Goal: Task Accomplishment & Management: Use online tool/utility

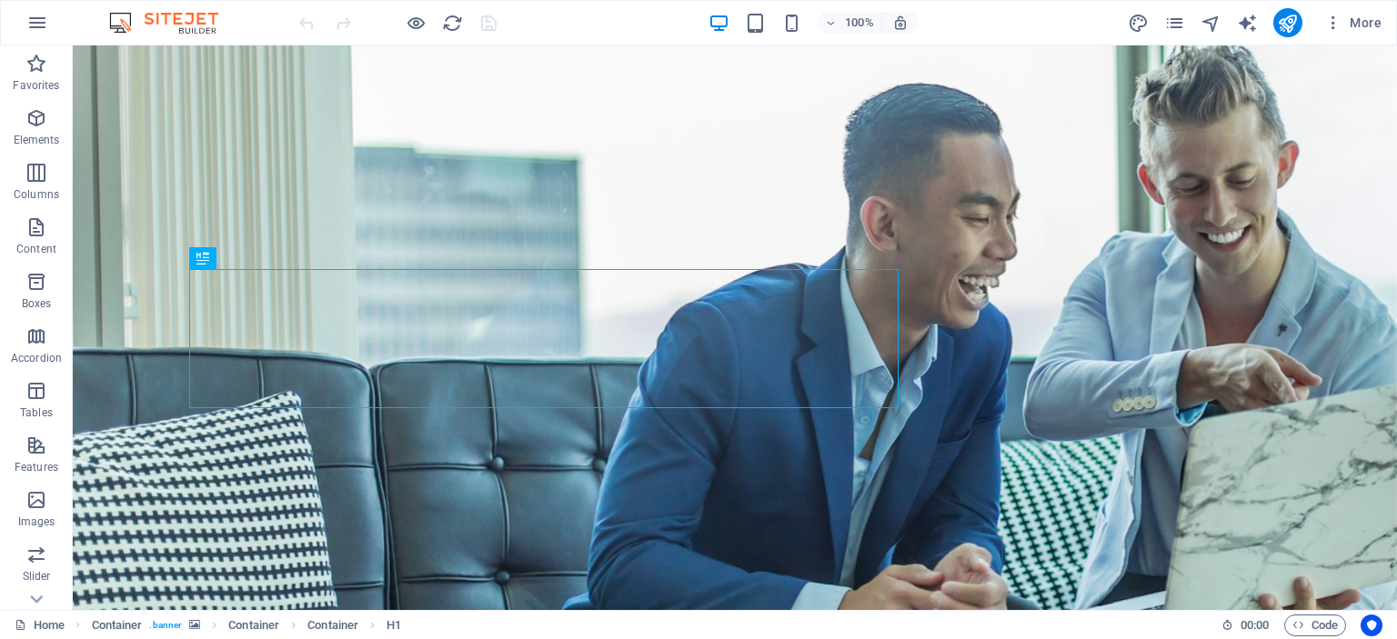
scroll to position [240, 0]
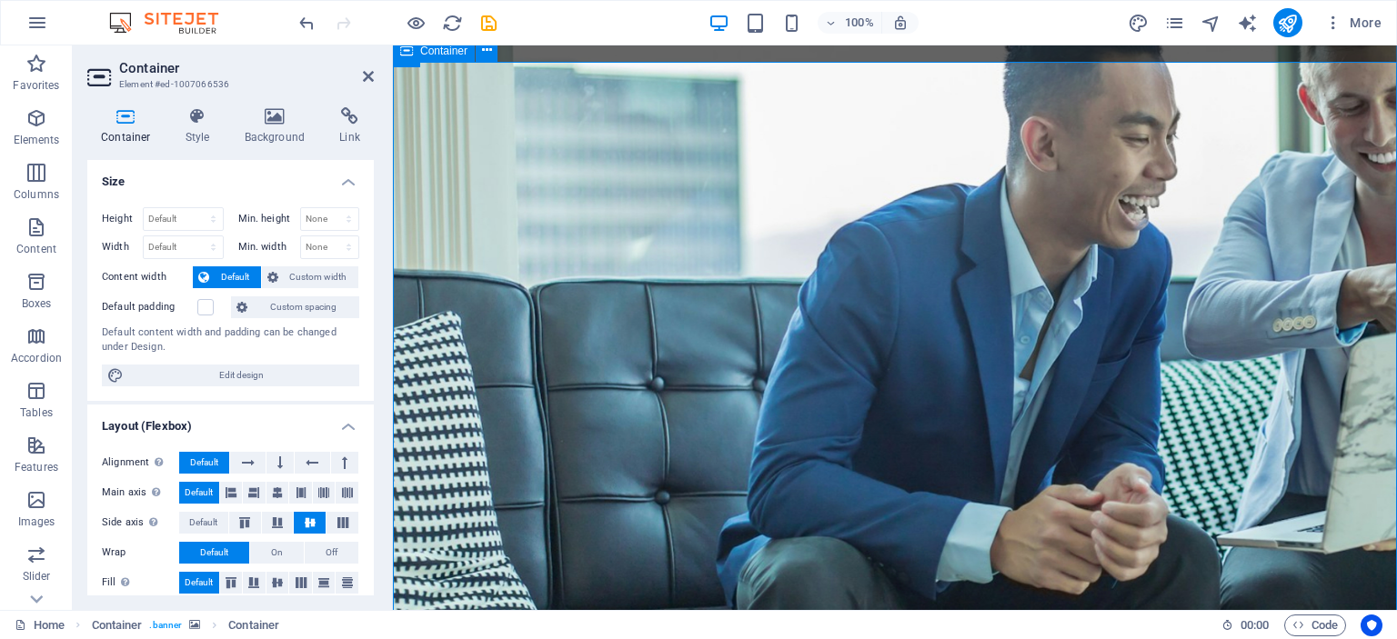
click at [272, 118] on icon at bounding box center [275, 116] width 88 height 18
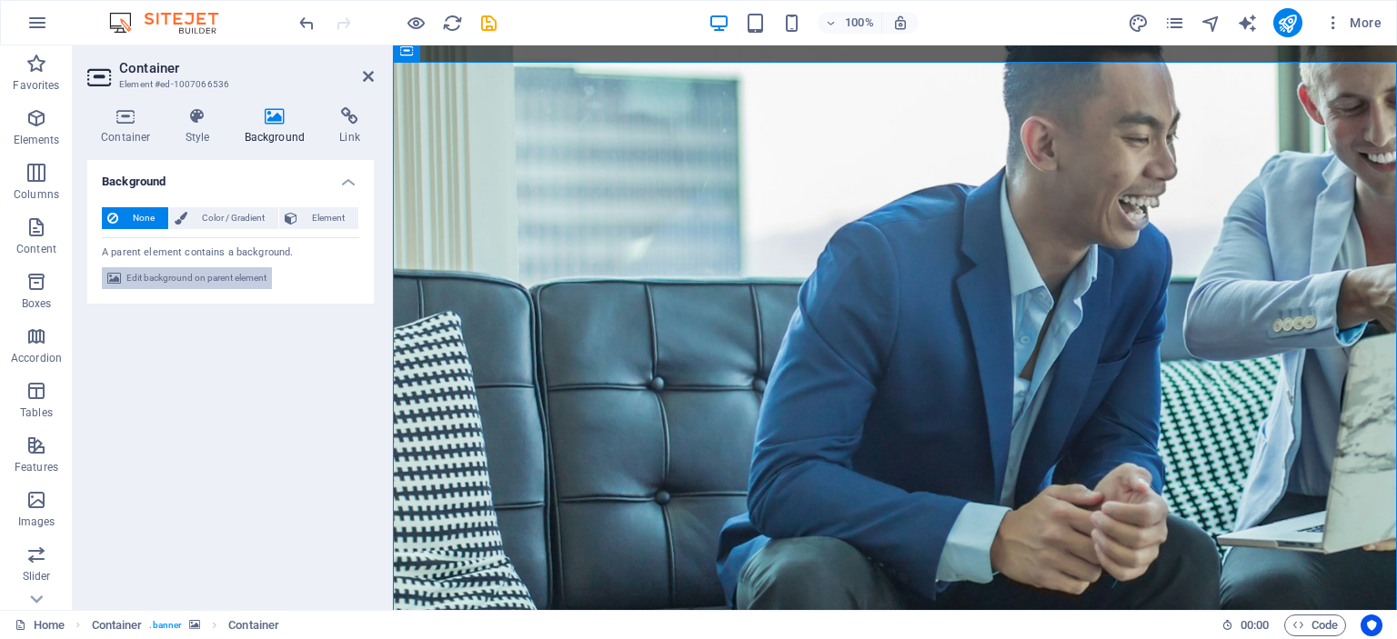
click at [211, 278] on span "Edit background on parent element" at bounding box center [196, 278] width 140 height 22
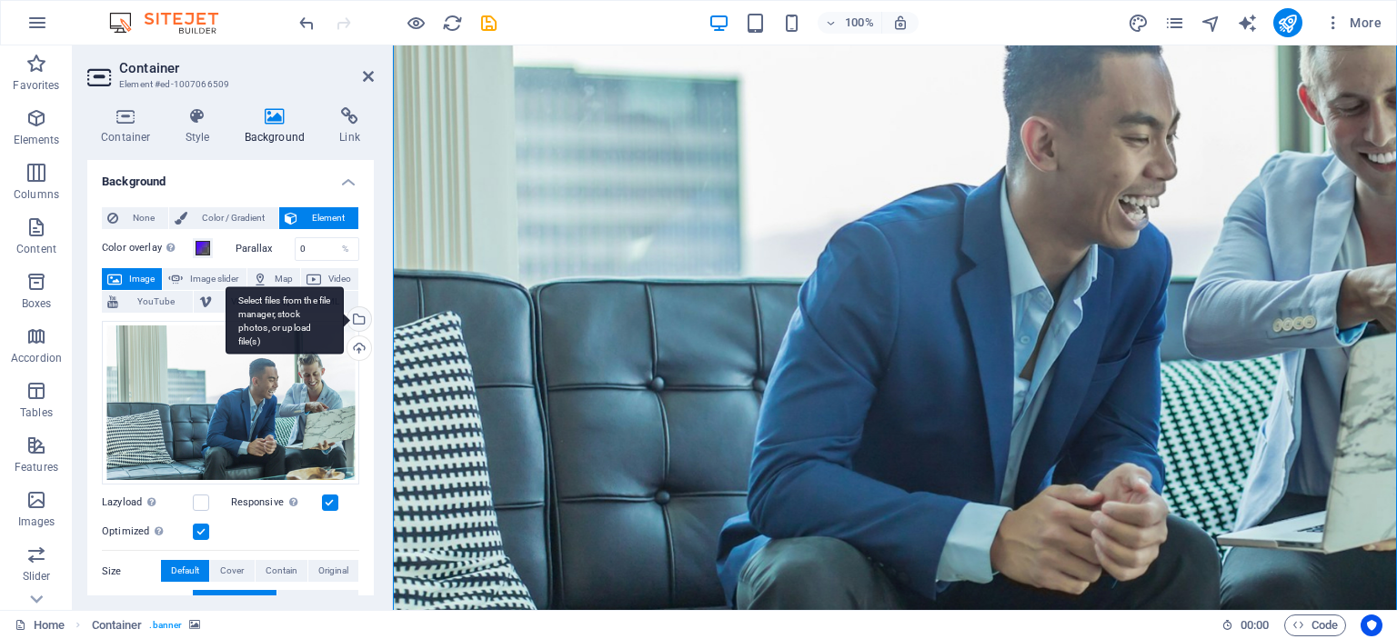
click at [344, 315] on div "Select files from the file manager, stock photos, or upload file(s)" at bounding box center [285, 321] width 118 height 68
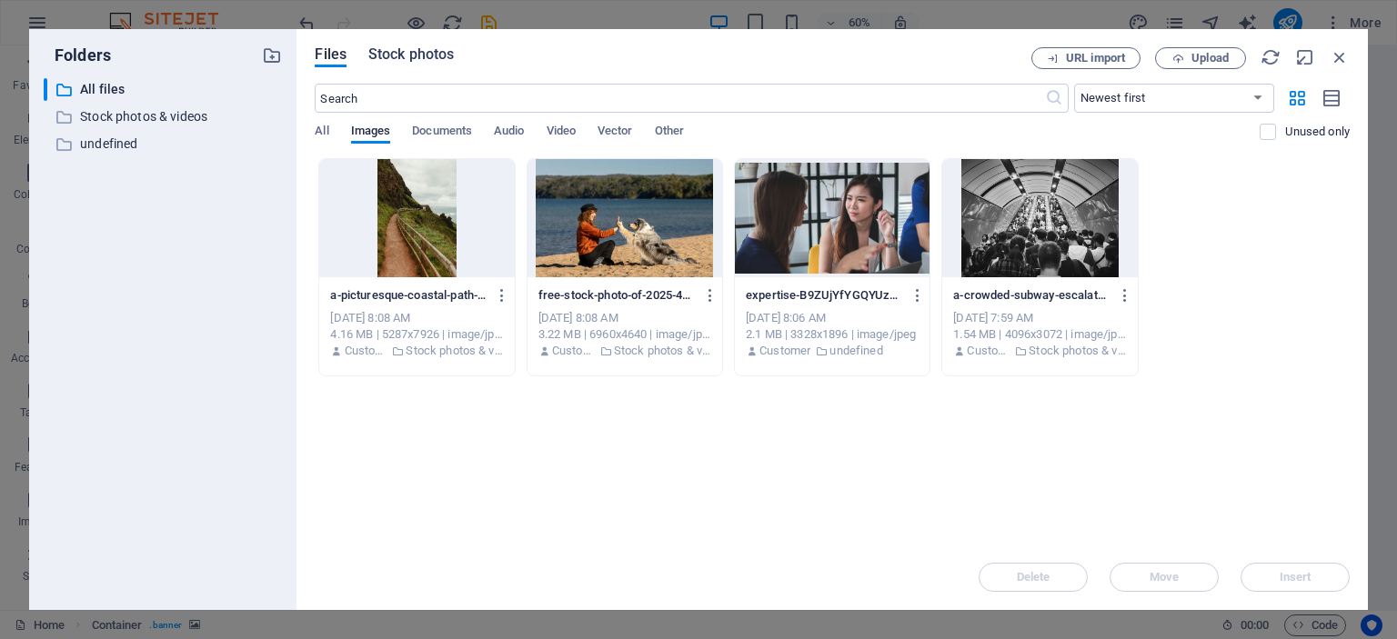
click at [400, 54] on span "Stock photos" at bounding box center [410, 55] width 85 height 22
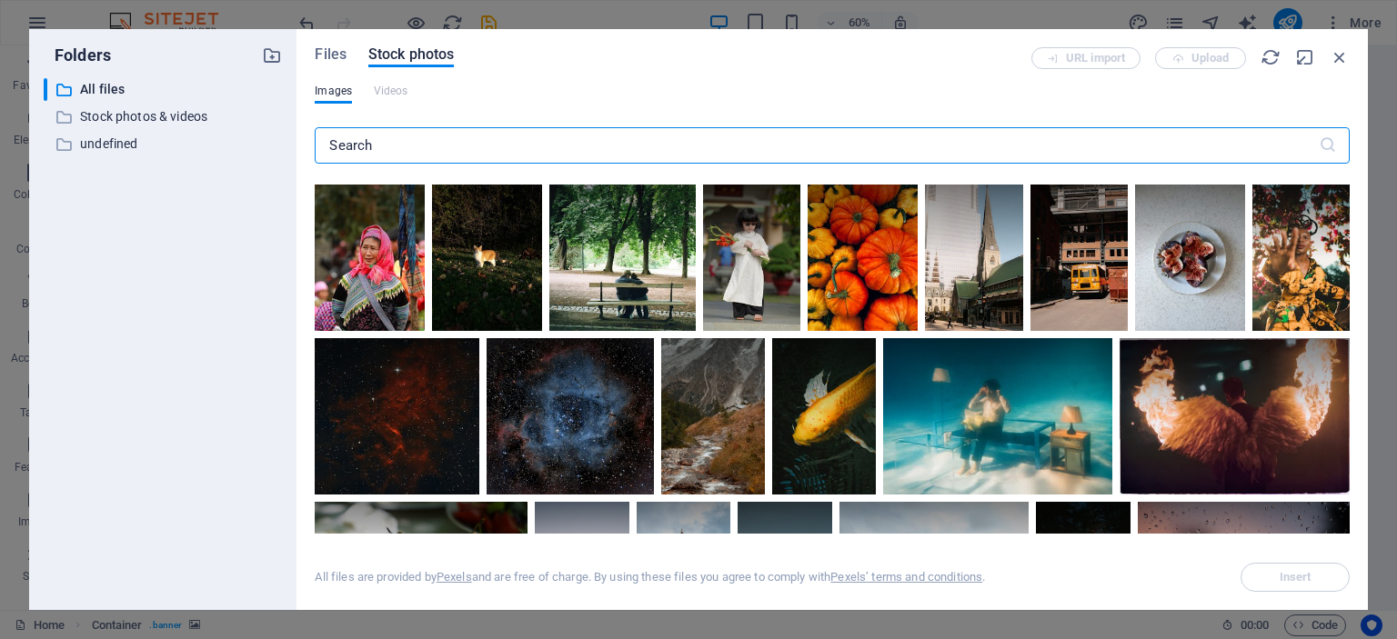
scroll to position [1312, 0]
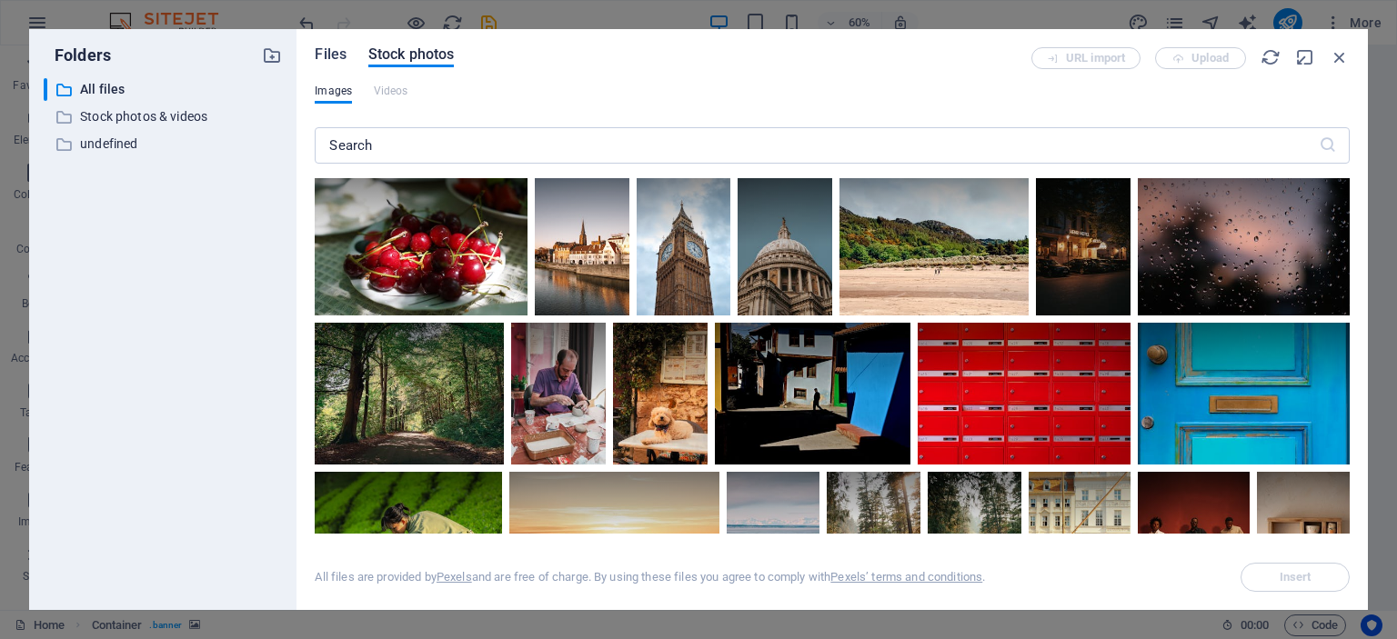
click at [331, 55] on span "Files" at bounding box center [331, 55] width 32 height 22
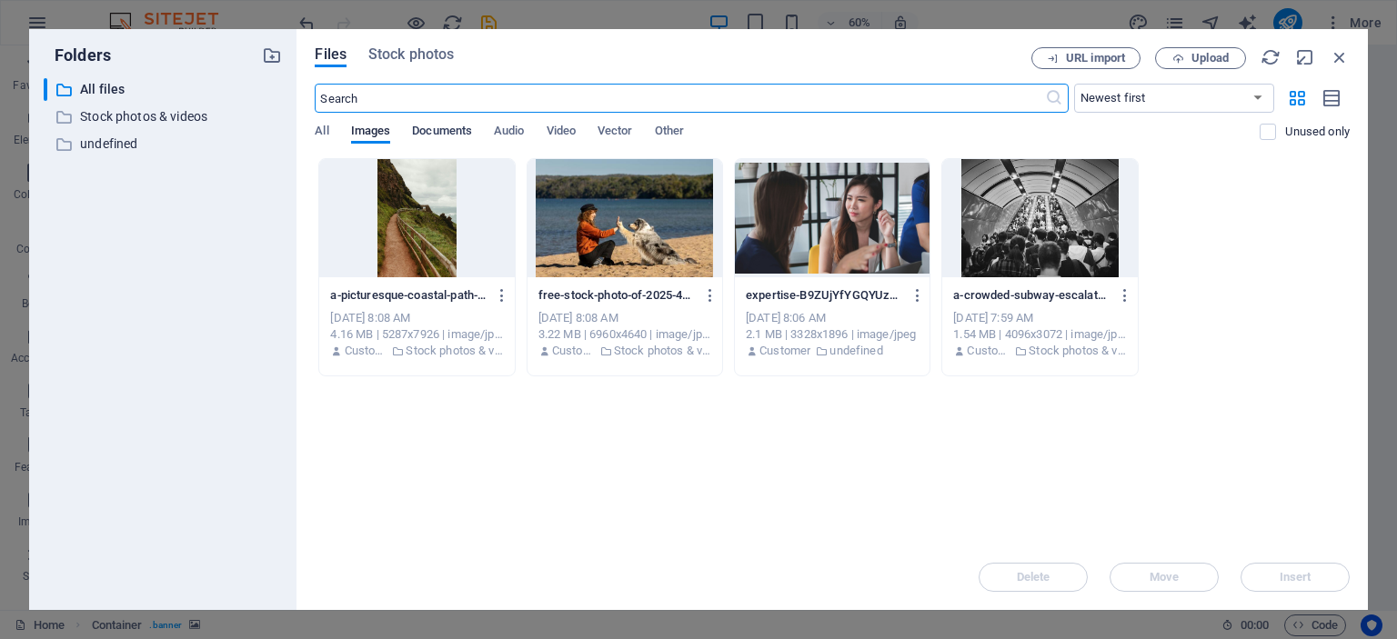
click at [443, 132] on span "Documents" at bounding box center [442, 132] width 60 height 25
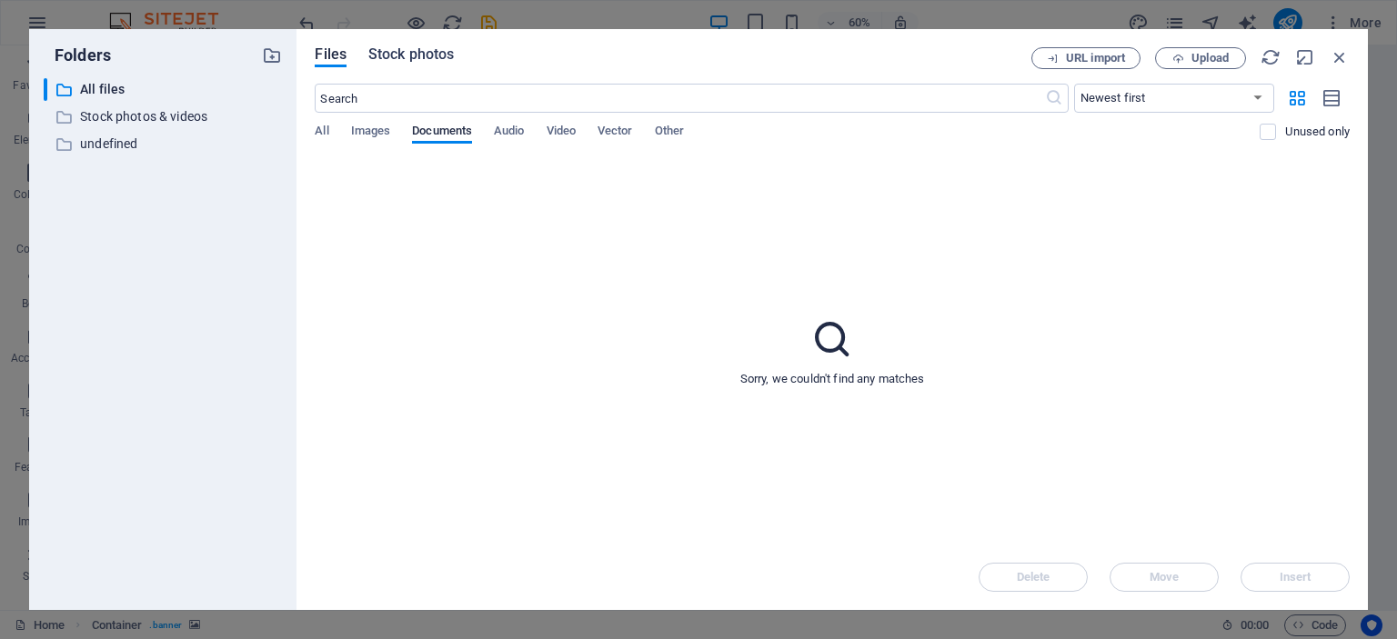
click at [410, 60] on span "Stock photos" at bounding box center [410, 55] width 85 height 22
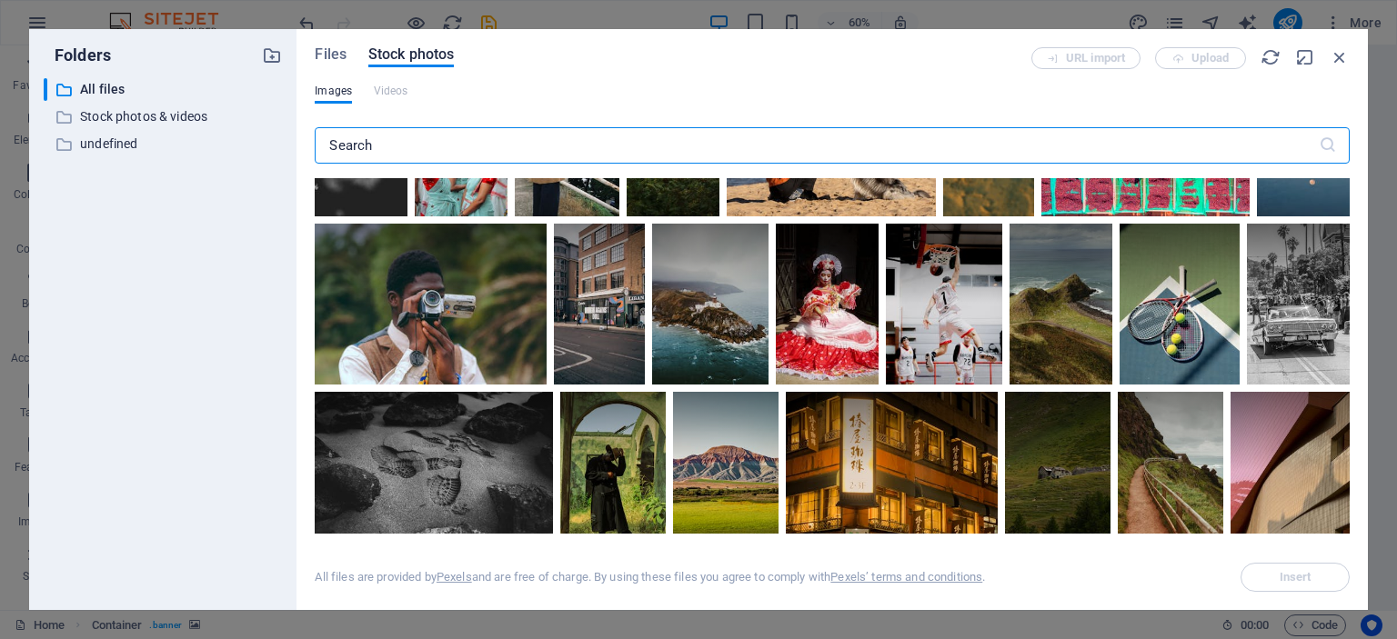
scroll to position [327, 0]
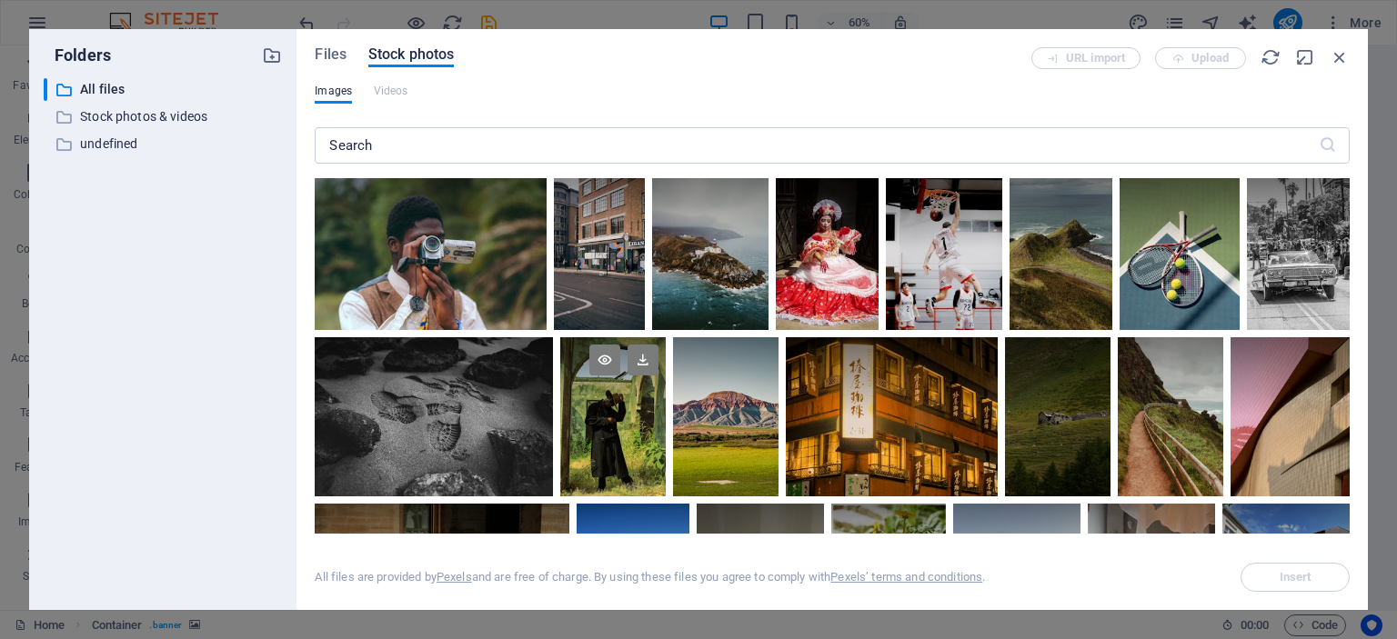
click at [618, 434] on div at bounding box center [613, 416] width 106 height 158
click at [645, 362] on icon at bounding box center [643, 360] width 31 height 31
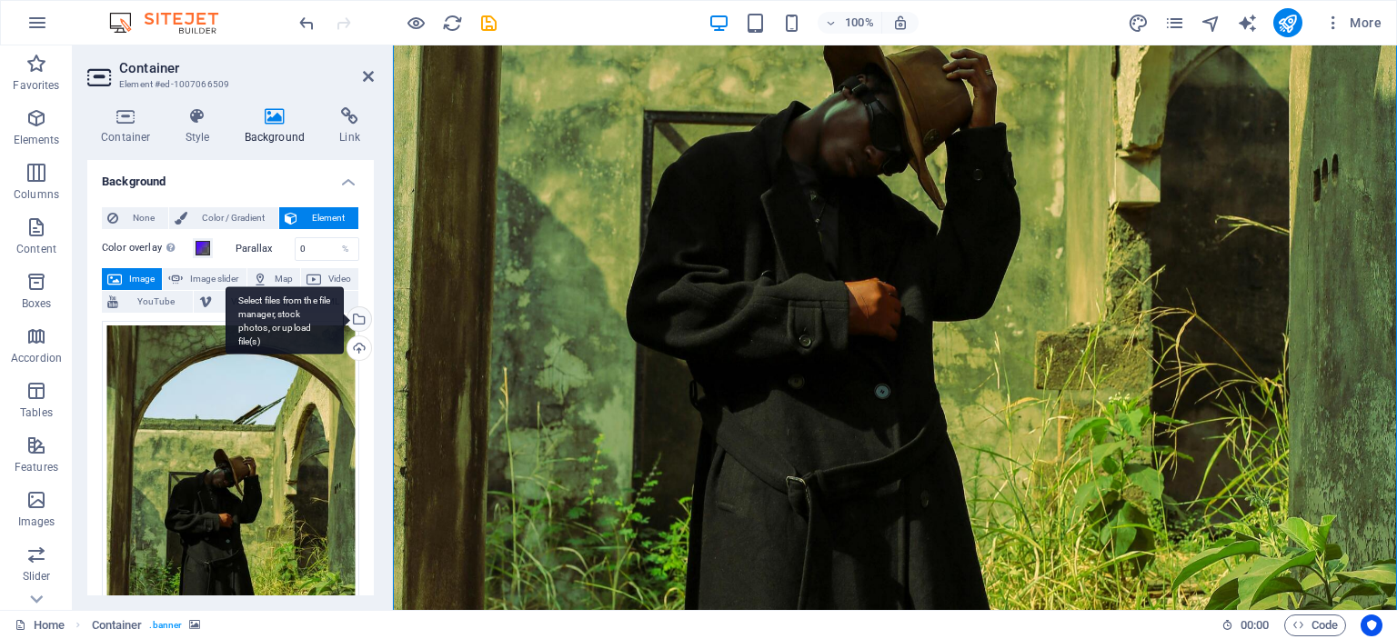
click at [288, 308] on div "Select files from the file manager, stock photos, or upload file(s)" at bounding box center [285, 321] width 118 height 68
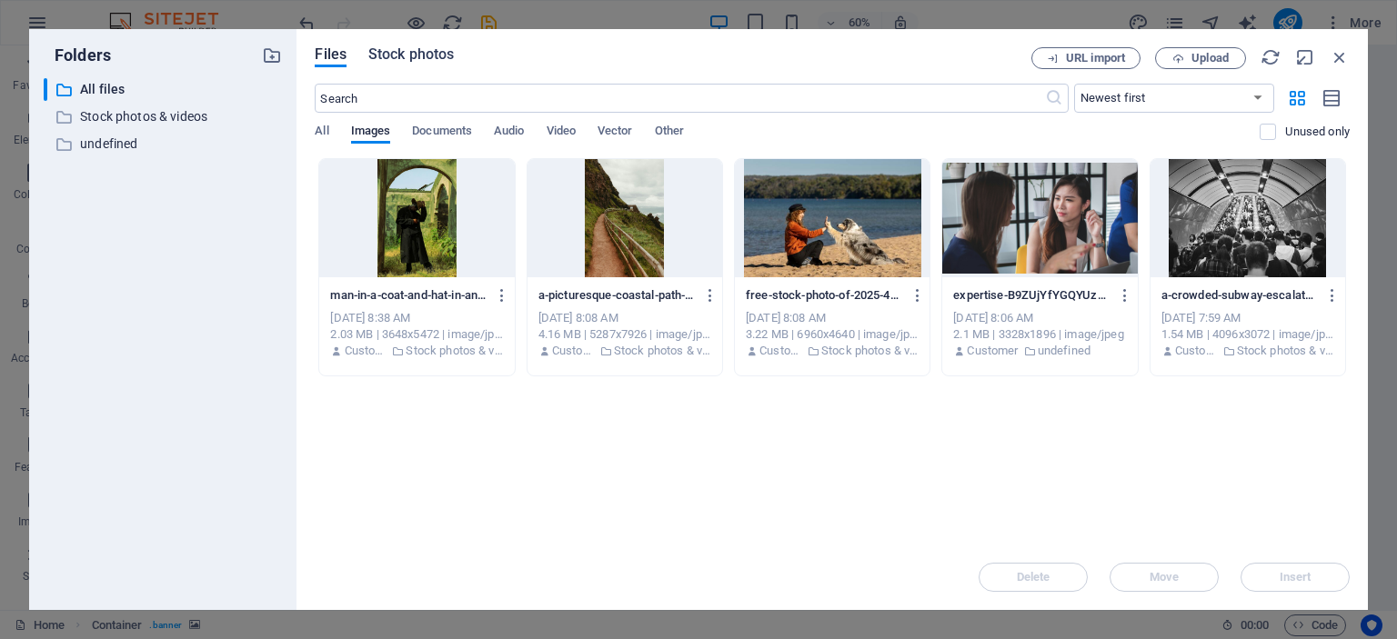
click at [402, 52] on span "Stock photos" at bounding box center [410, 55] width 85 height 22
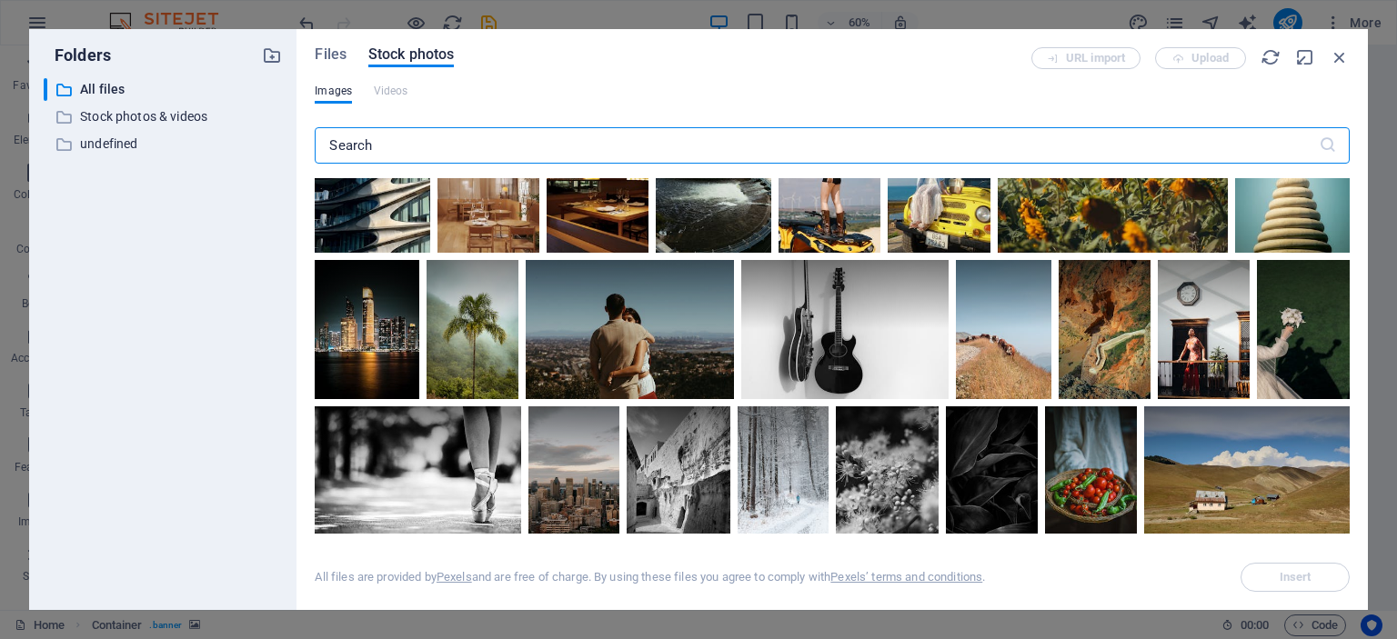
scroll to position [2625, 0]
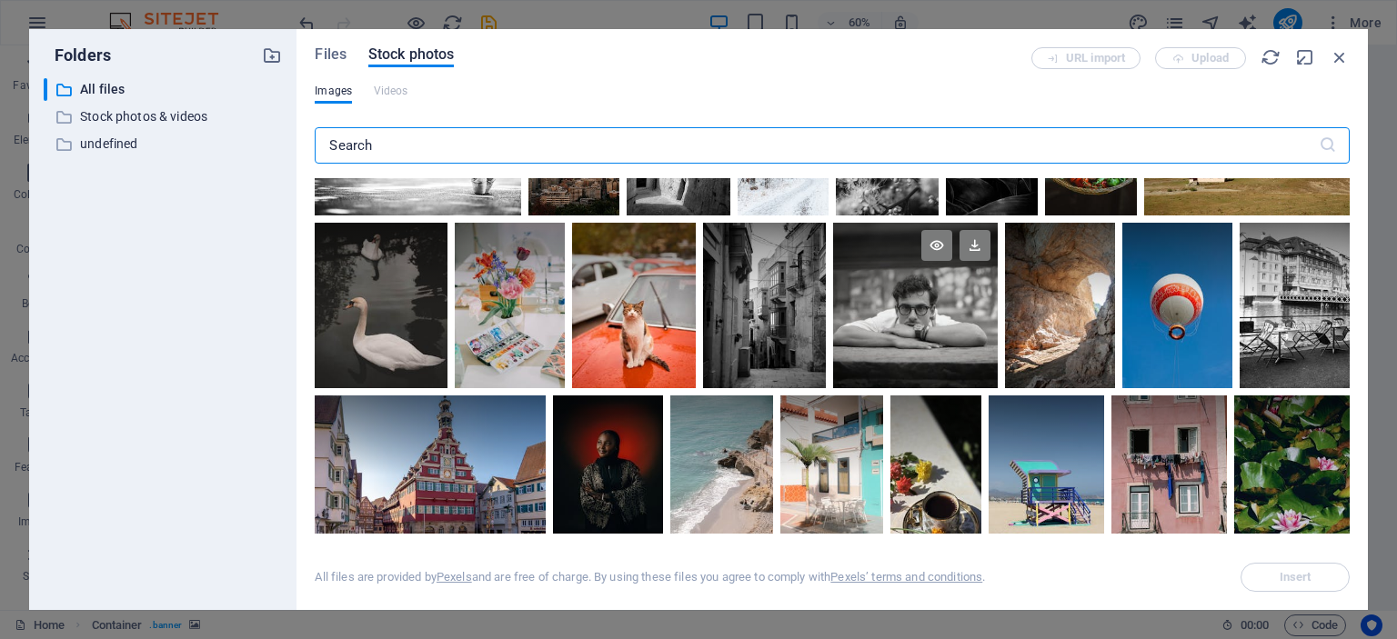
click at [920, 320] on div at bounding box center [916, 306] width 166 height 166
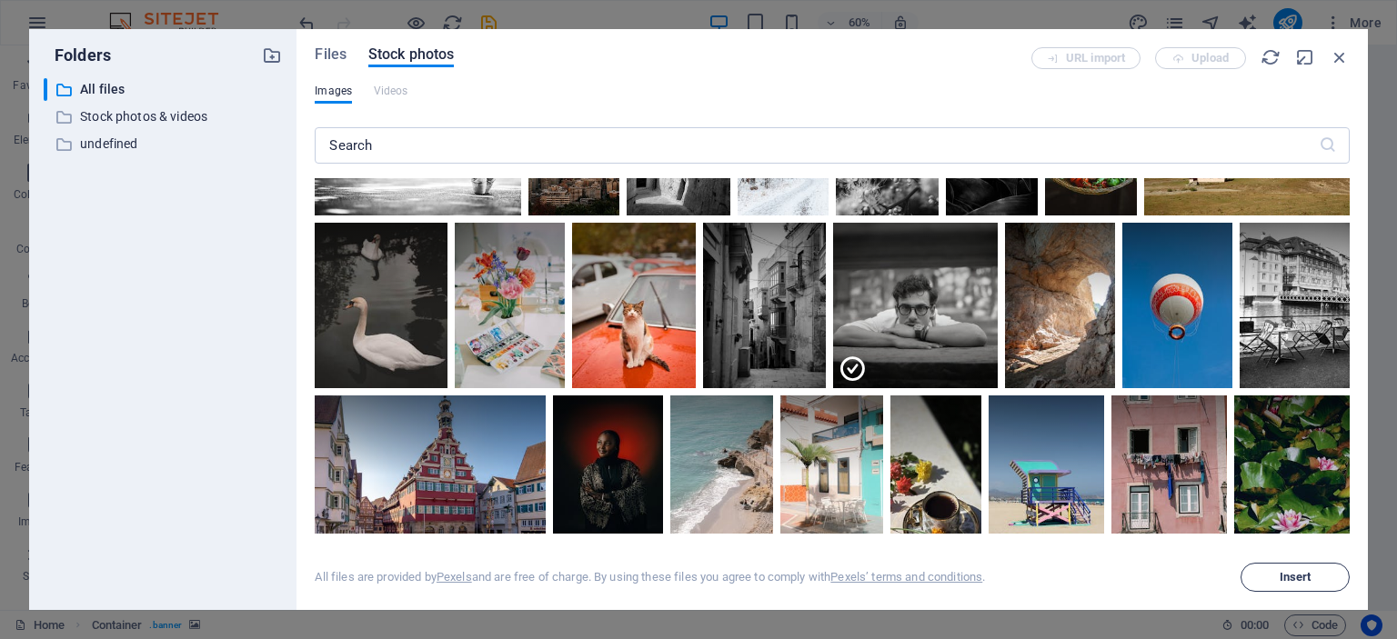
click at [1278, 575] on span "Insert" at bounding box center [1295, 577] width 93 height 11
click at [1298, 570] on button "Insert" at bounding box center [1295, 577] width 109 height 29
click at [1289, 580] on span "Insert" at bounding box center [1296, 577] width 32 height 11
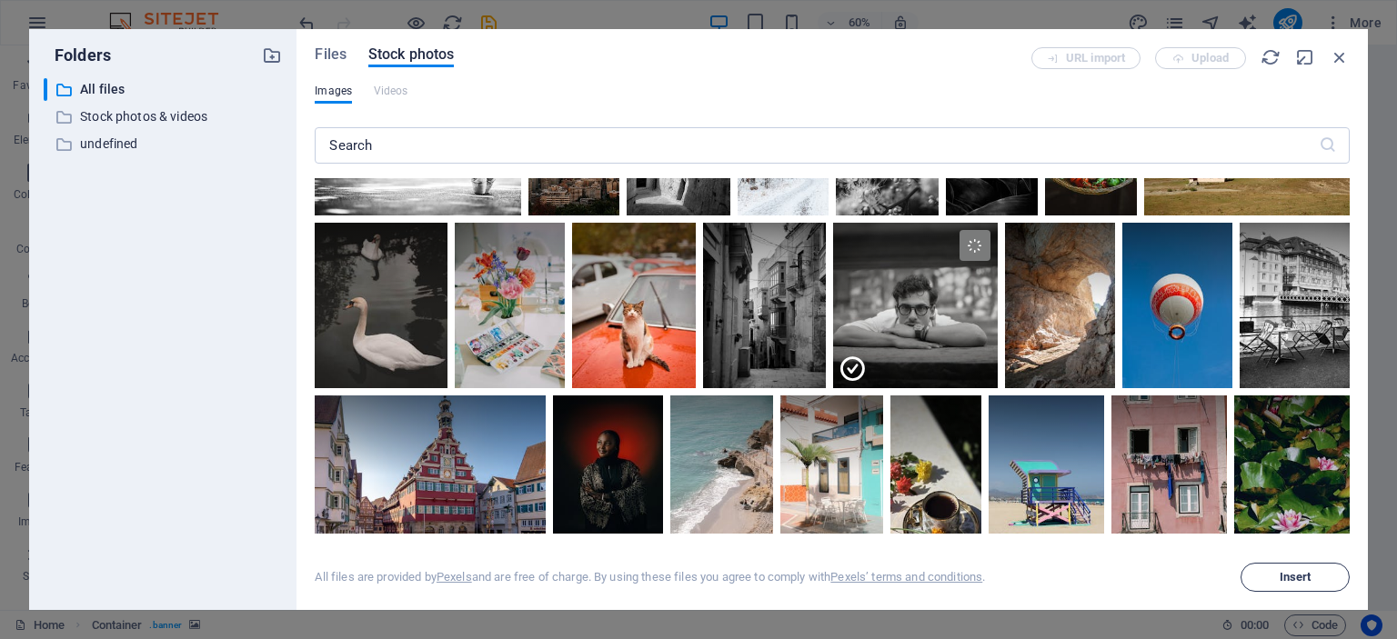
click at [1286, 576] on span "Insert" at bounding box center [1296, 577] width 32 height 11
click at [1311, 570] on button "Insert" at bounding box center [1295, 577] width 109 height 29
click at [1270, 56] on icon "button" at bounding box center [1271, 57] width 20 height 20
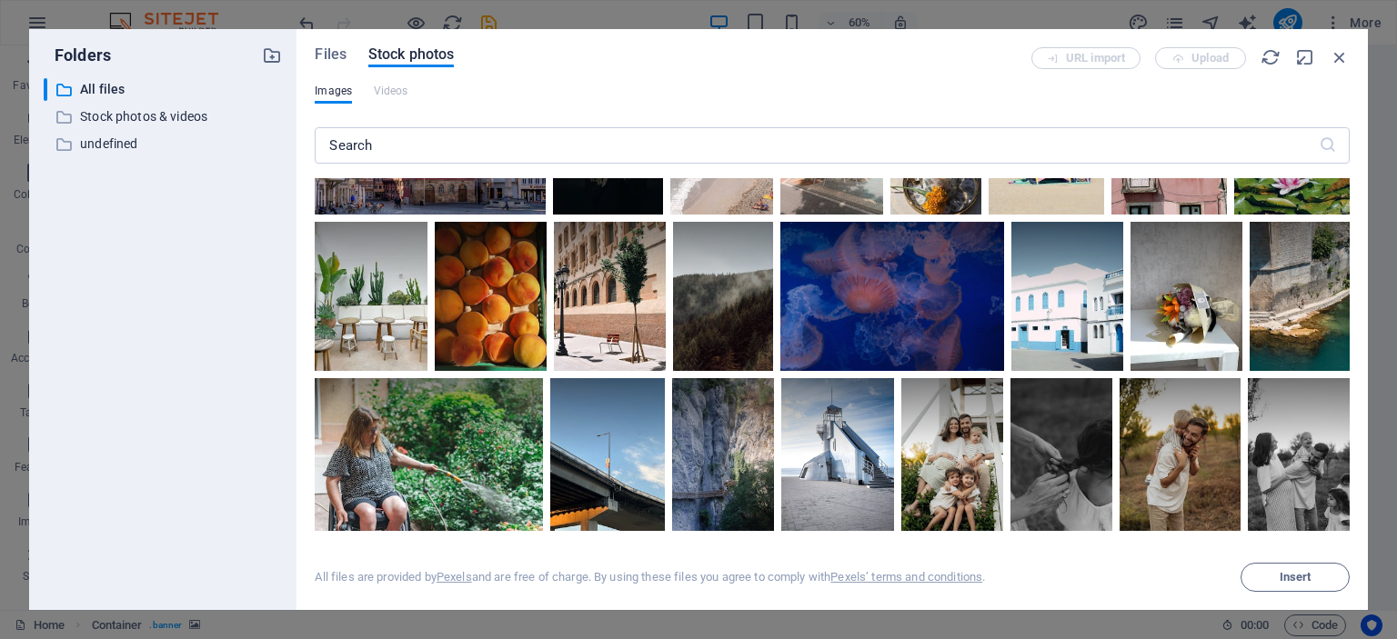
scroll to position [2639, 0]
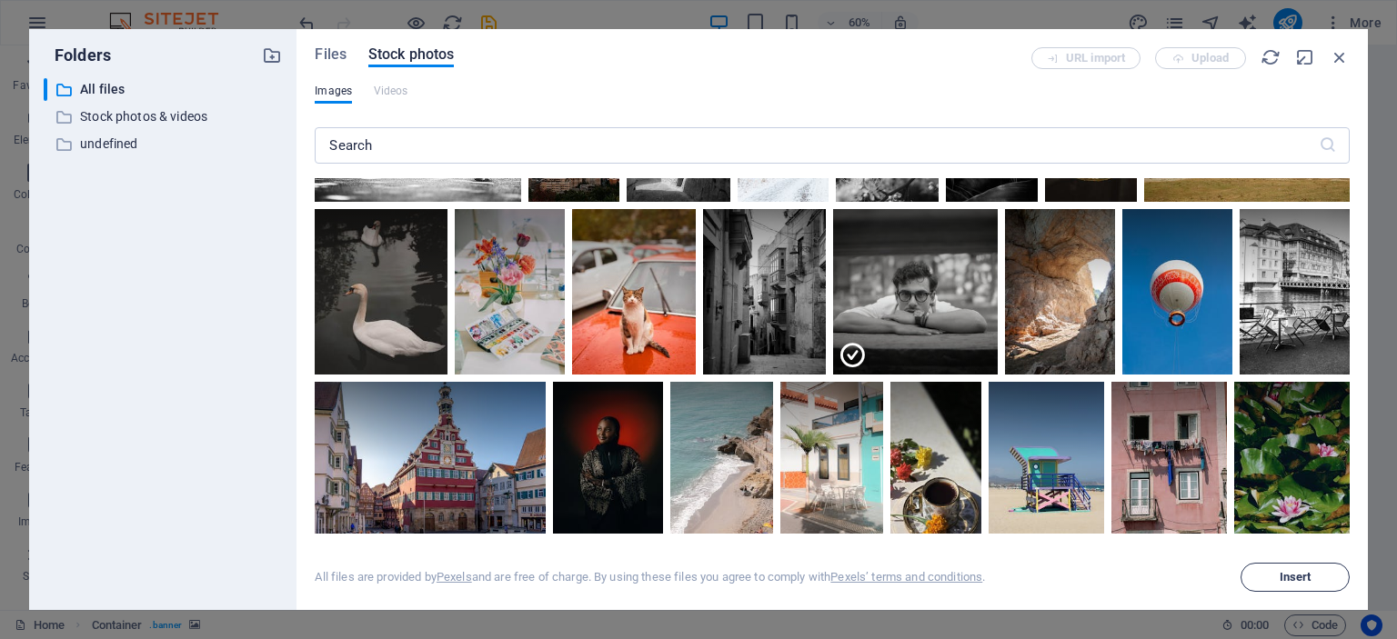
click at [1295, 579] on span "Insert" at bounding box center [1296, 577] width 32 height 11
click at [1337, 55] on icon "button" at bounding box center [1340, 57] width 20 height 20
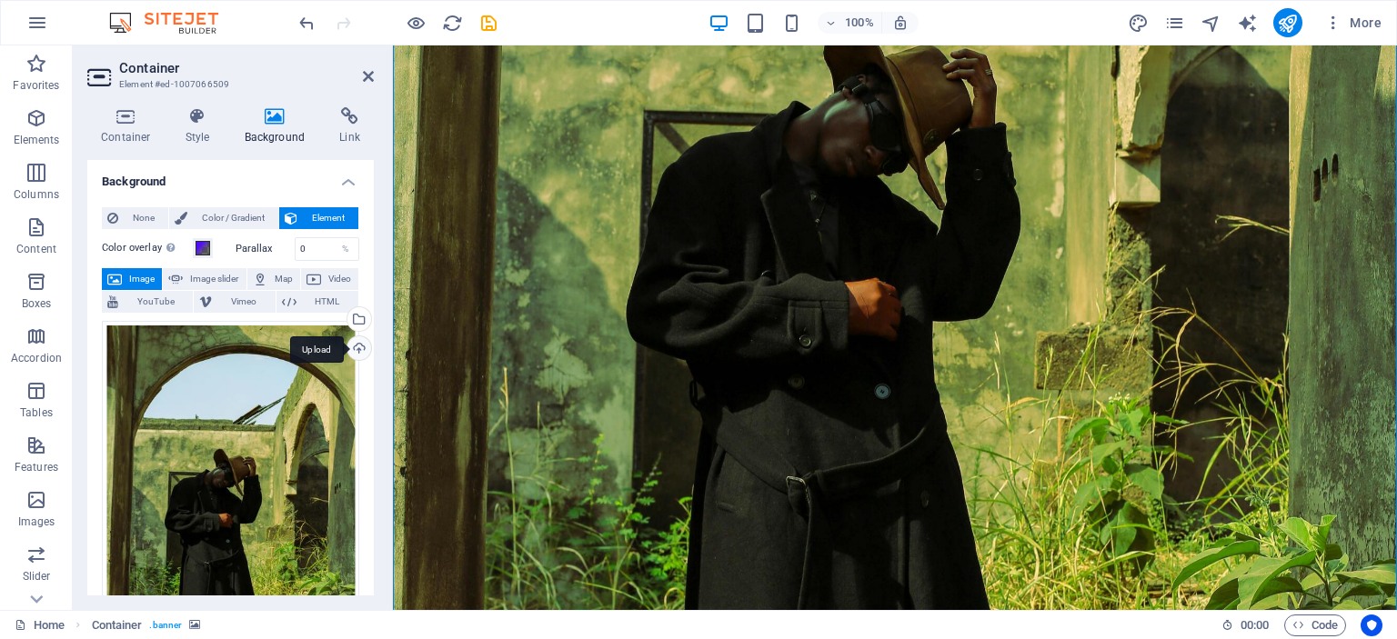
click at [357, 344] on div "Upload" at bounding box center [357, 350] width 27 height 27
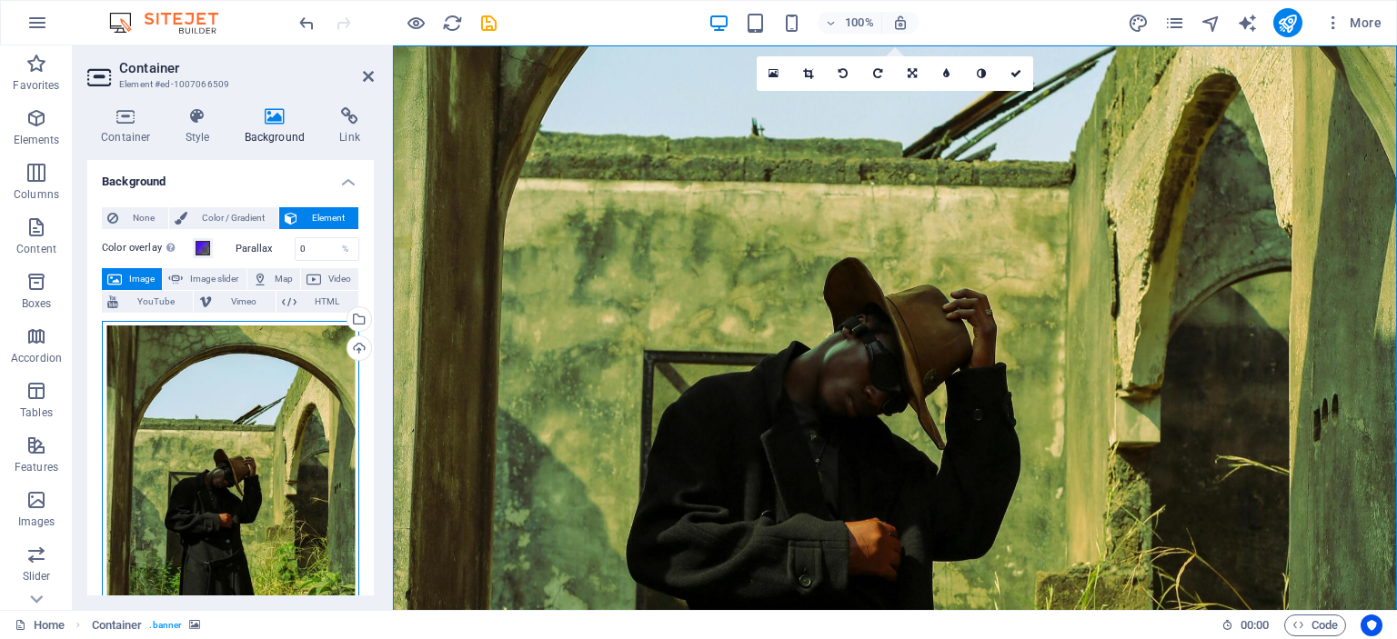
click at [226, 434] on div "Drag files here, click to choose files or select files from Files or our free s…" at bounding box center [230, 512] width 257 height 382
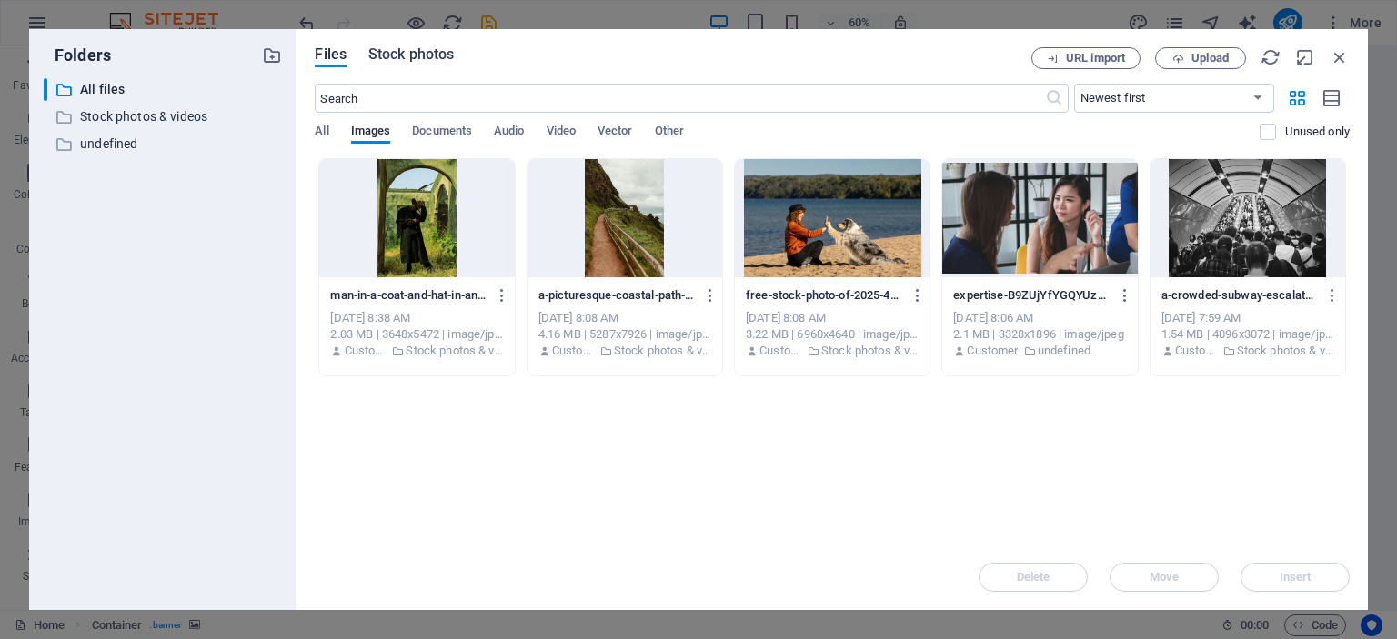
click at [414, 56] on span "Stock photos" at bounding box center [410, 55] width 85 height 22
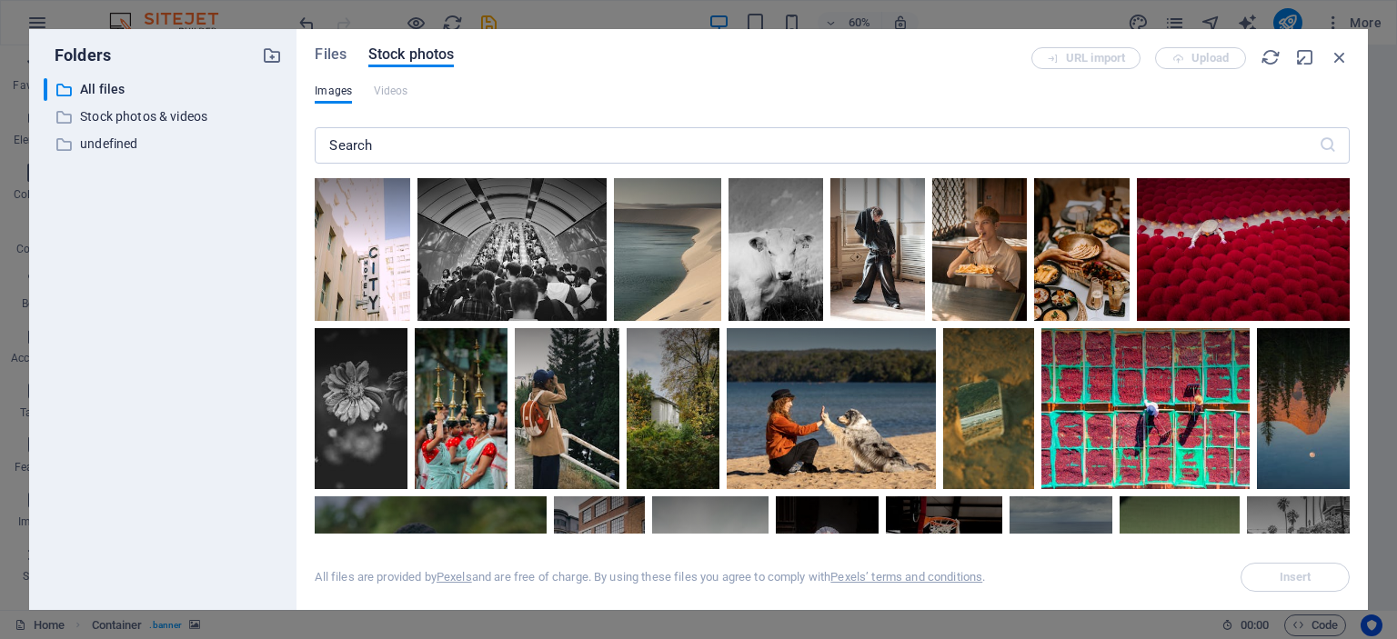
click at [1360, 468] on div "Files Stock photos URL import Upload Images Videos ​ All files are provided by …" at bounding box center [832, 319] width 1071 height 581
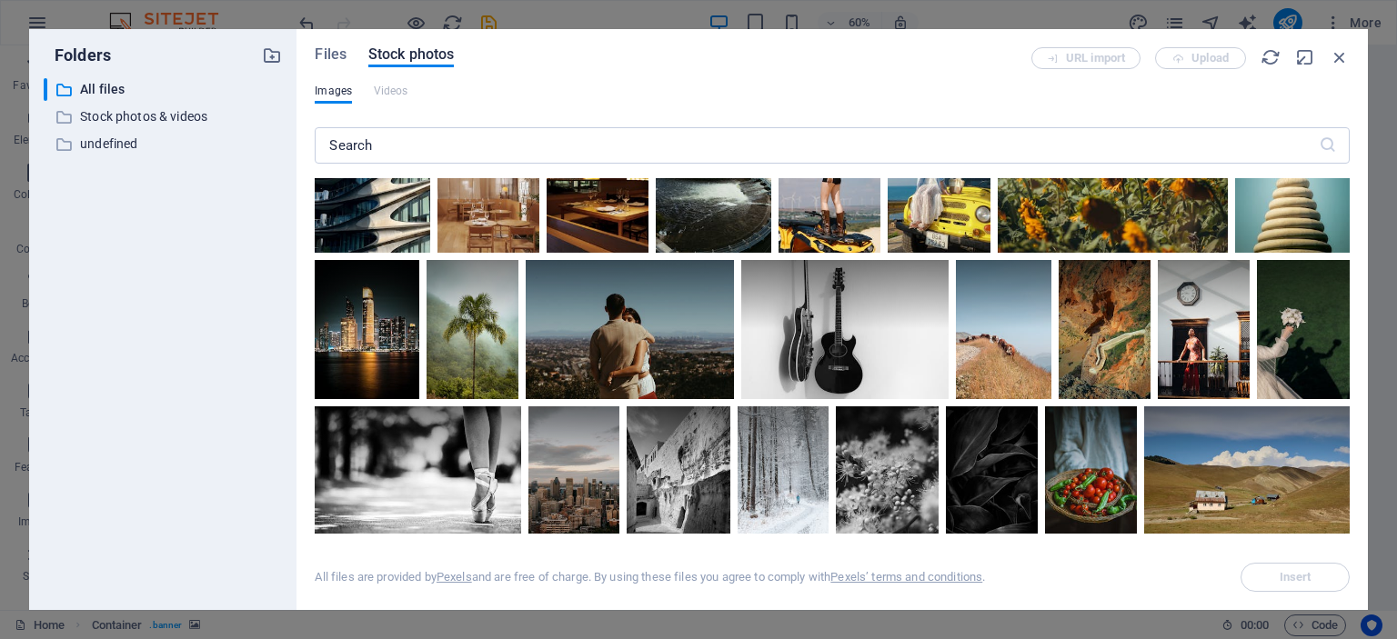
scroll to position [2625, 0]
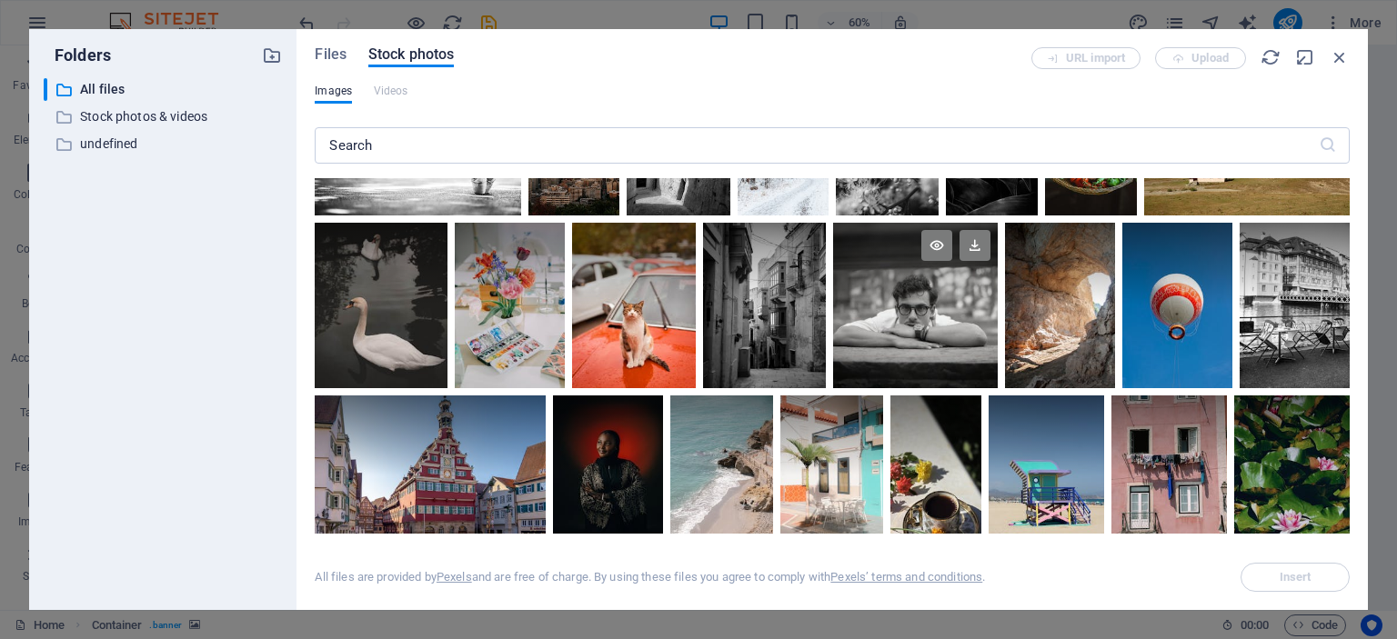
click at [919, 312] on div at bounding box center [916, 306] width 166 height 166
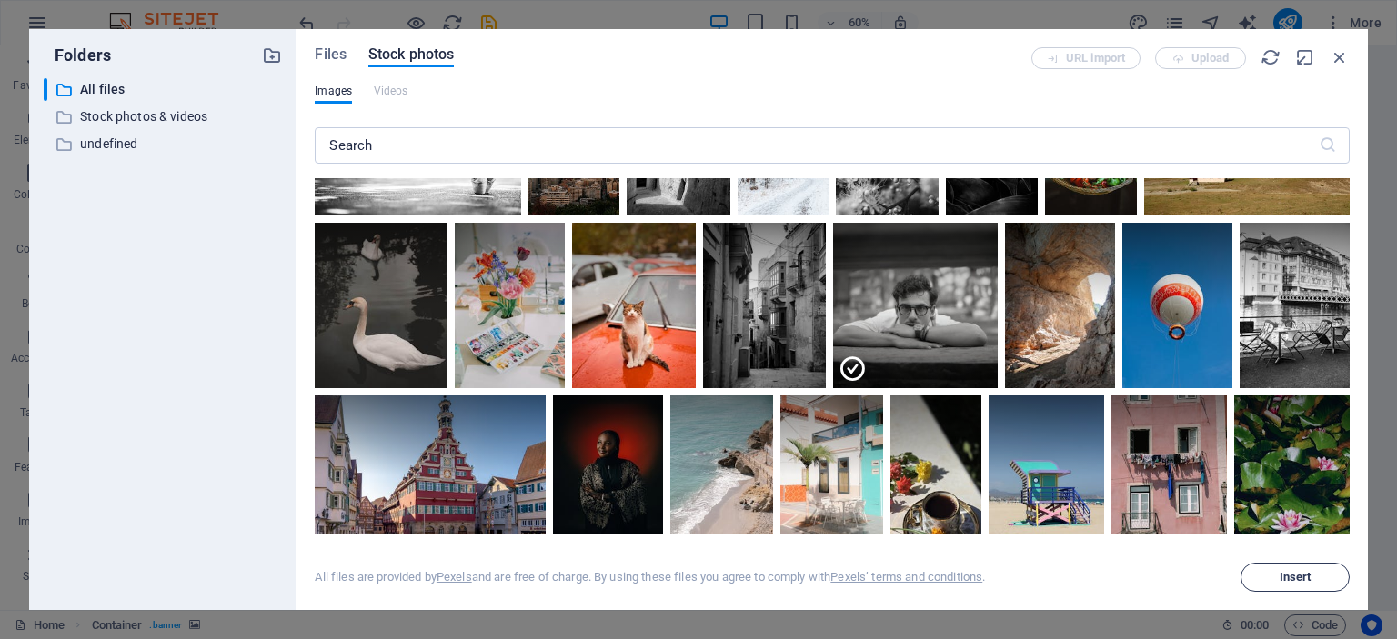
click at [1297, 574] on span "Insert" at bounding box center [1296, 577] width 32 height 11
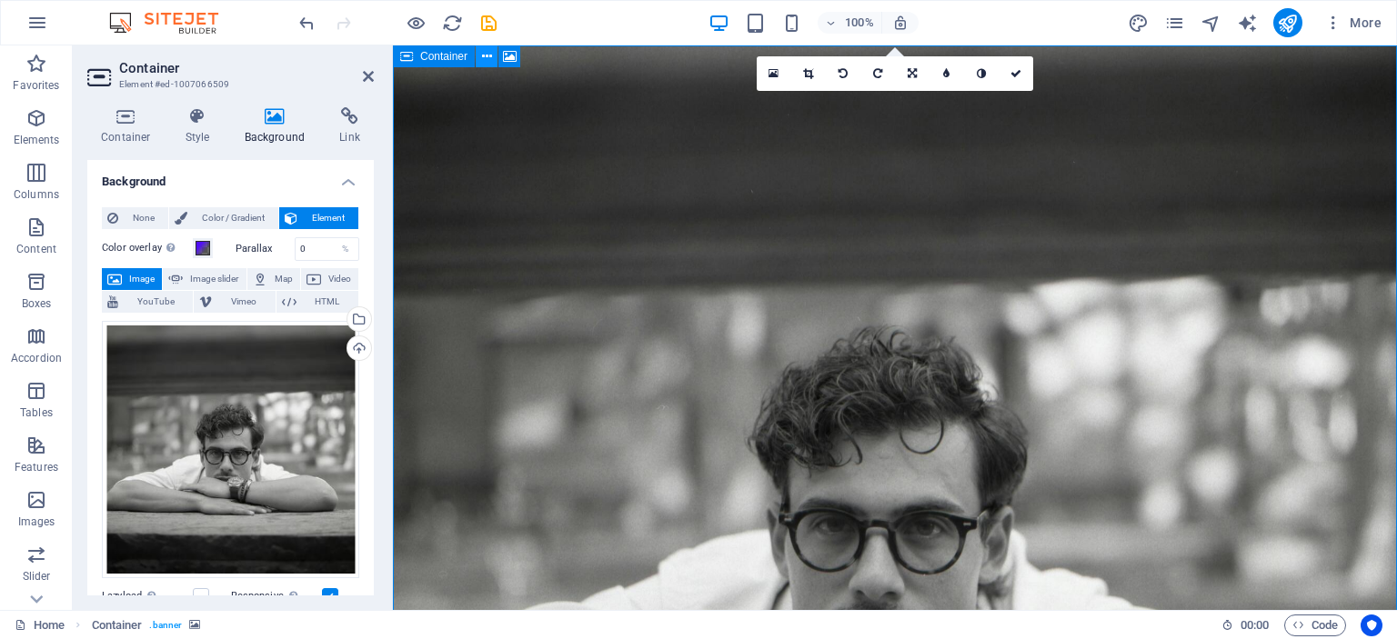
click at [488, 55] on icon at bounding box center [487, 56] width 10 height 19
click at [507, 55] on icon at bounding box center [510, 56] width 14 height 19
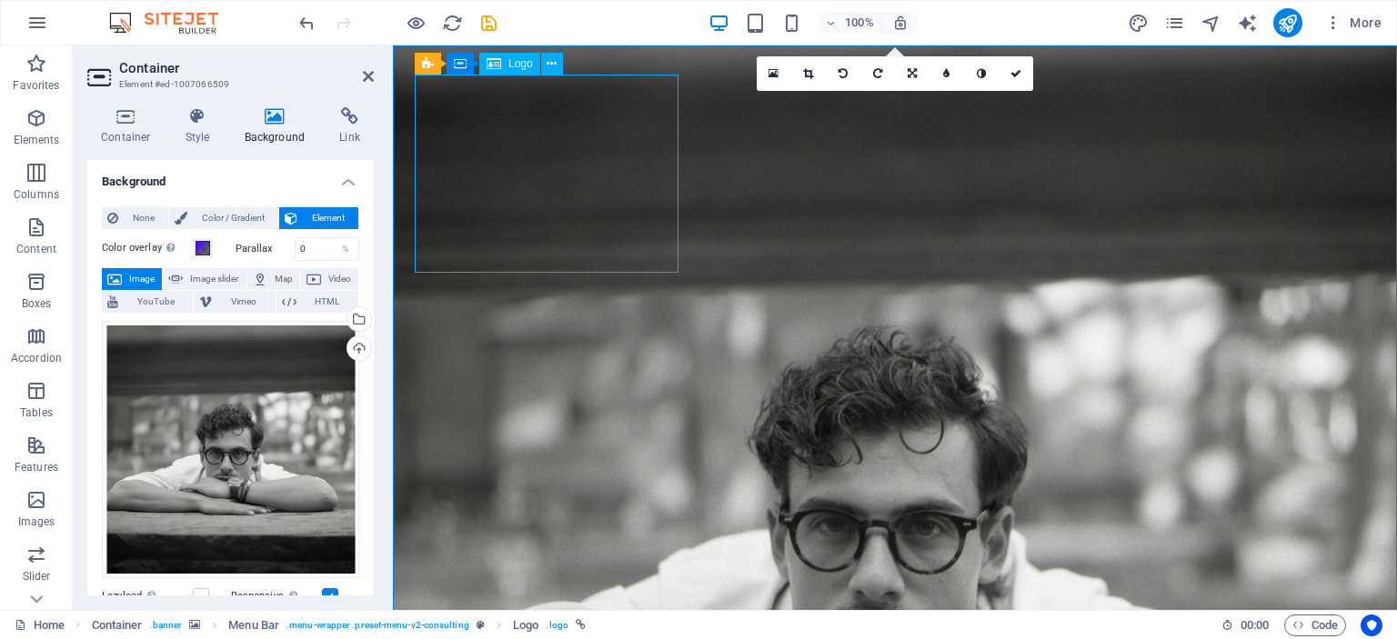
select select "px"
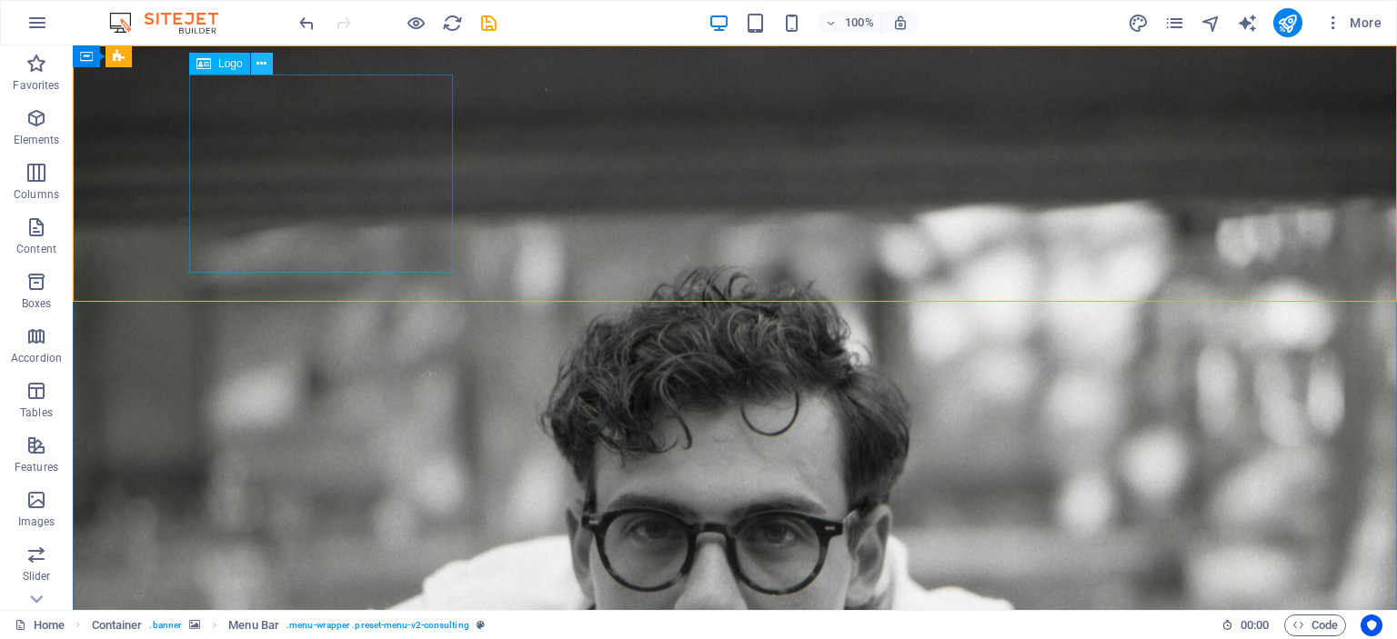
click at [260, 64] on icon at bounding box center [261, 64] width 10 height 19
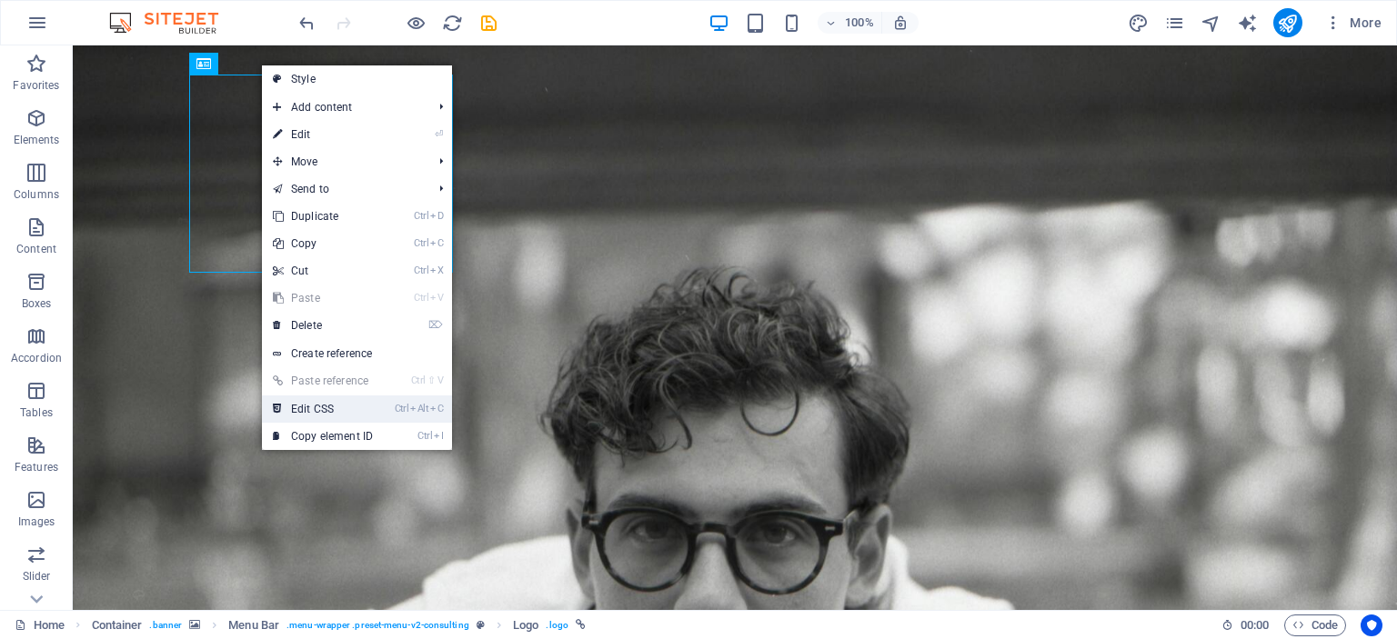
click at [310, 403] on link "Ctrl Alt C Edit CSS" at bounding box center [323, 409] width 122 height 27
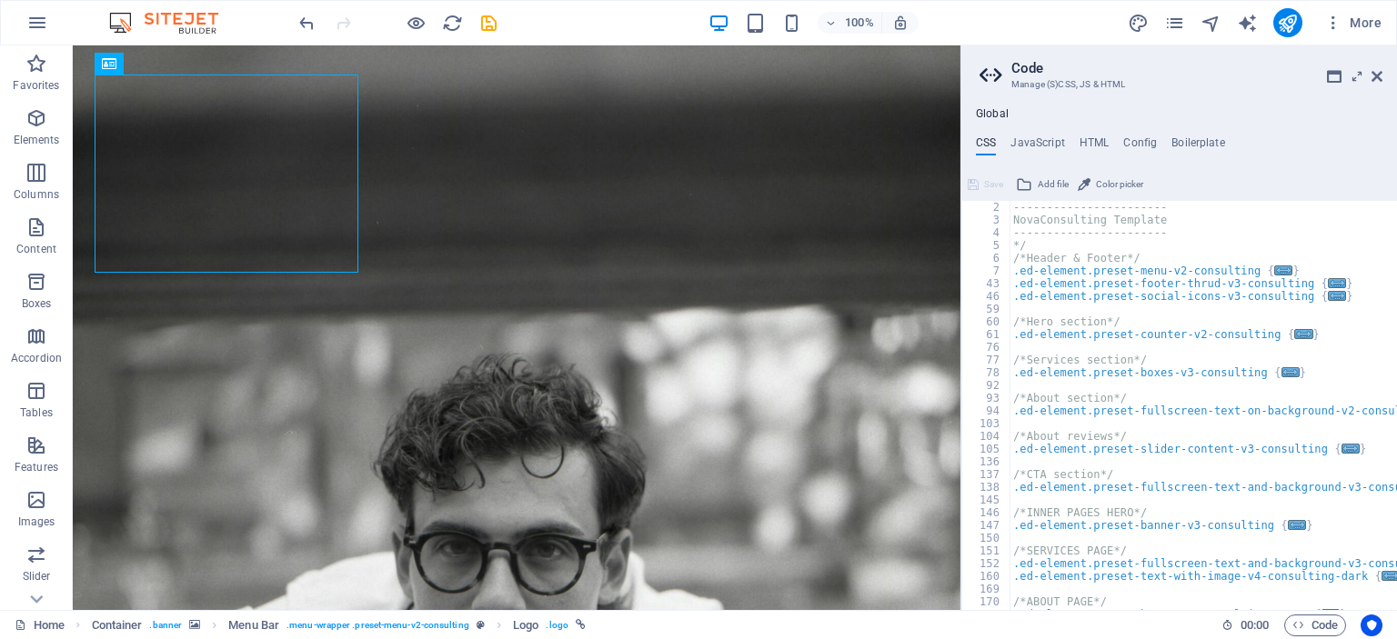
scroll to position [0, 0]
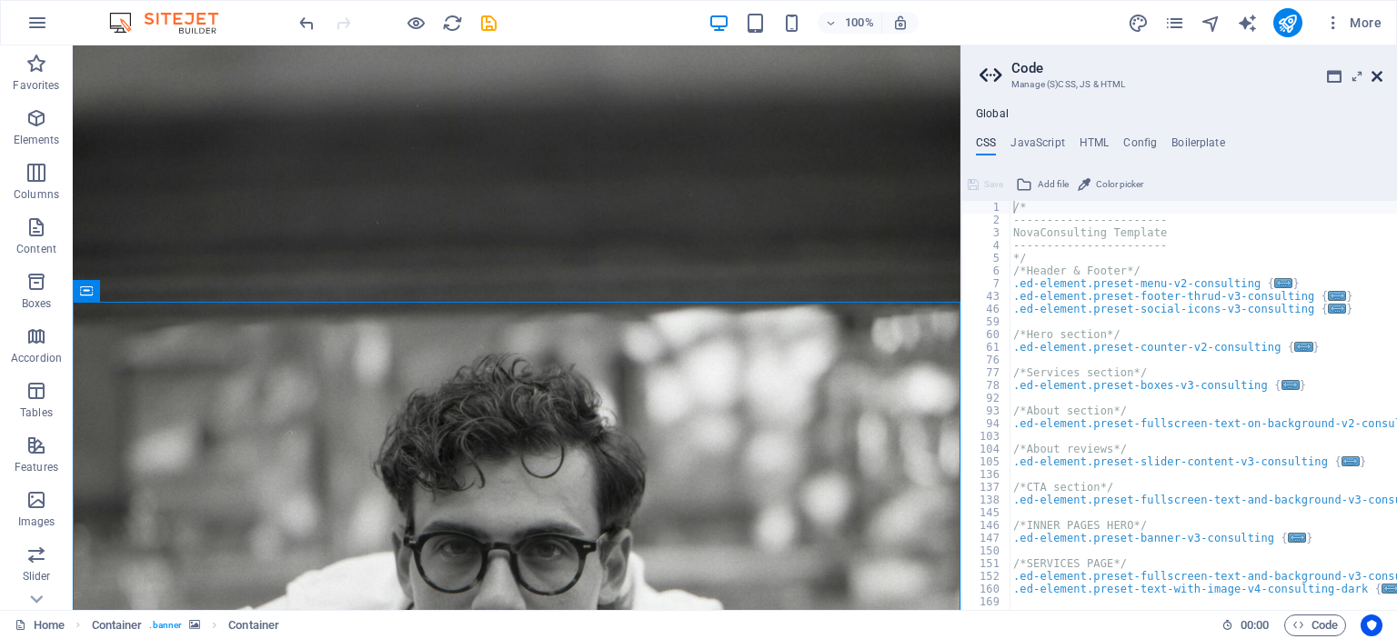
click at [1377, 82] on icon at bounding box center [1377, 76] width 11 height 15
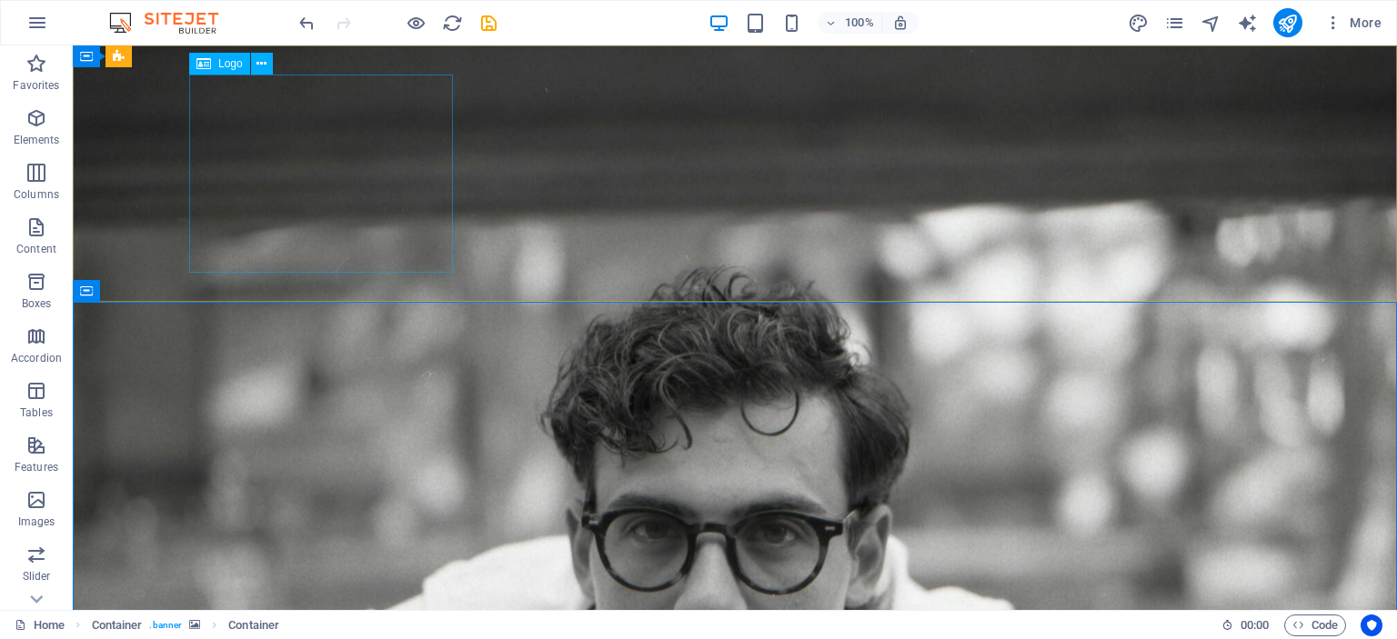
click at [216, 64] on div "Logo" at bounding box center [219, 64] width 61 height 22
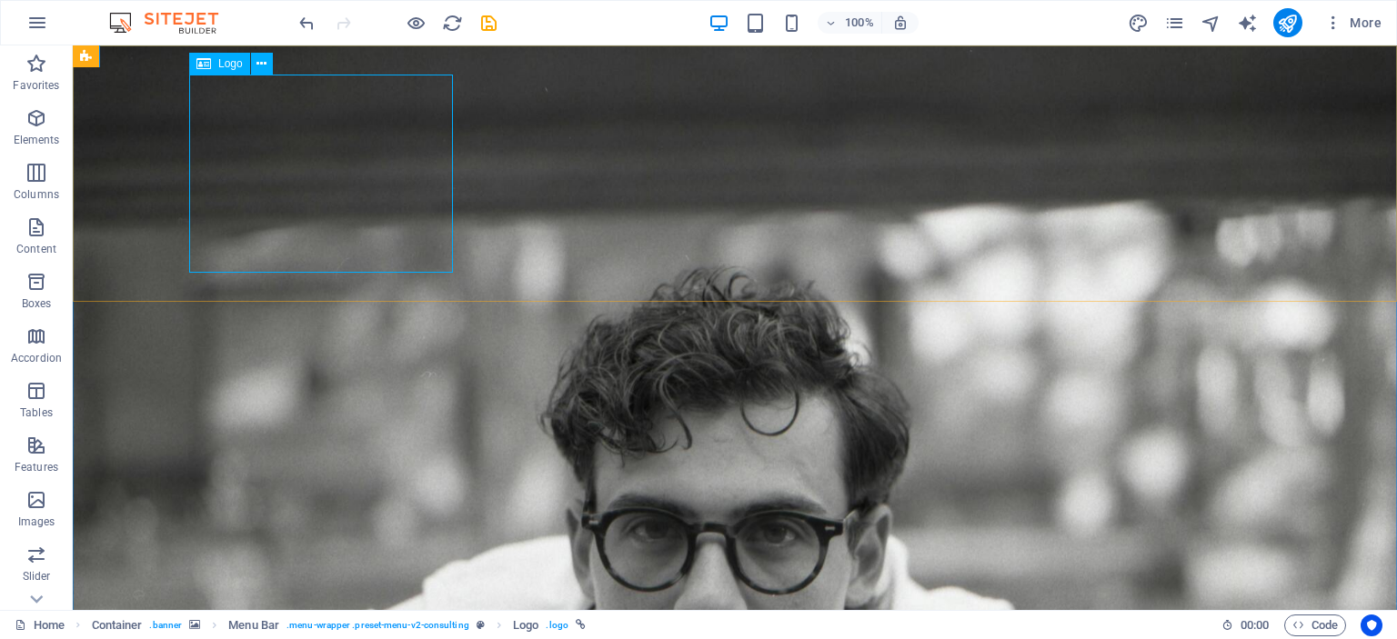
click at [235, 65] on span "Logo" at bounding box center [230, 63] width 25 height 11
click at [235, 67] on span "Logo" at bounding box center [230, 63] width 25 height 11
drag, startPoint x: 252, startPoint y: 136, endPoint x: 191, endPoint y: 117, distance: 63.9
click at [259, 64] on icon at bounding box center [261, 64] width 10 height 19
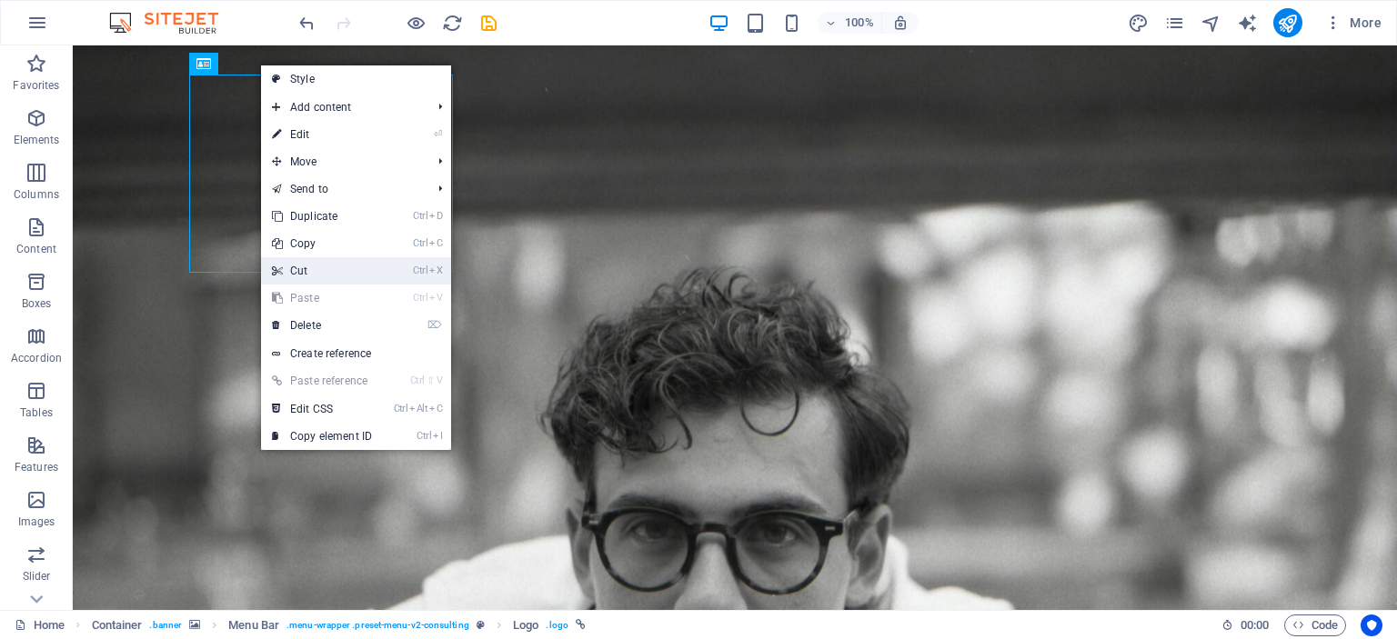
click at [300, 264] on link "Ctrl X Cut" at bounding box center [322, 270] width 122 height 27
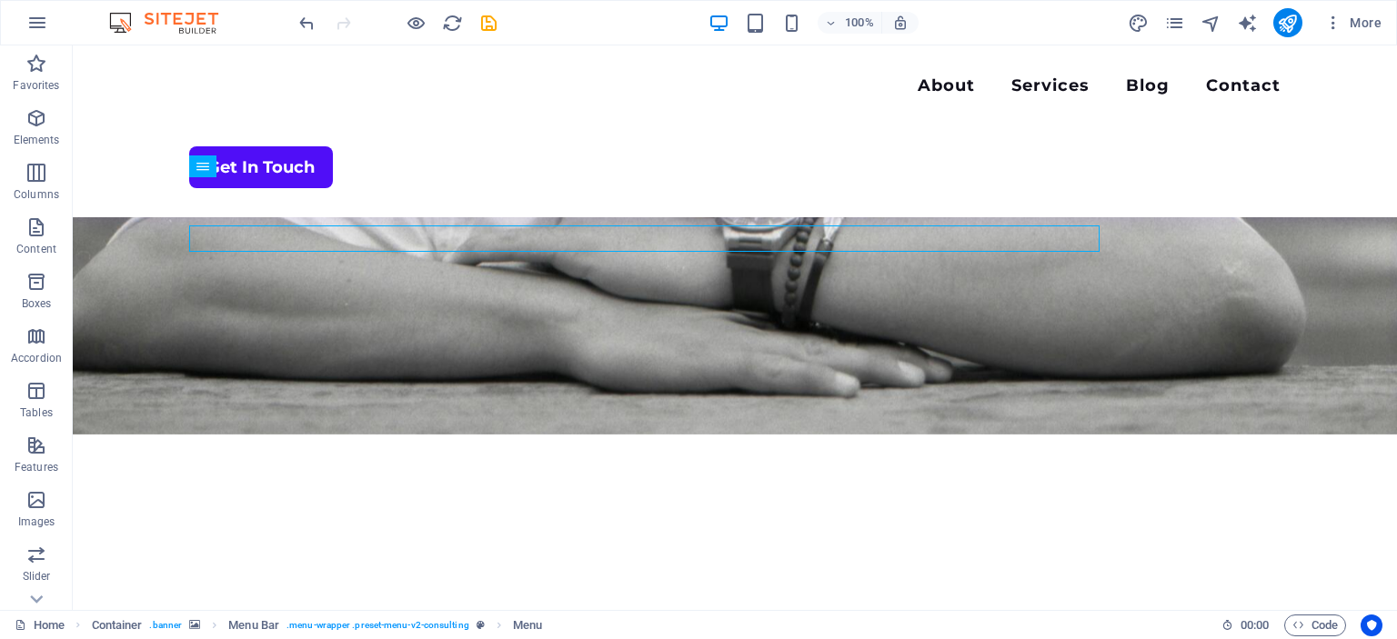
scroll to position [341, 0]
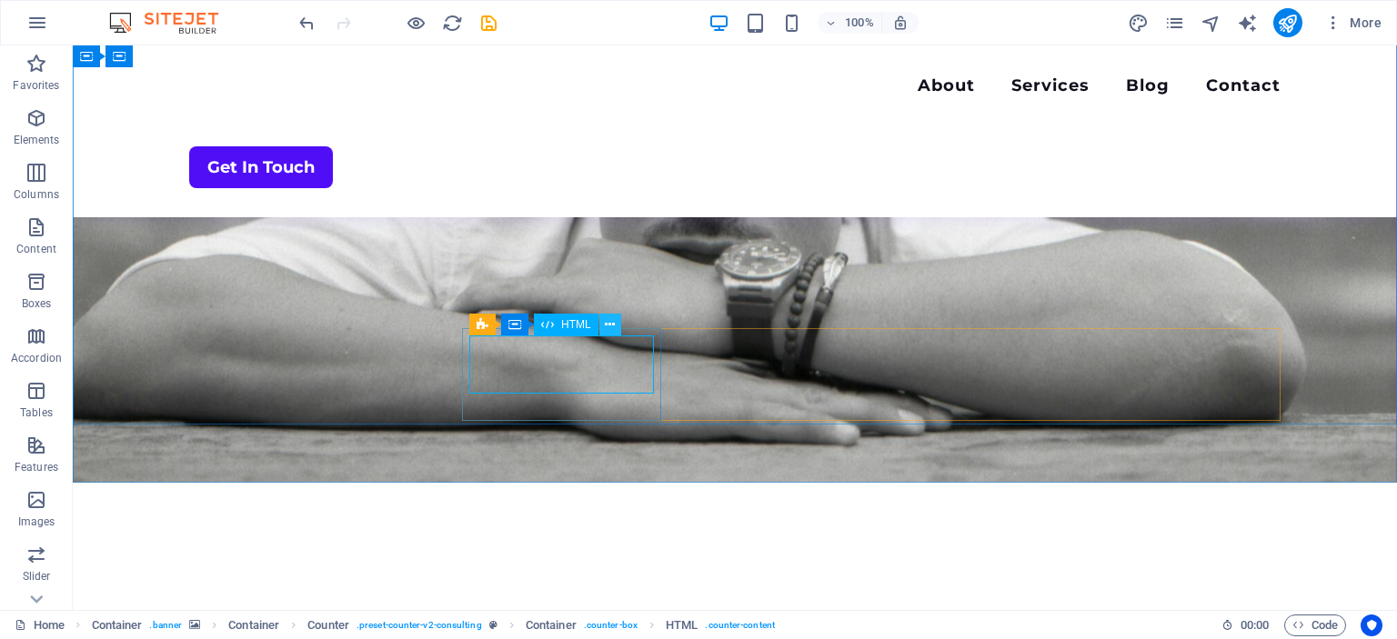
click at [604, 321] on button at bounding box center [610, 325] width 22 height 22
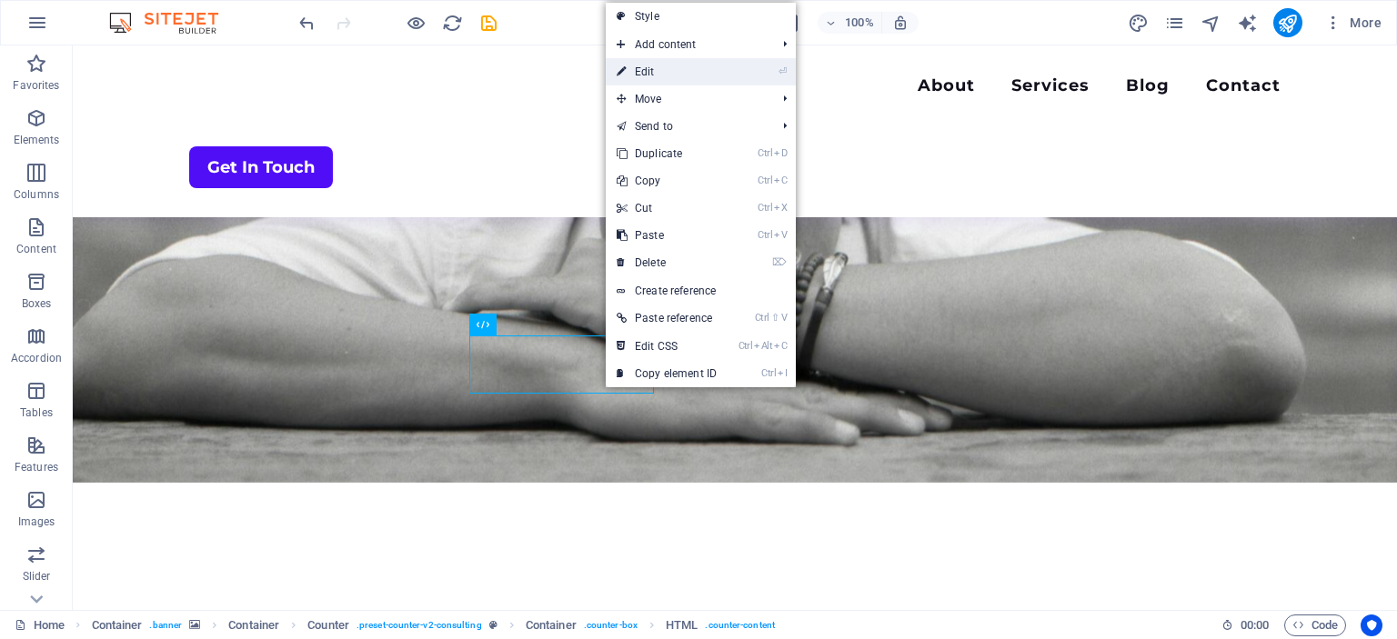
drag, startPoint x: 639, startPoint y: 67, endPoint x: 379, endPoint y: 267, distance: 328.2
click at [639, 67] on link "⏎ Edit" at bounding box center [667, 71] width 122 height 27
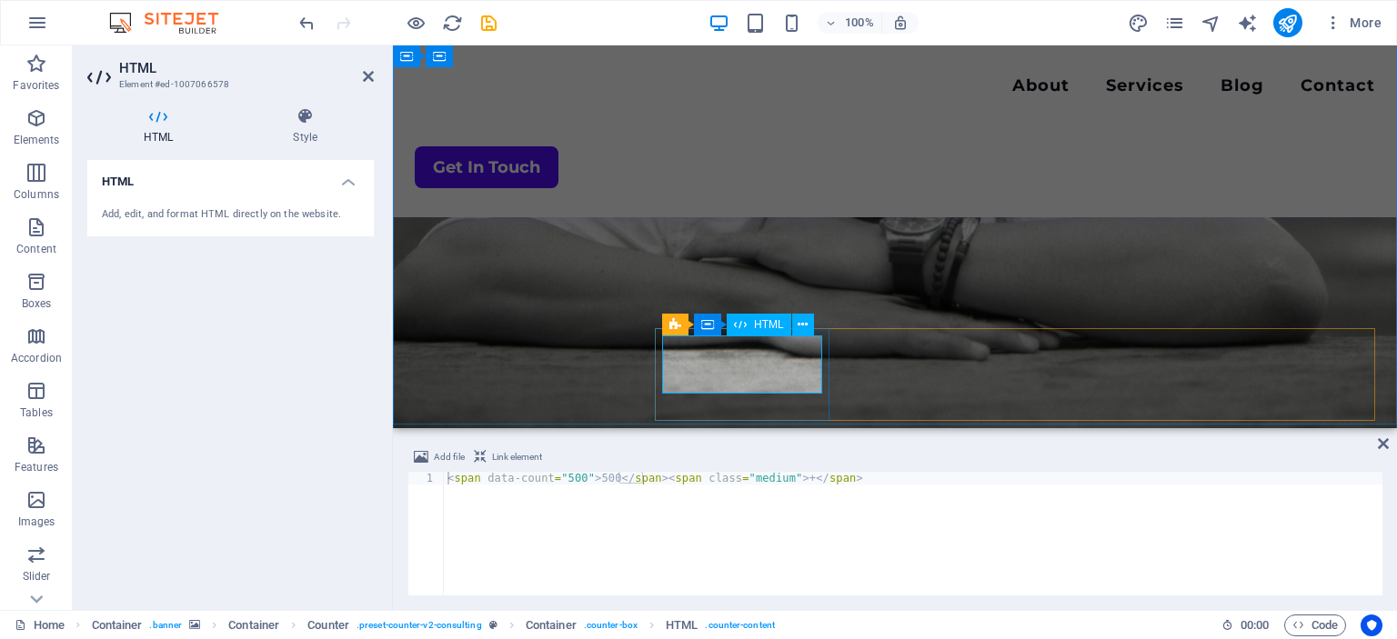
click at [689, 322] on span "Counter" at bounding box center [700, 317] width 39 height 11
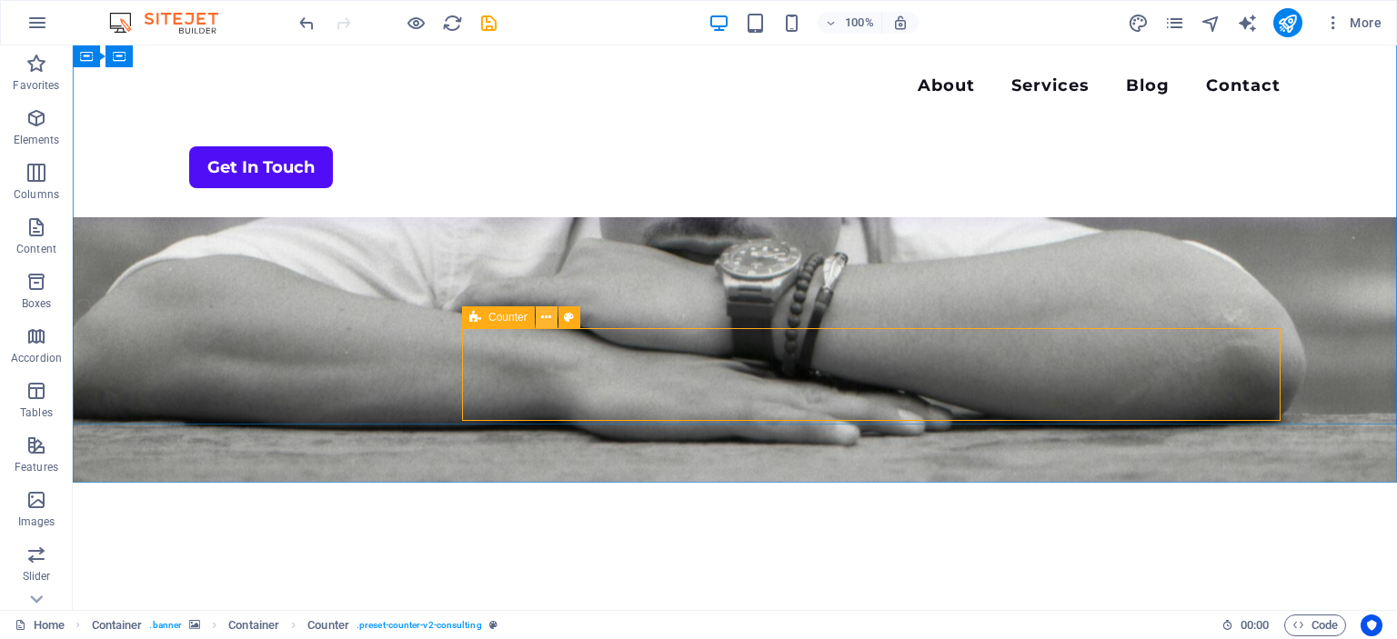
click at [545, 317] on icon at bounding box center [546, 317] width 10 height 19
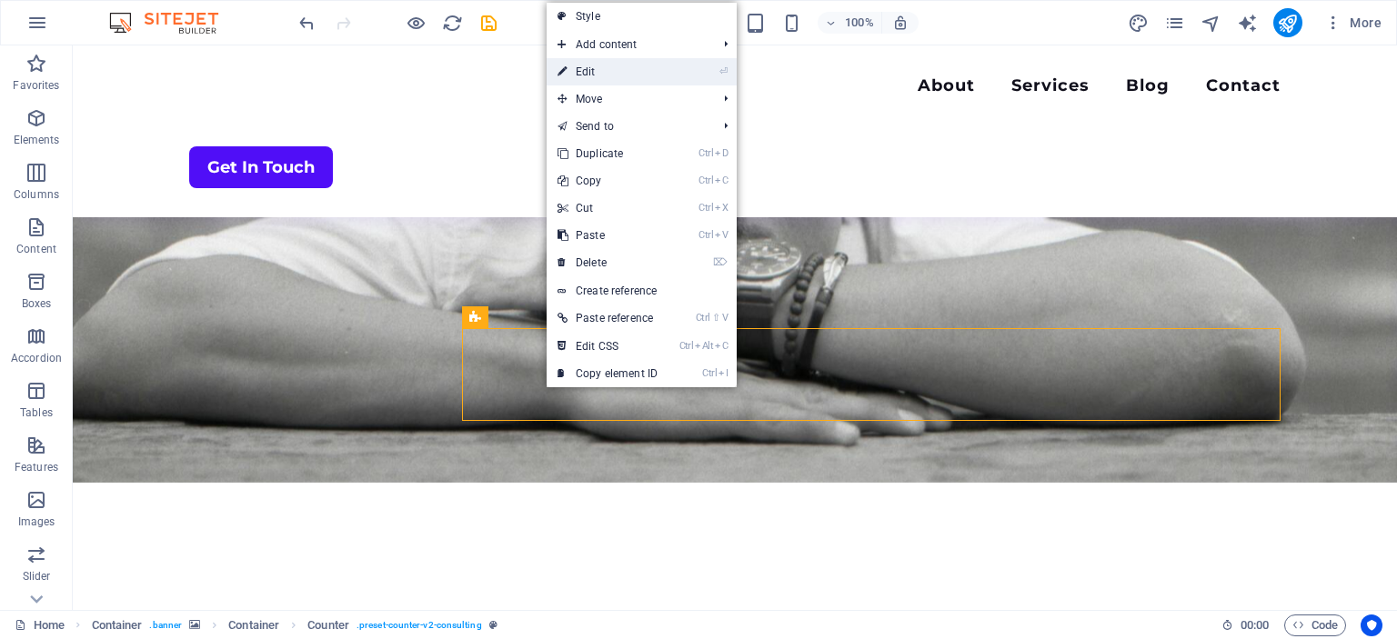
click at [591, 70] on link "⏎ Edit" at bounding box center [608, 71] width 122 height 27
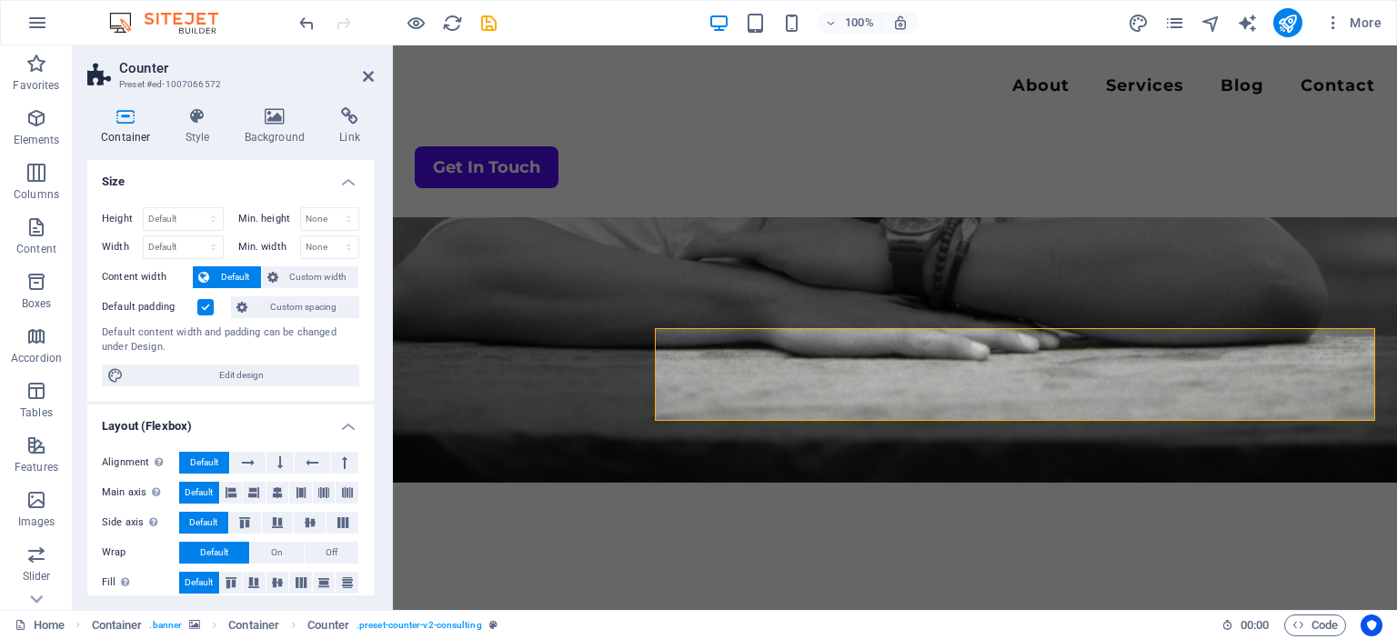
scroll to position [268, 0]
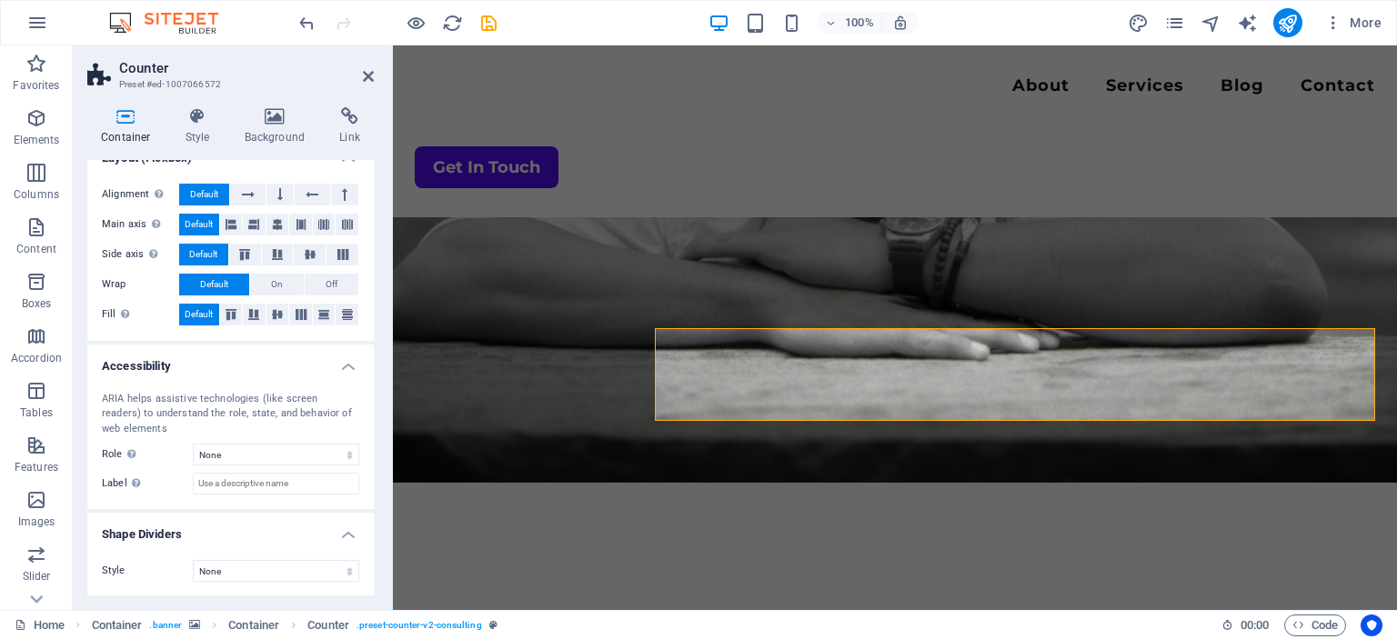
click at [740, 458] on figure at bounding box center [895, 93] width 1004 height 779
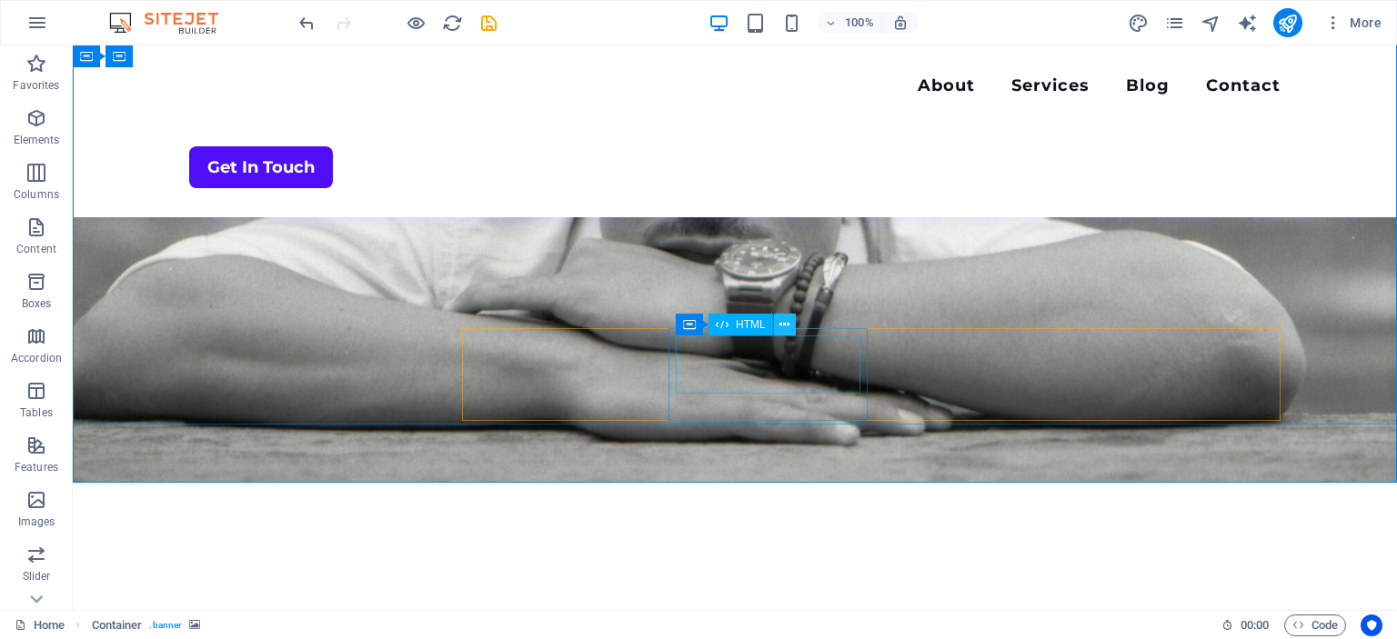
click at [784, 325] on icon at bounding box center [784, 325] width 10 height 19
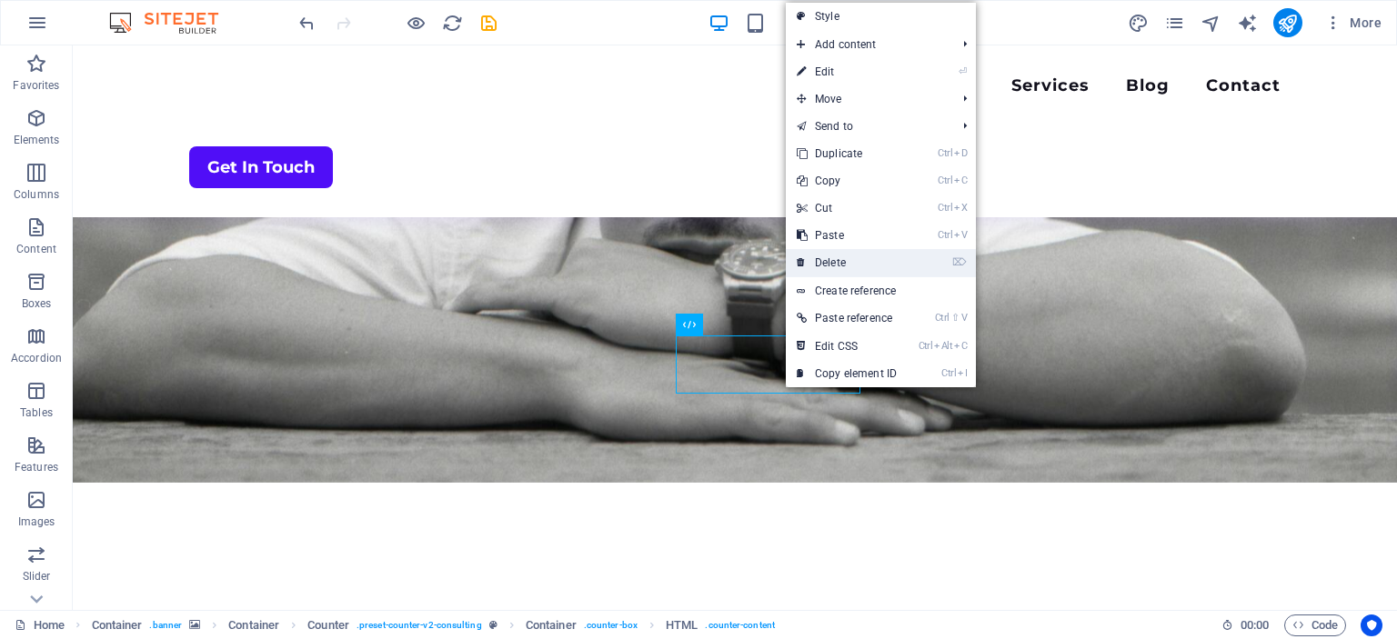
click at [831, 261] on link "⌦ Delete" at bounding box center [847, 262] width 122 height 27
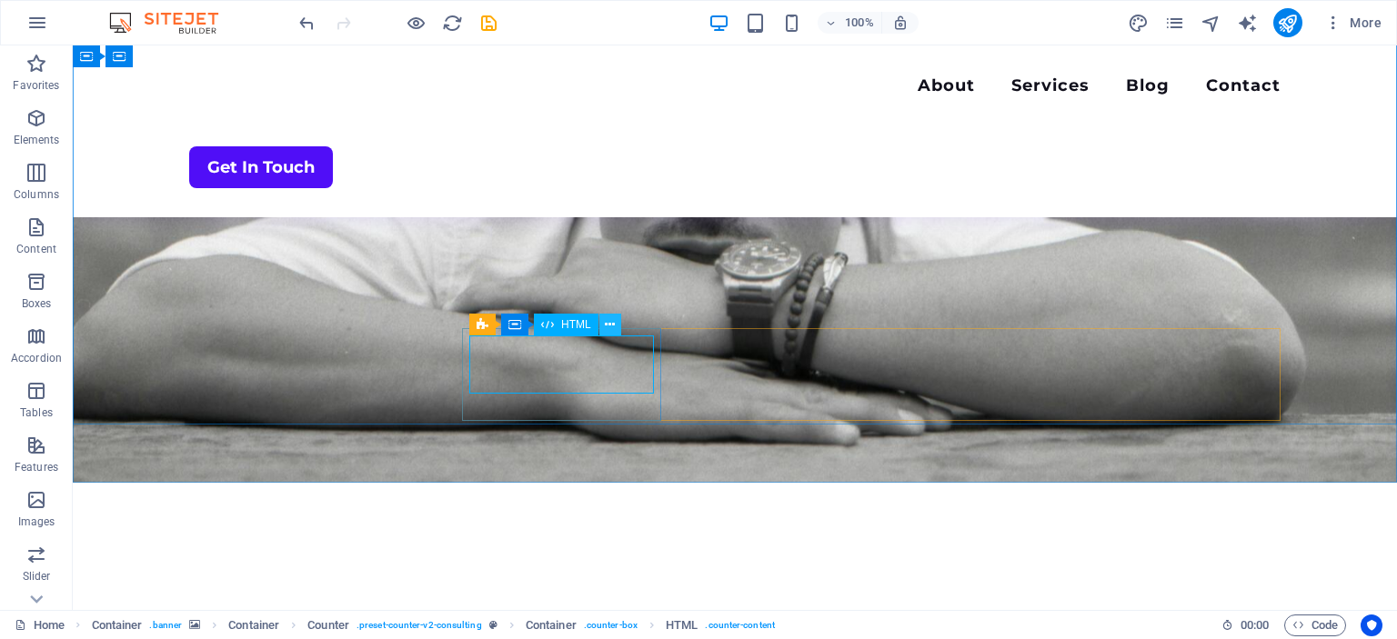
click at [611, 326] on icon at bounding box center [610, 325] width 10 height 19
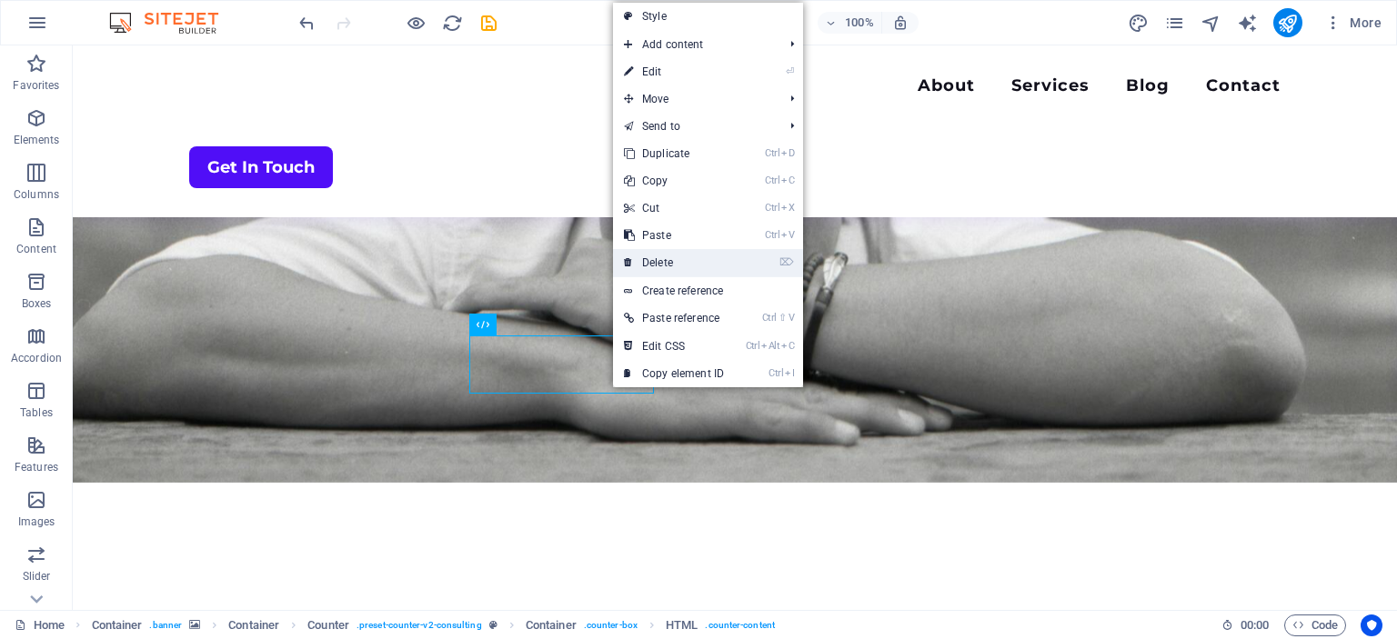
click at [655, 260] on link "⌦ Delete" at bounding box center [674, 262] width 122 height 27
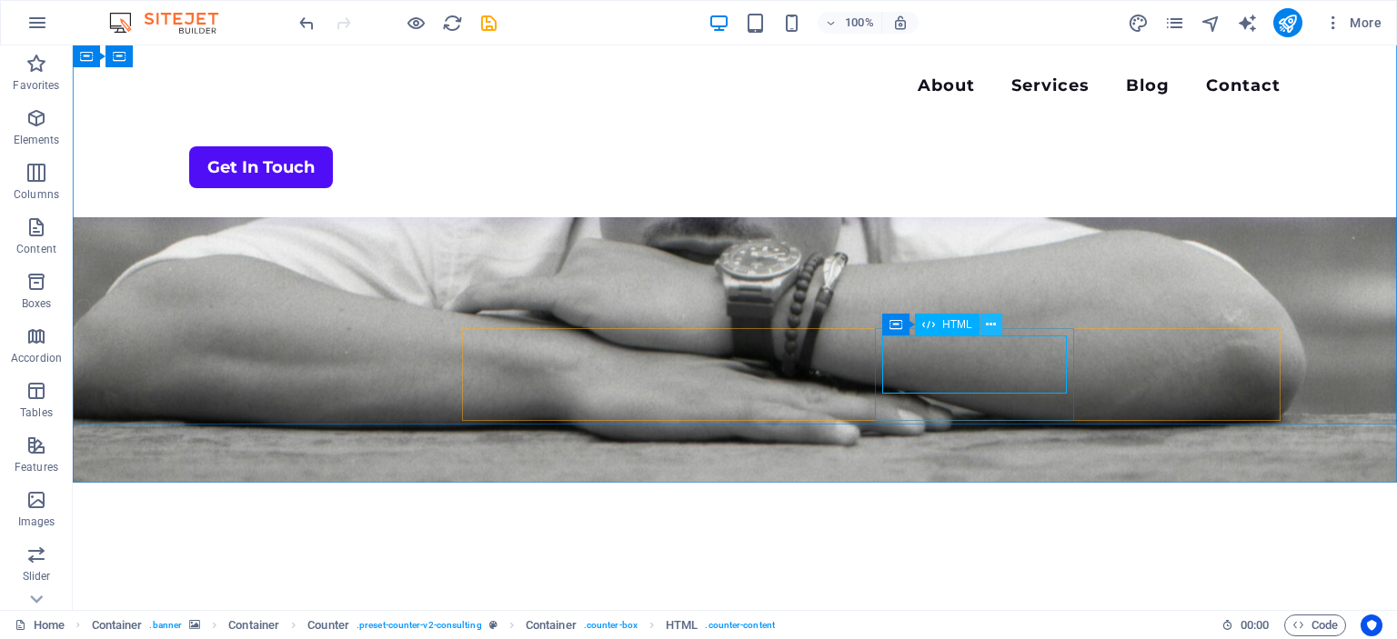
click at [991, 326] on icon at bounding box center [991, 325] width 10 height 19
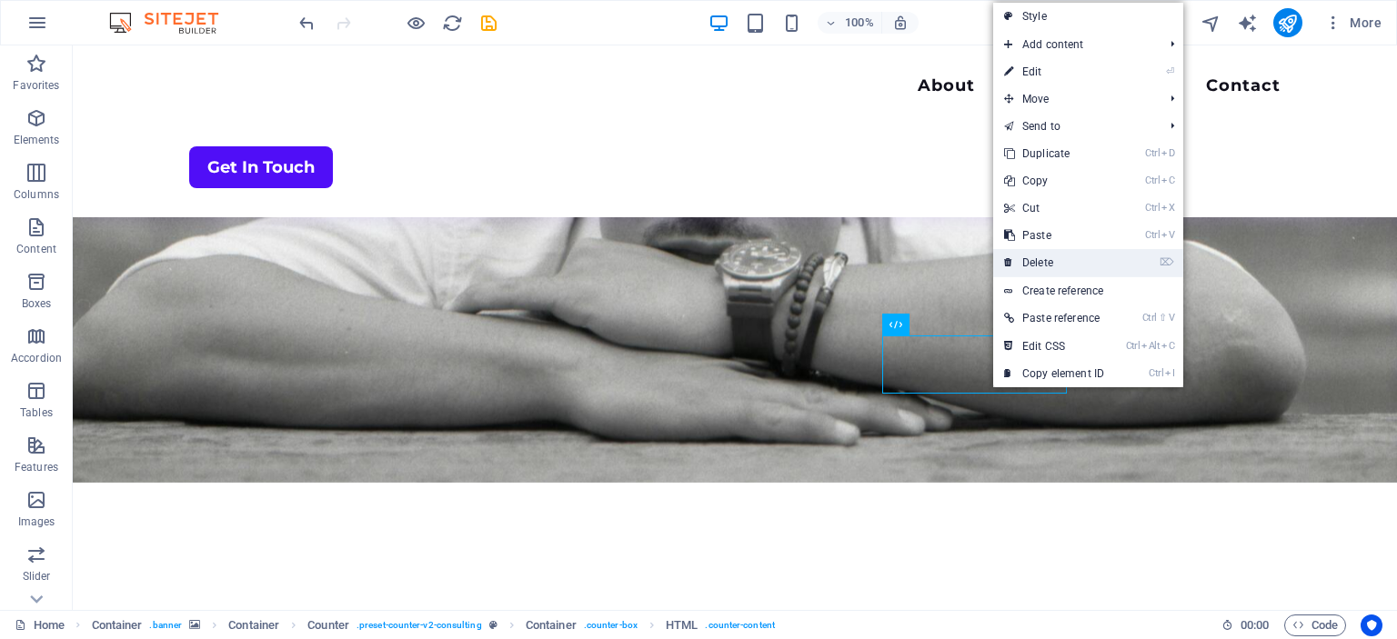
click at [1036, 264] on link "⌦ Delete" at bounding box center [1054, 262] width 122 height 27
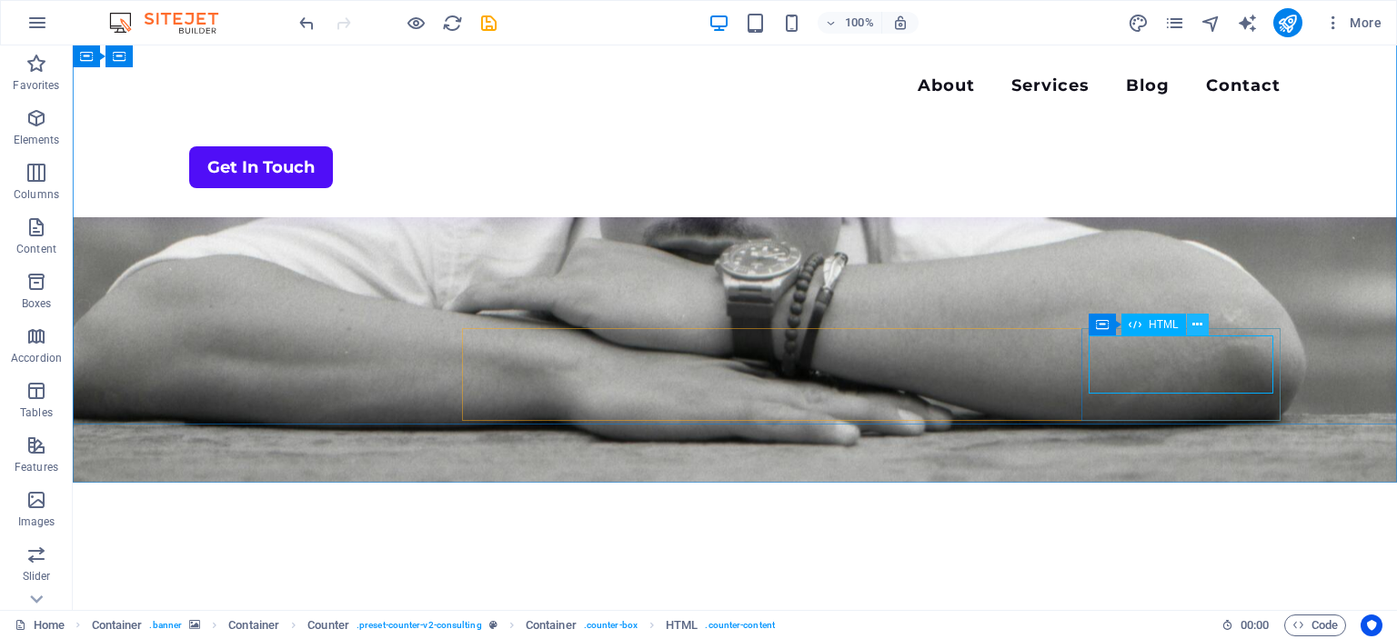
click at [1192, 322] on button at bounding box center [1198, 325] width 22 height 22
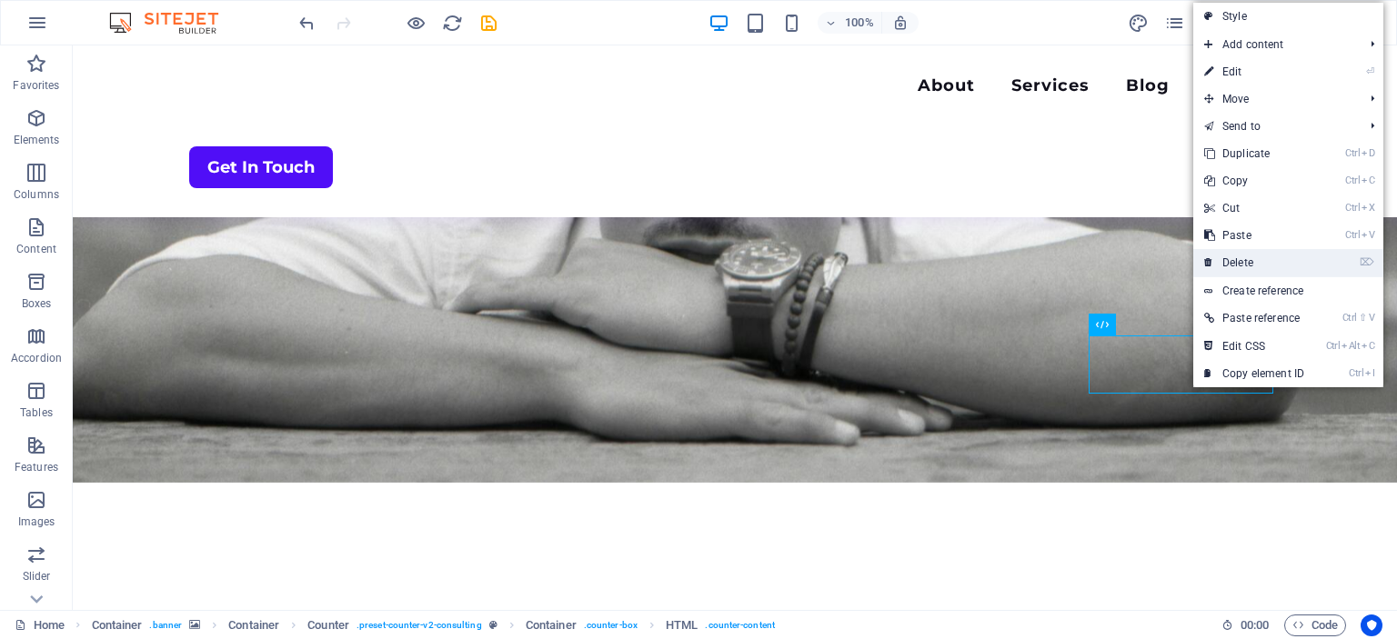
click at [1241, 260] on link "⌦ Delete" at bounding box center [1254, 262] width 122 height 27
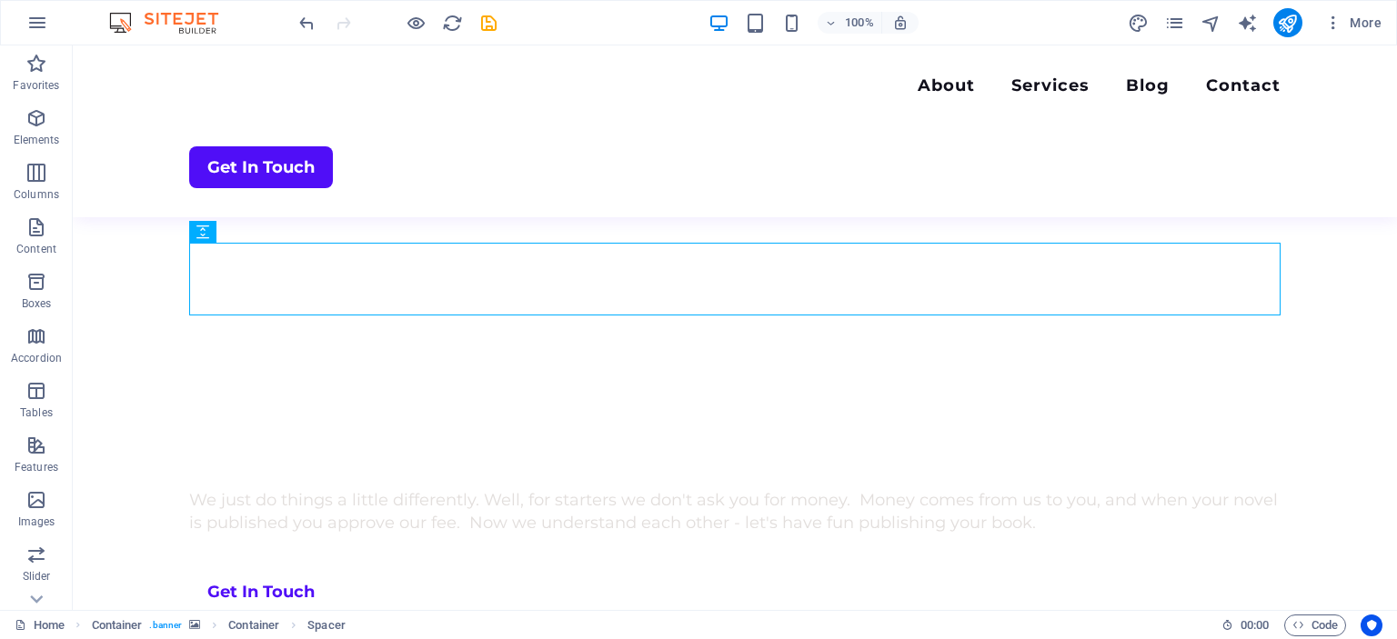
scroll to position [771, 0]
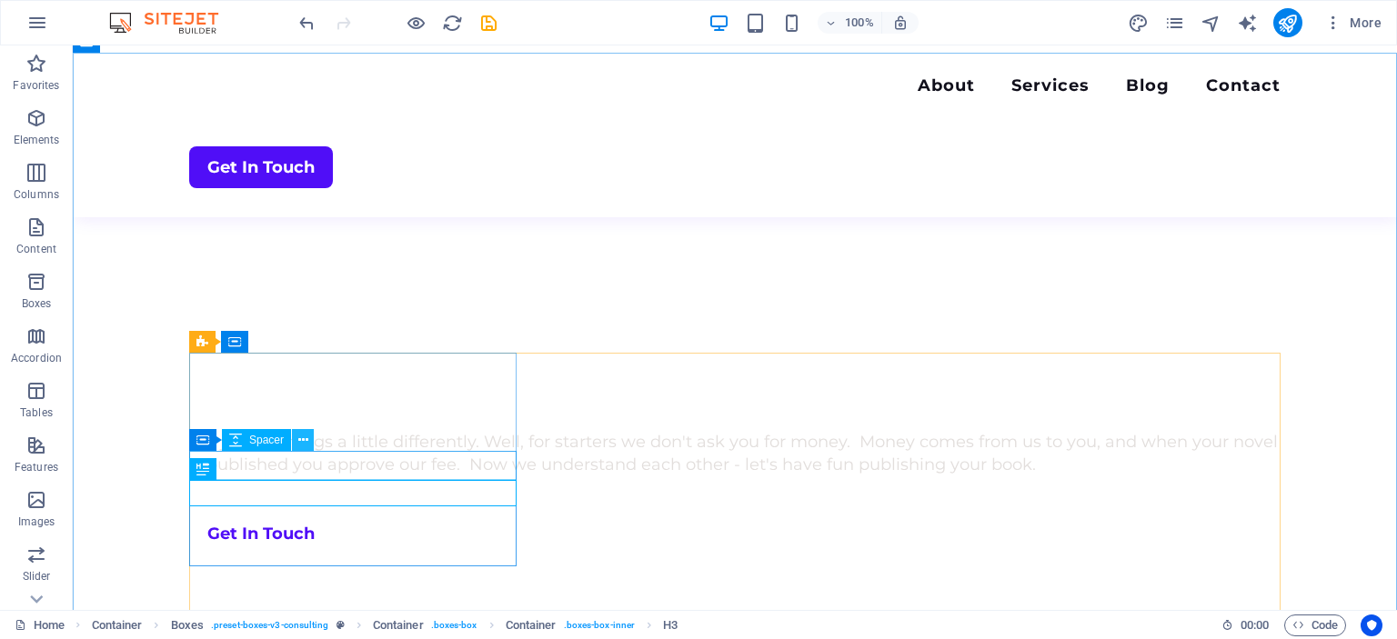
click at [297, 439] on button at bounding box center [303, 440] width 22 height 22
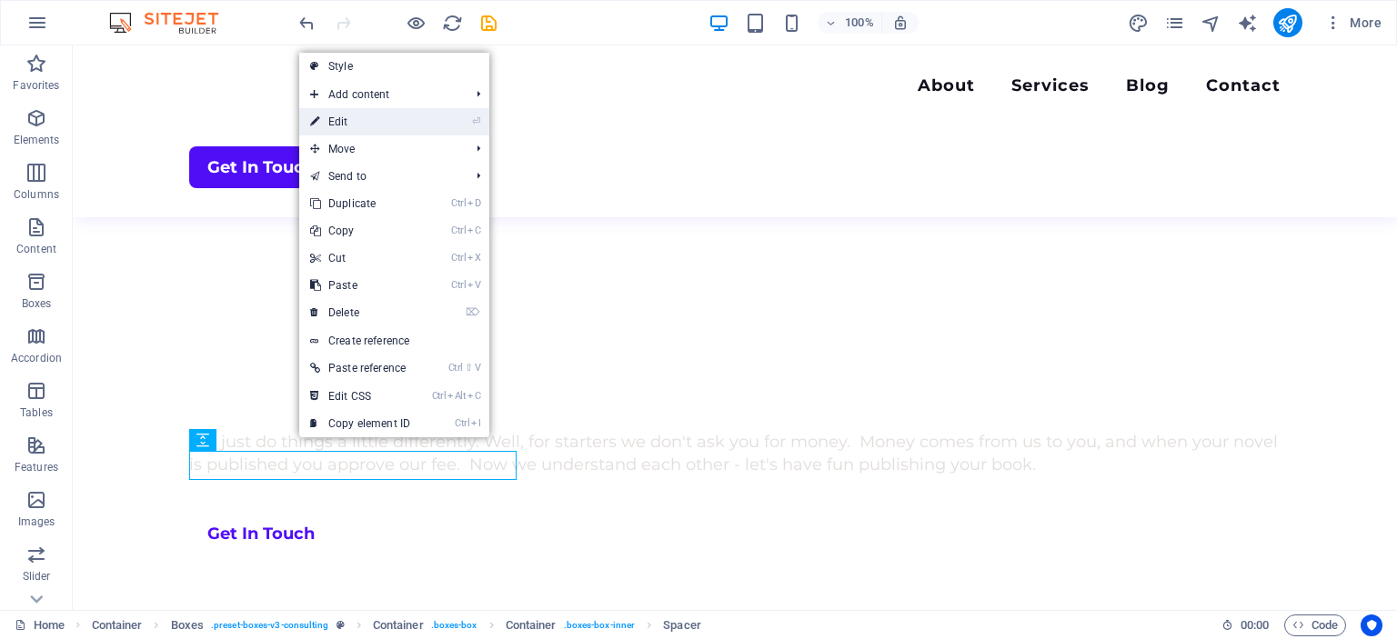
click at [340, 123] on link "⏎ Edit" at bounding box center [360, 121] width 122 height 27
select select "px"
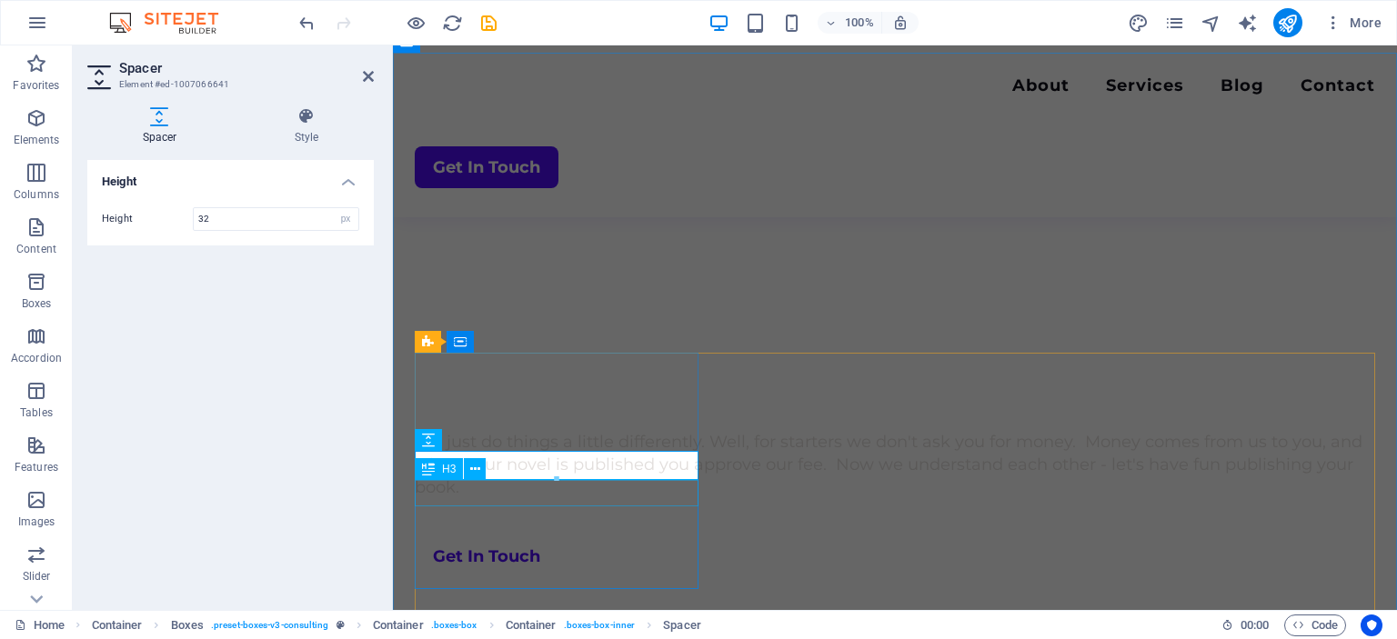
scroll to position [770, 0]
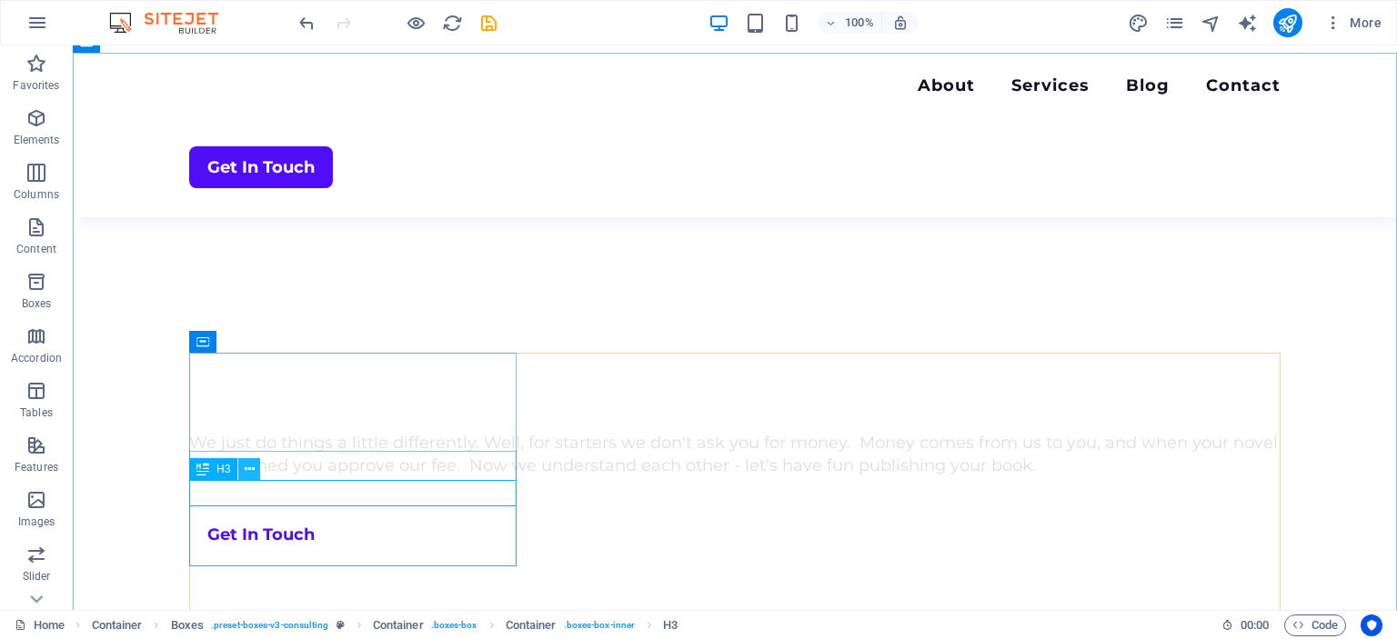
scroll to position [771, 0]
click at [247, 468] on icon at bounding box center [250, 469] width 10 height 19
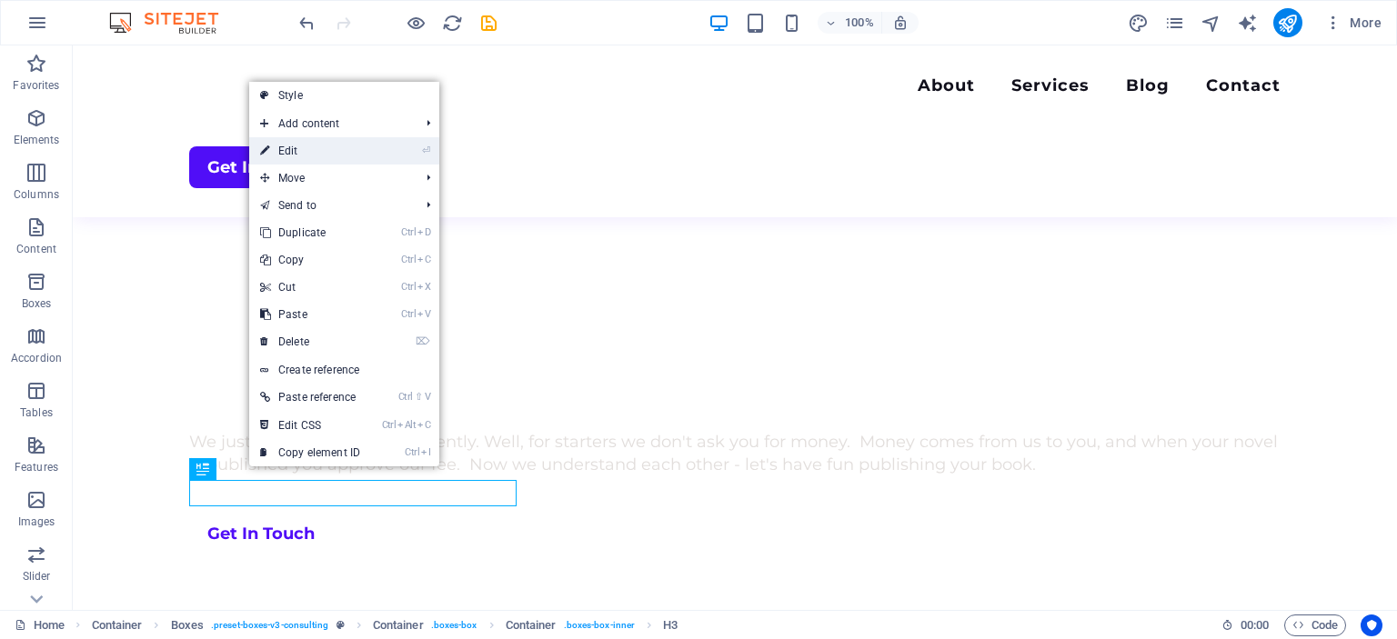
click at [287, 147] on link "⏎ Edit" at bounding box center [310, 150] width 122 height 27
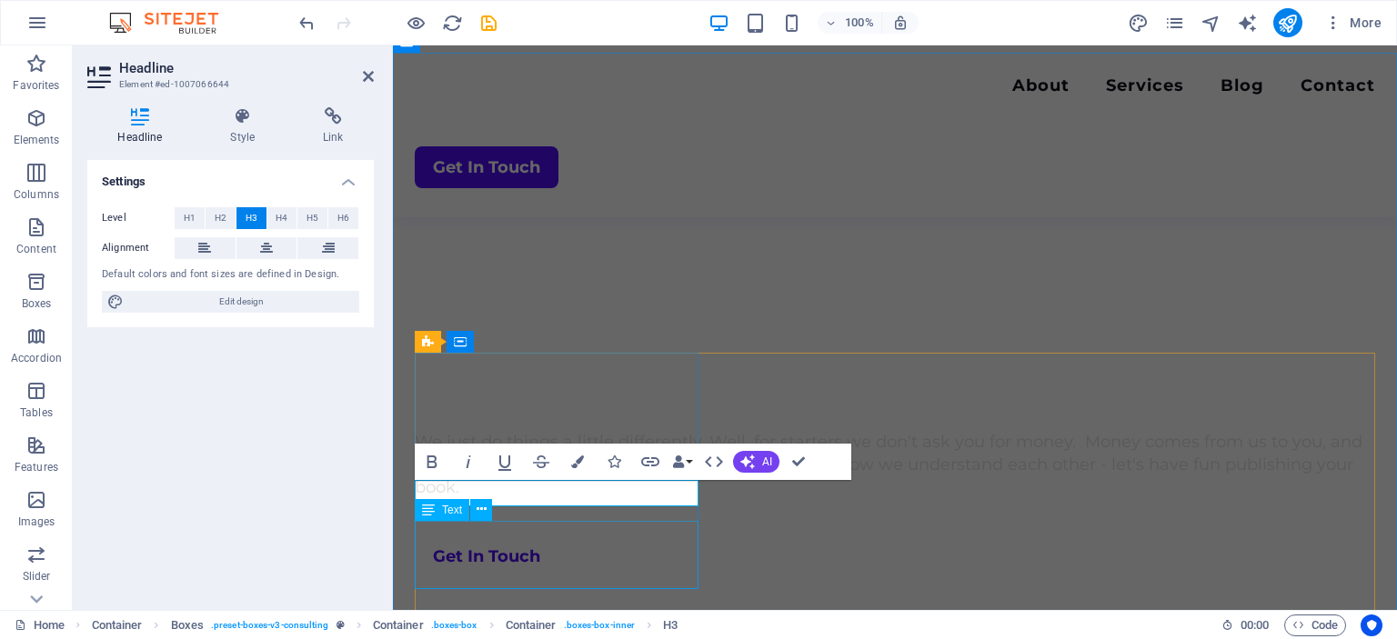
scroll to position [770, 0]
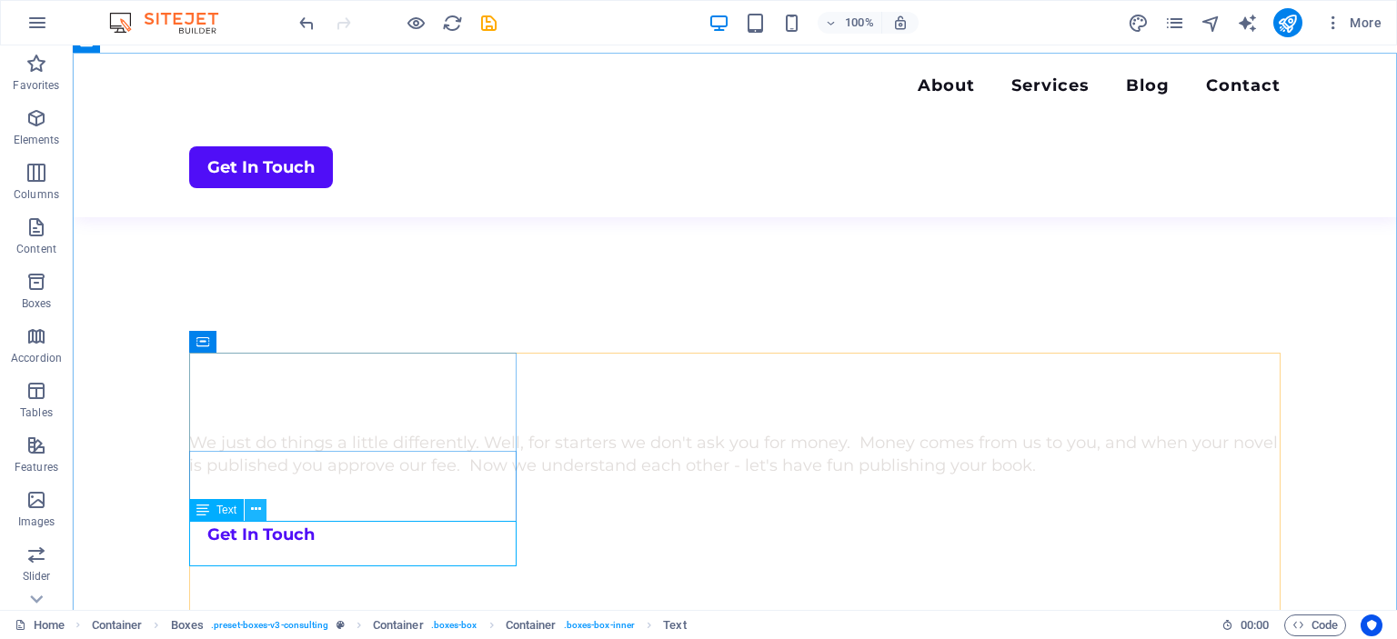
scroll to position [771, 0]
click at [255, 516] on icon at bounding box center [256, 509] width 10 height 19
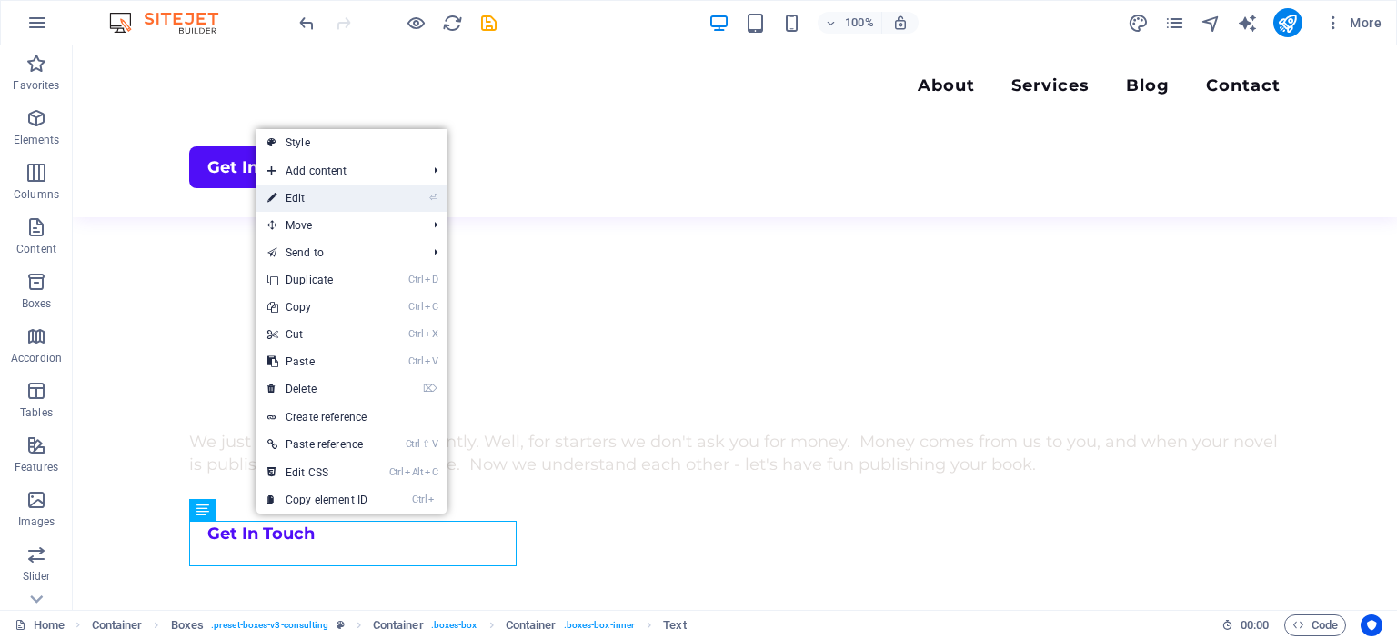
click at [297, 198] on link "⏎ Edit" at bounding box center [317, 198] width 122 height 27
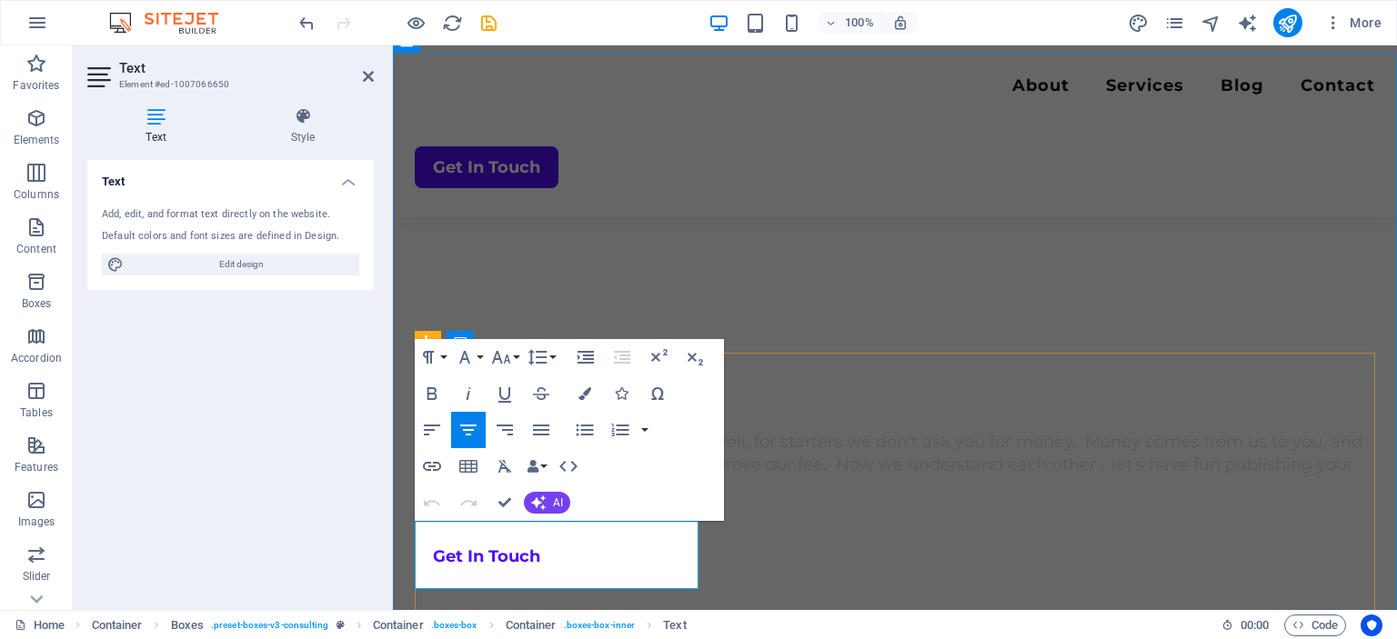
scroll to position [770, 0]
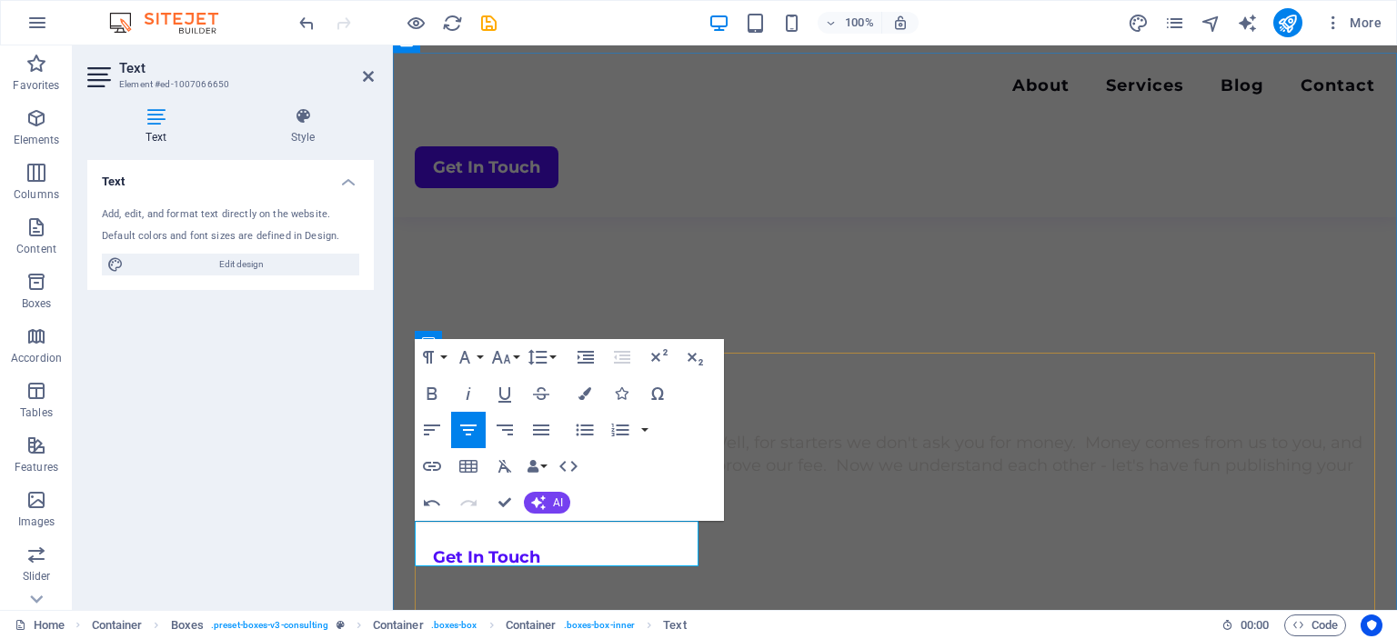
scroll to position [771, 0]
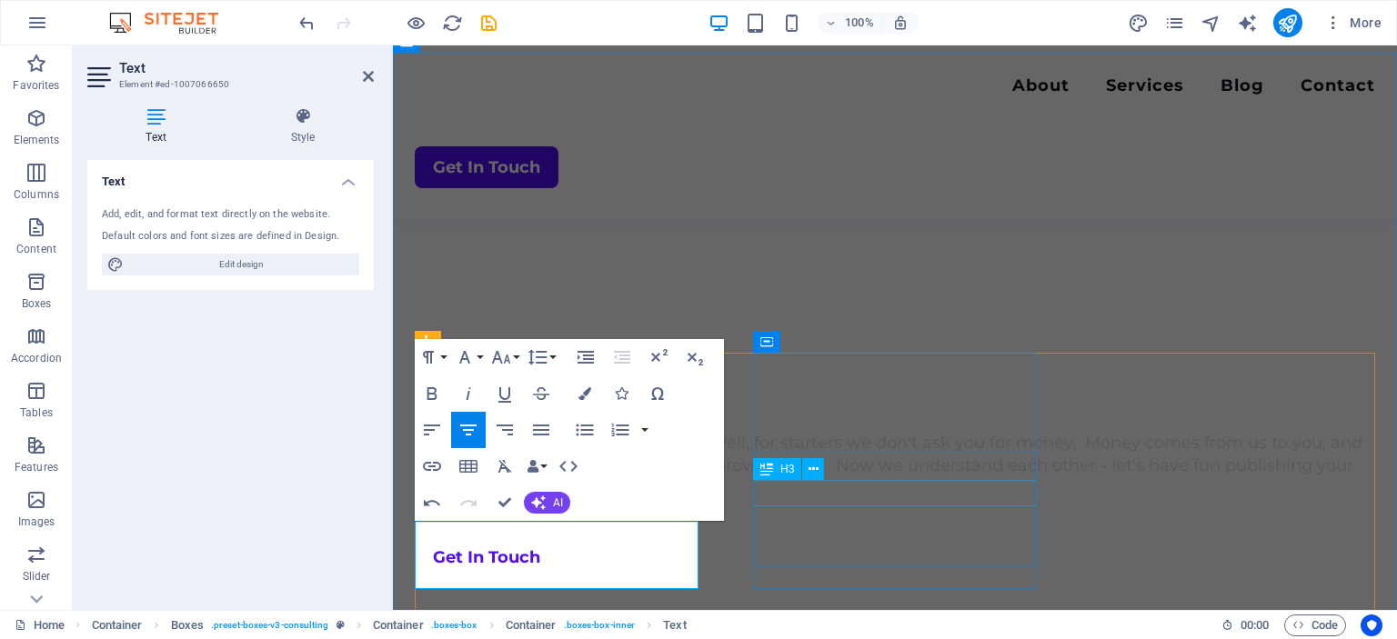
scroll to position [771, 0]
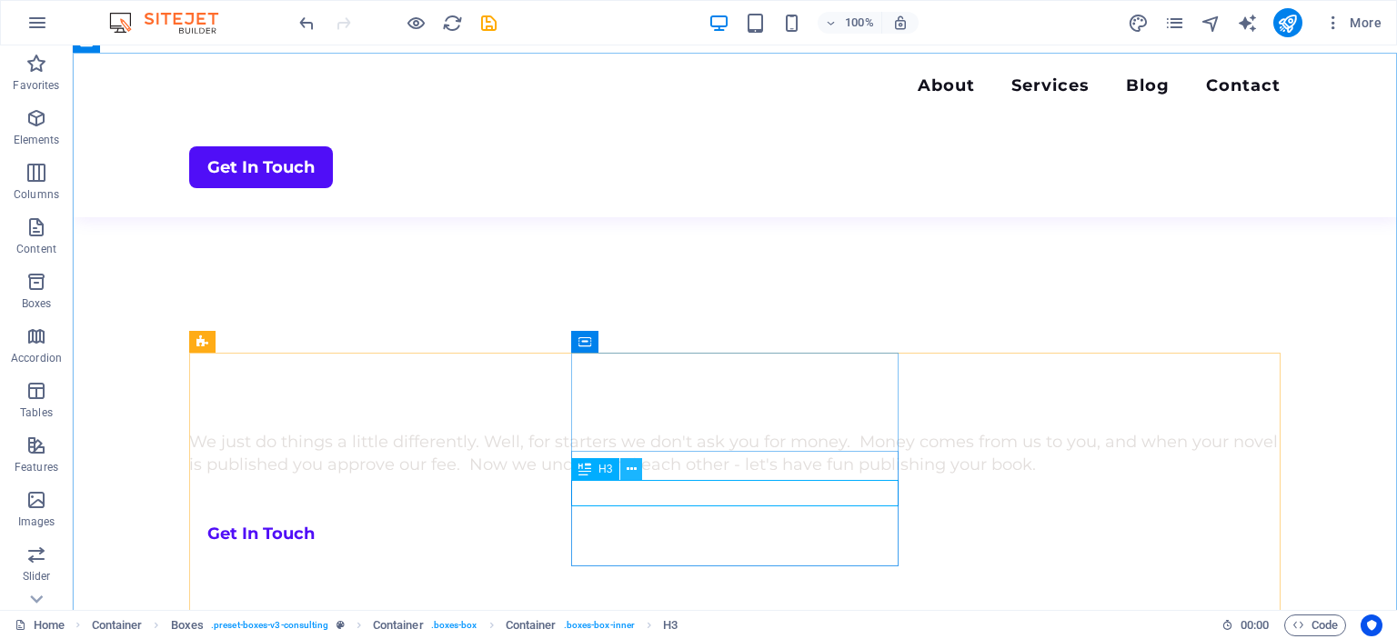
scroll to position [770, 0]
click at [634, 471] on icon at bounding box center [632, 469] width 10 height 19
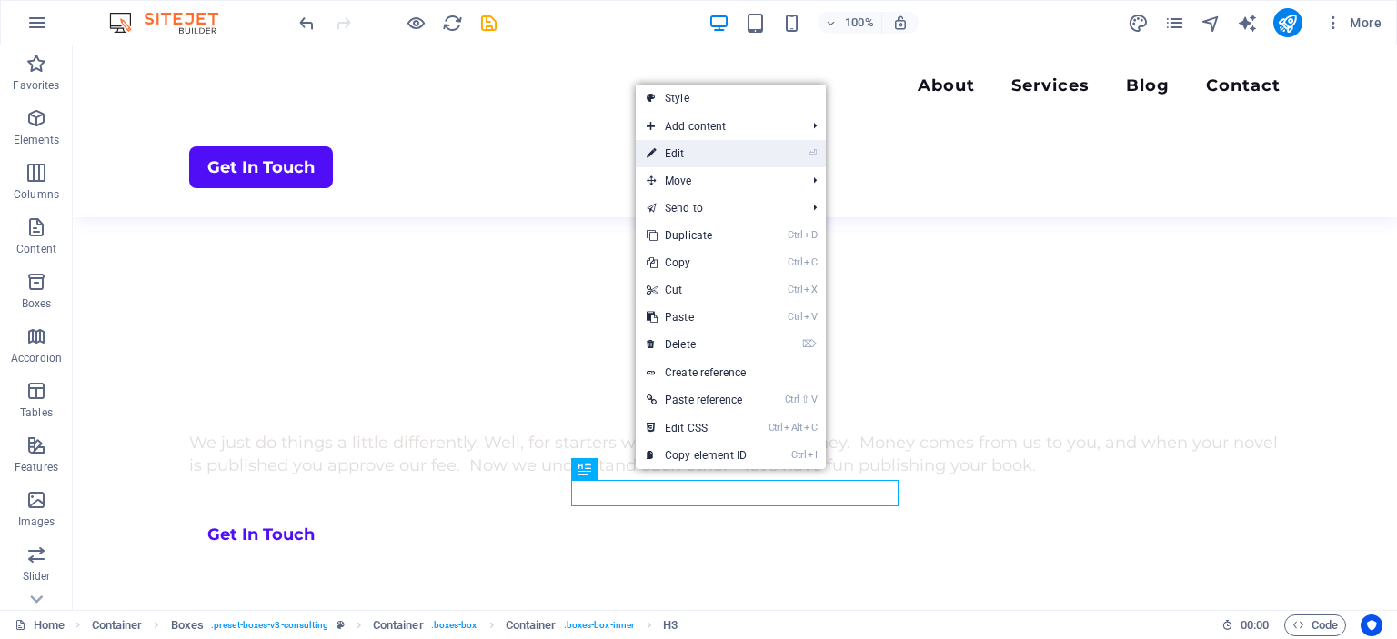
click at [680, 151] on link "⏎ Edit" at bounding box center [697, 153] width 122 height 27
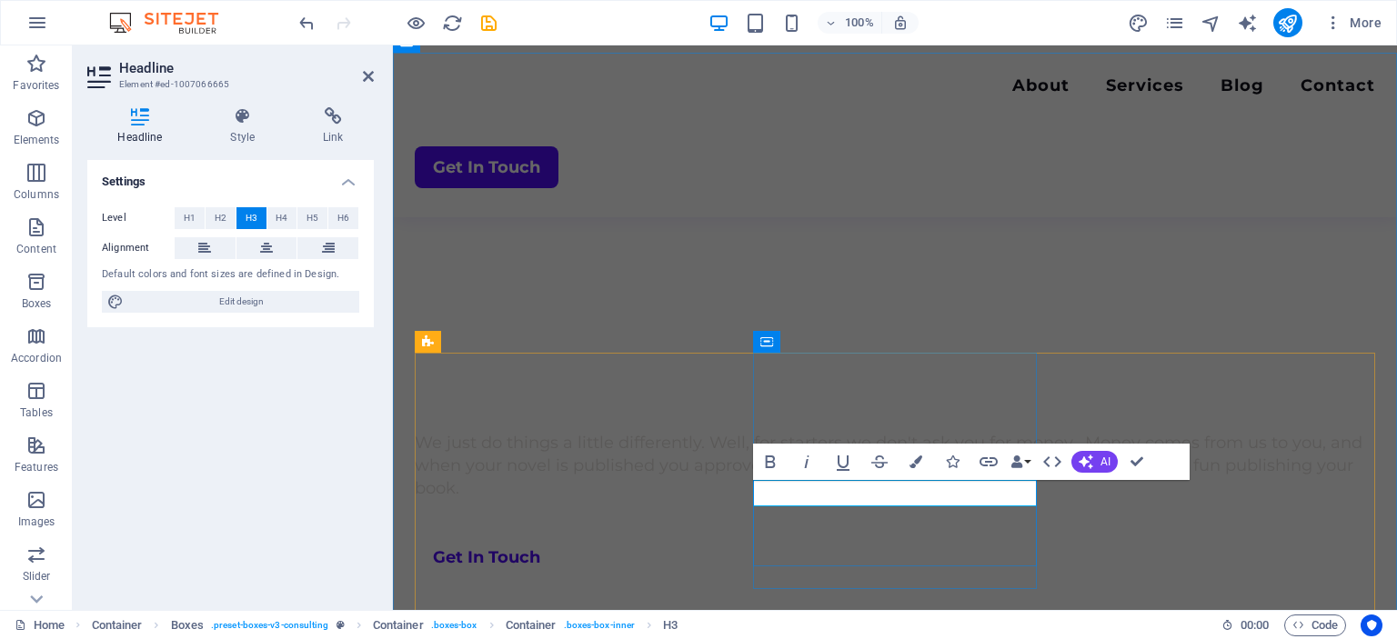
scroll to position [771, 0]
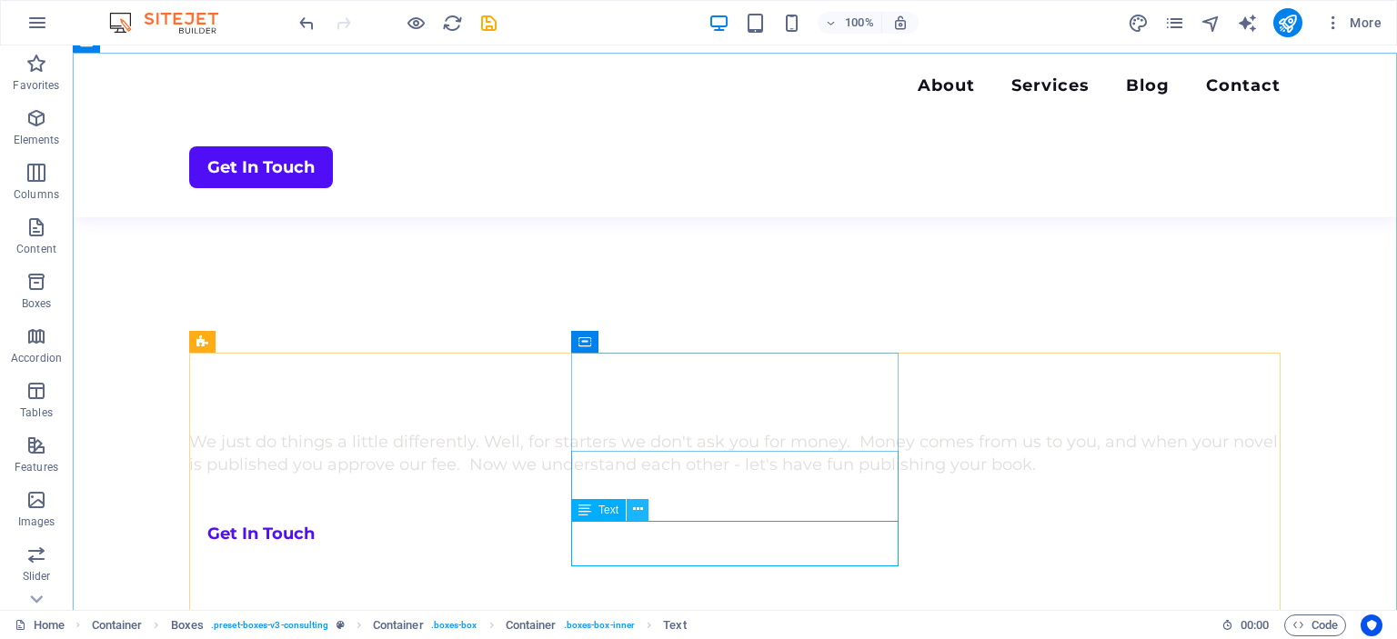
scroll to position [770, 0]
click at [638, 508] on icon at bounding box center [638, 509] width 10 height 19
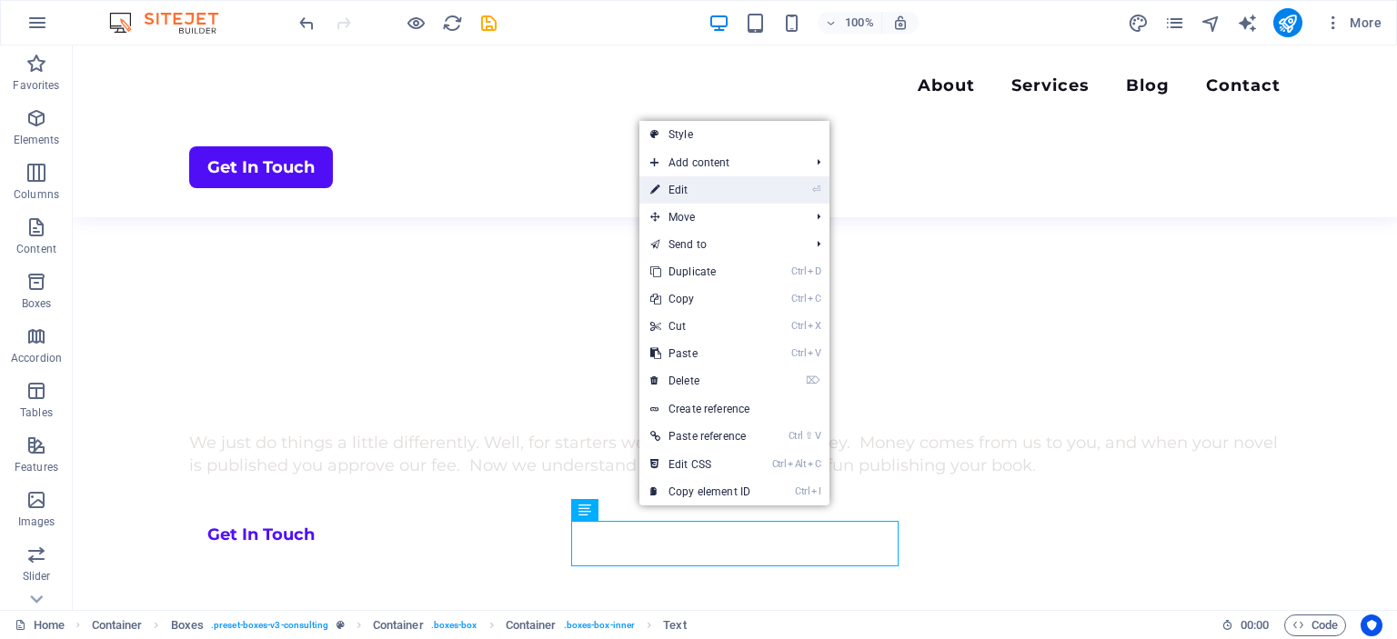
click at [685, 191] on link "⏎ Edit" at bounding box center [700, 189] width 122 height 27
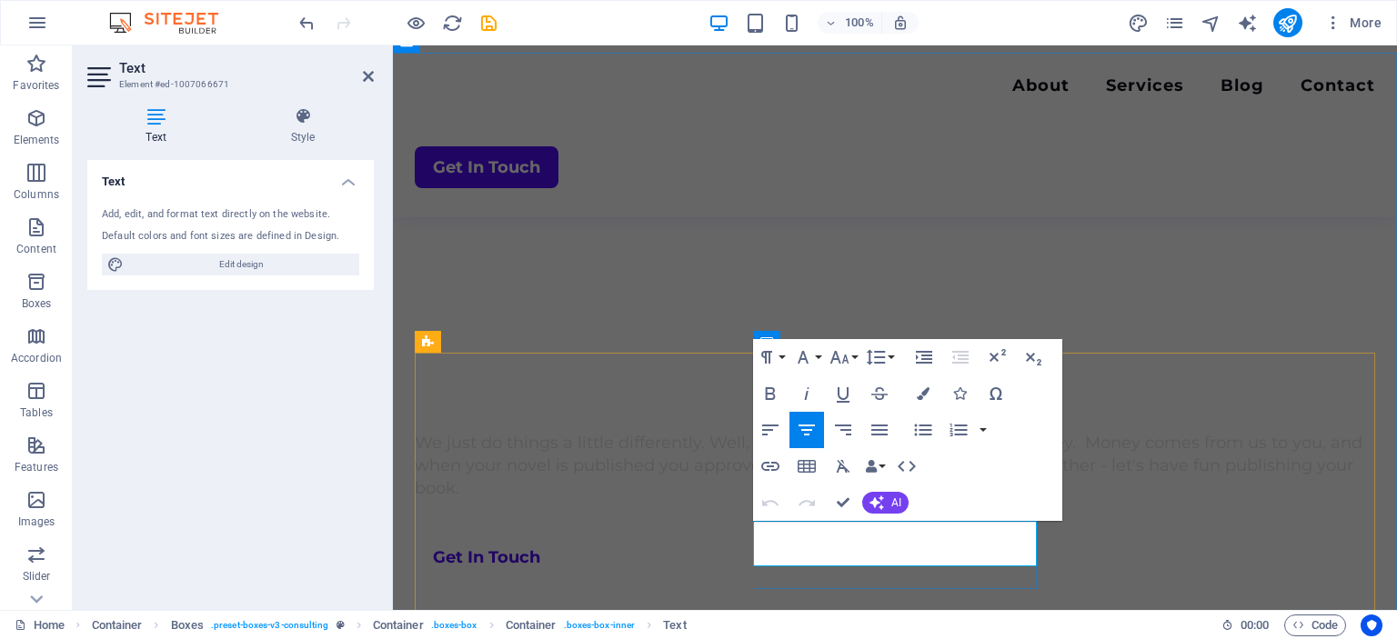
scroll to position [771, 0]
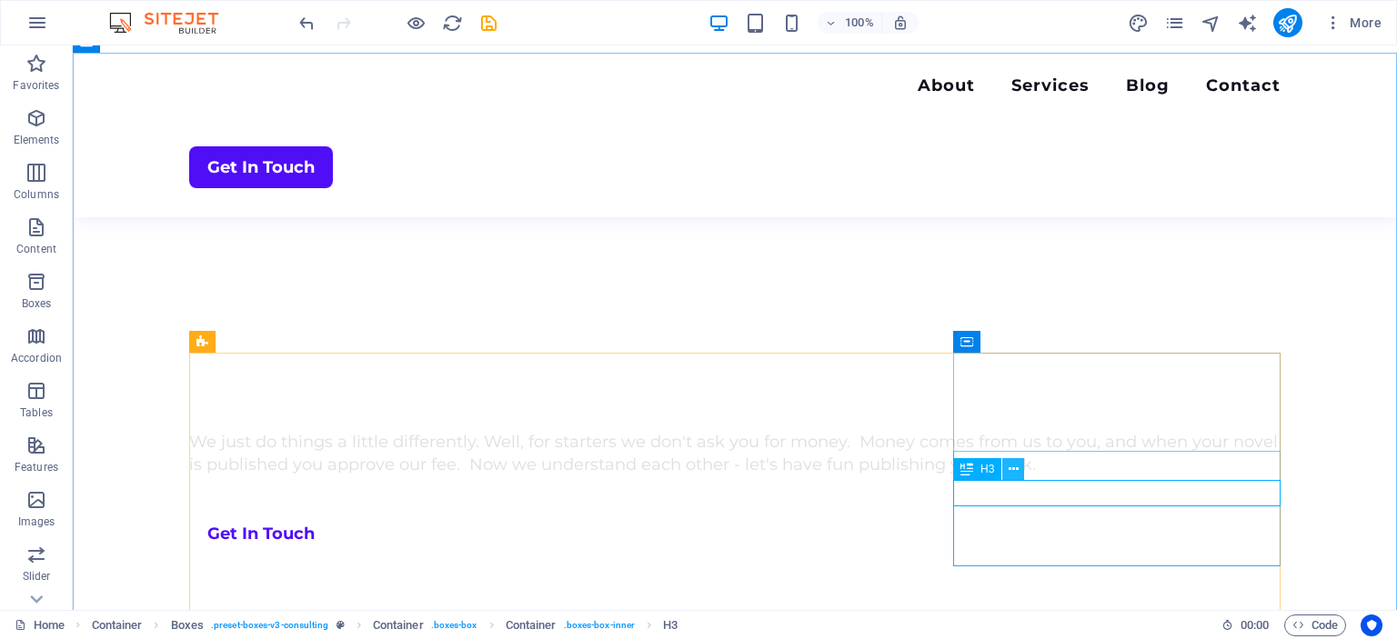
scroll to position [770, 0]
click at [1016, 472] on icon at bounding box center [1014, 469] width 10 height 19
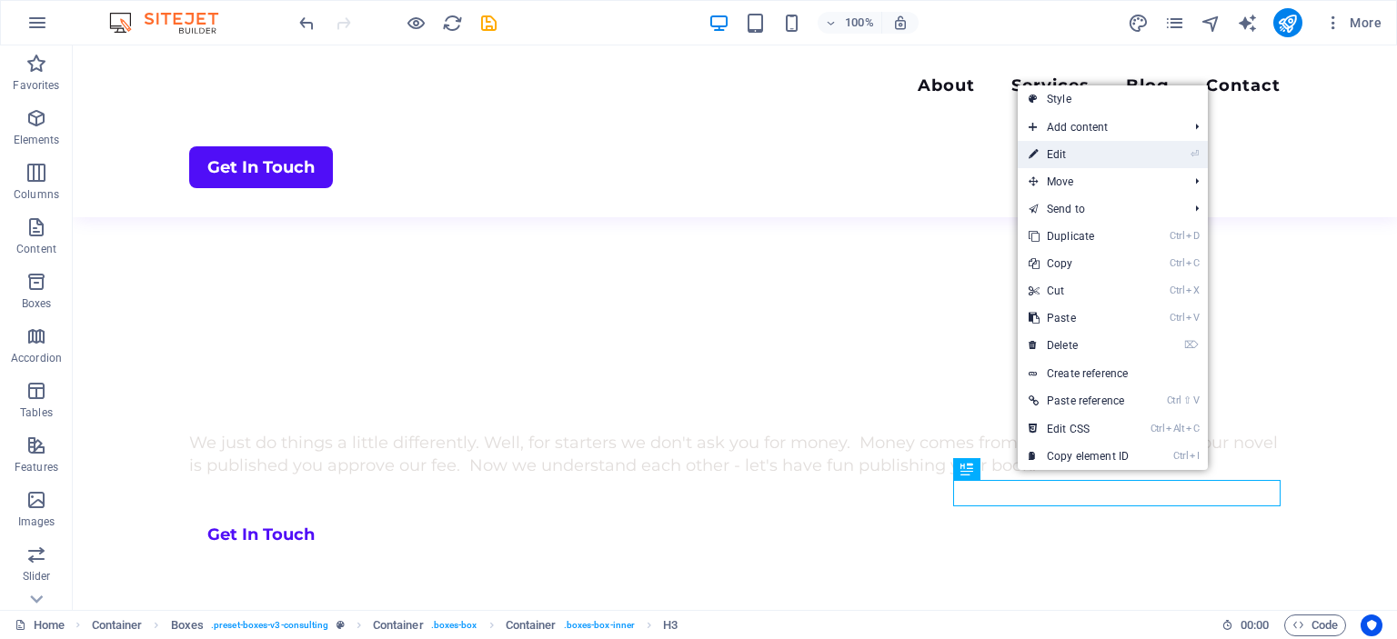
click at [1064, 153] on link "⏎ Edit" at bounding box center [1079, 154] width 122 height 27
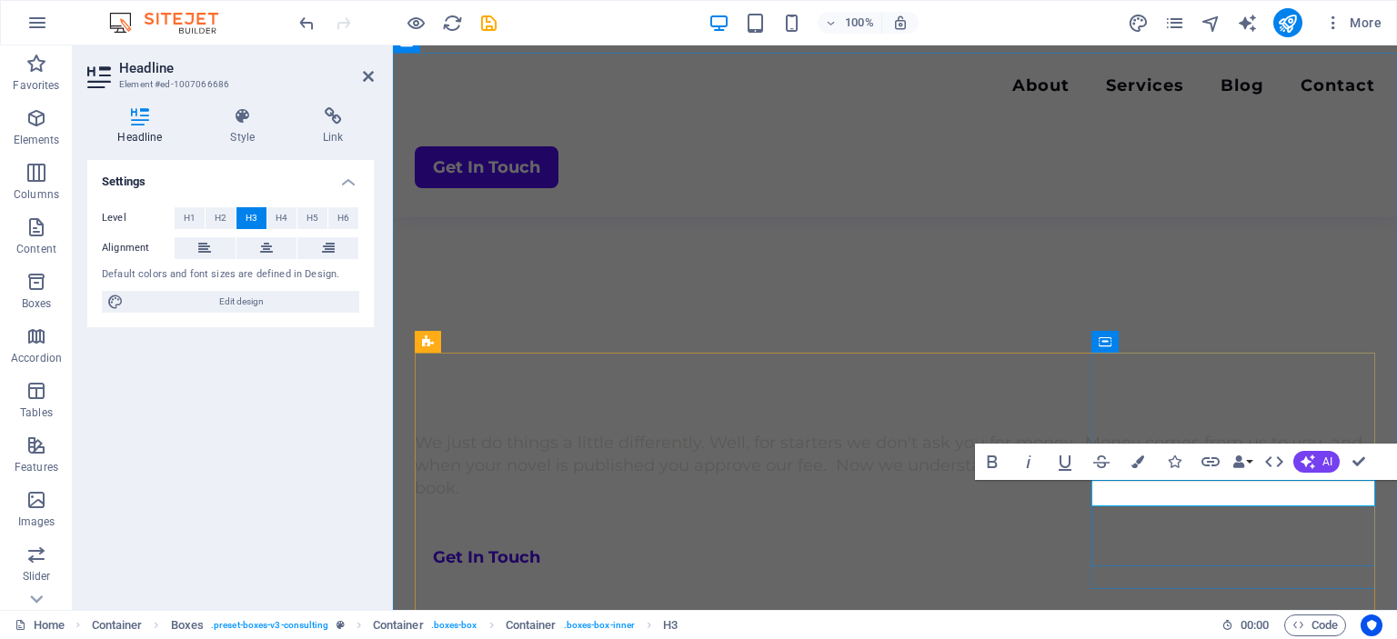
scroll to position [771, 0]
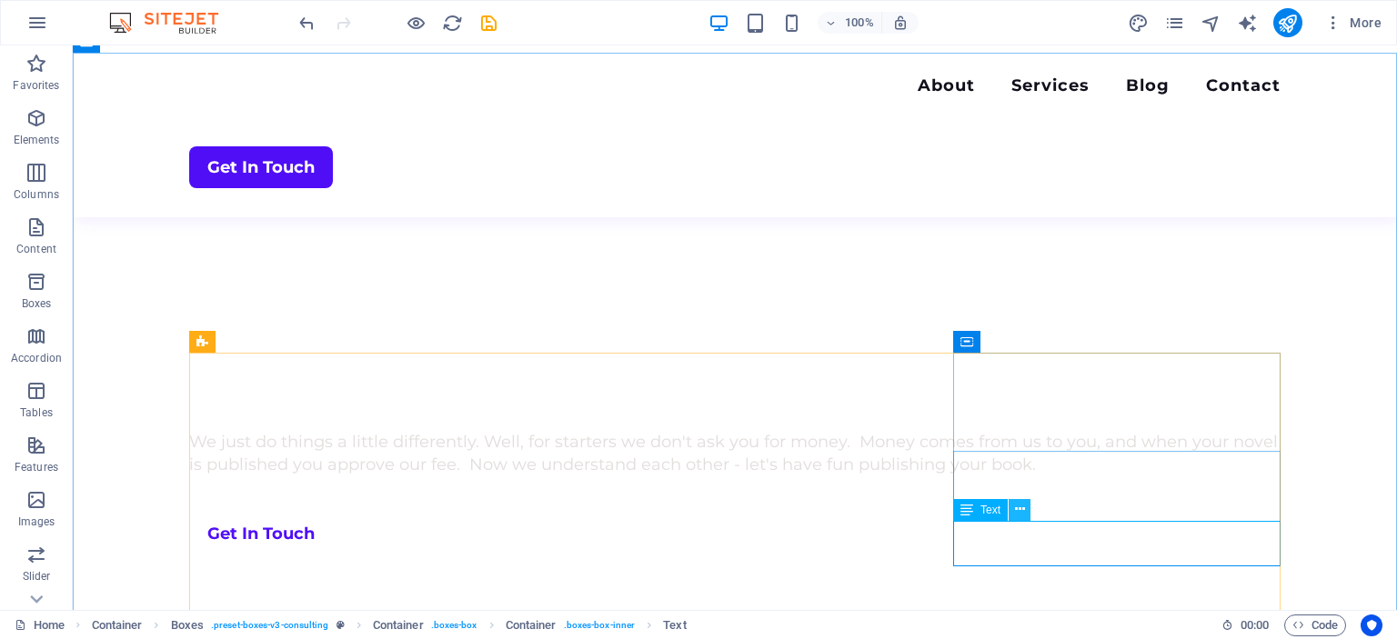
scroll to position [770, 0]
click at [1021, 509] on icon at bounding box center [1020, 509] width 10 height 19
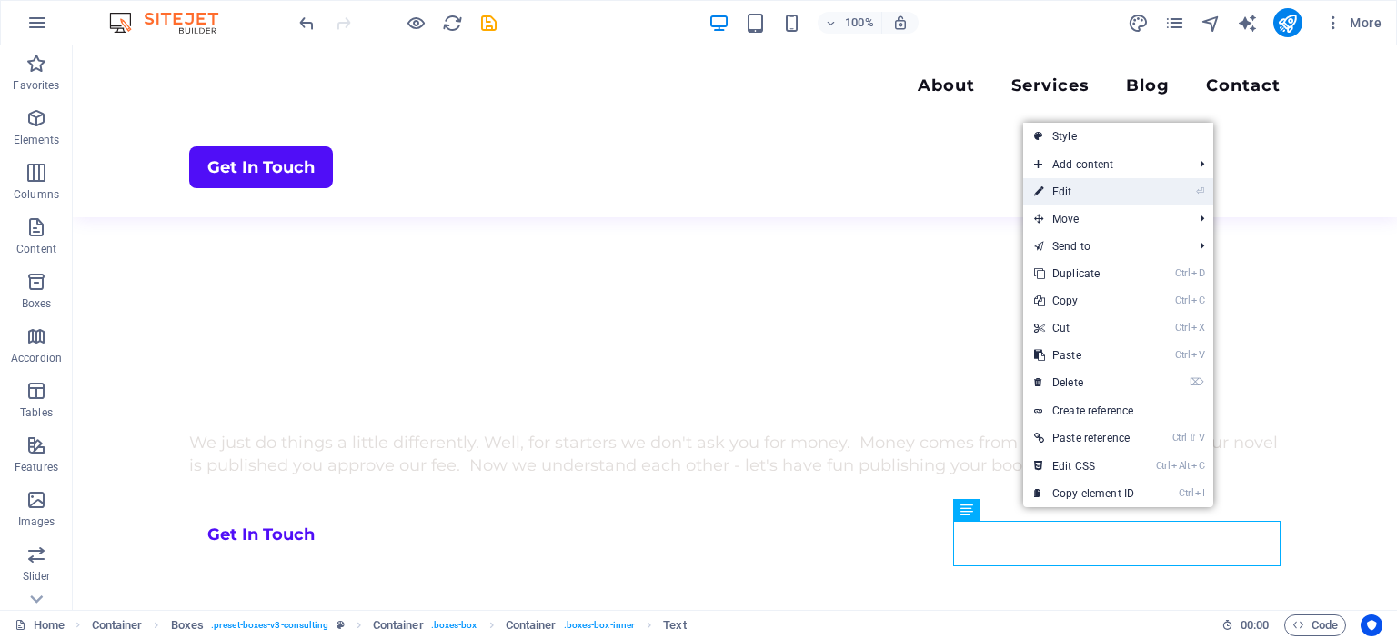
click at [1057, 190] on link "⏎ Edit" at bounding box center [1084, 191] width 122 height 27
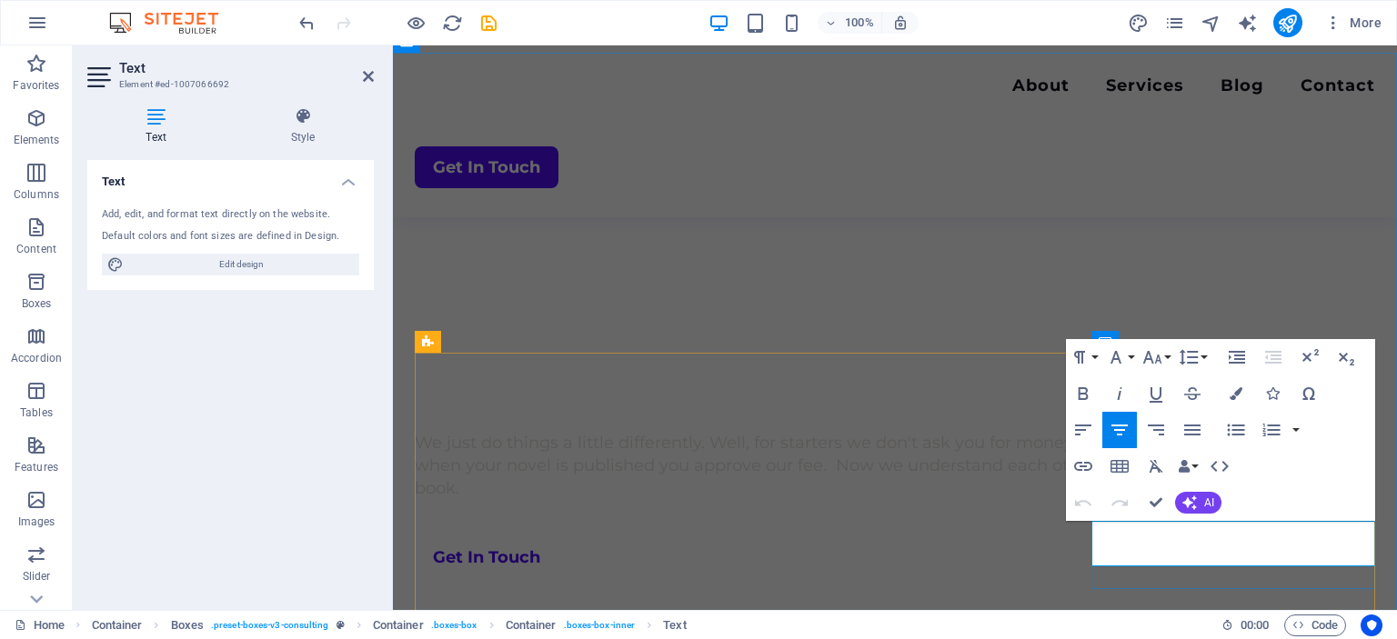
scroll to position [771, 0]
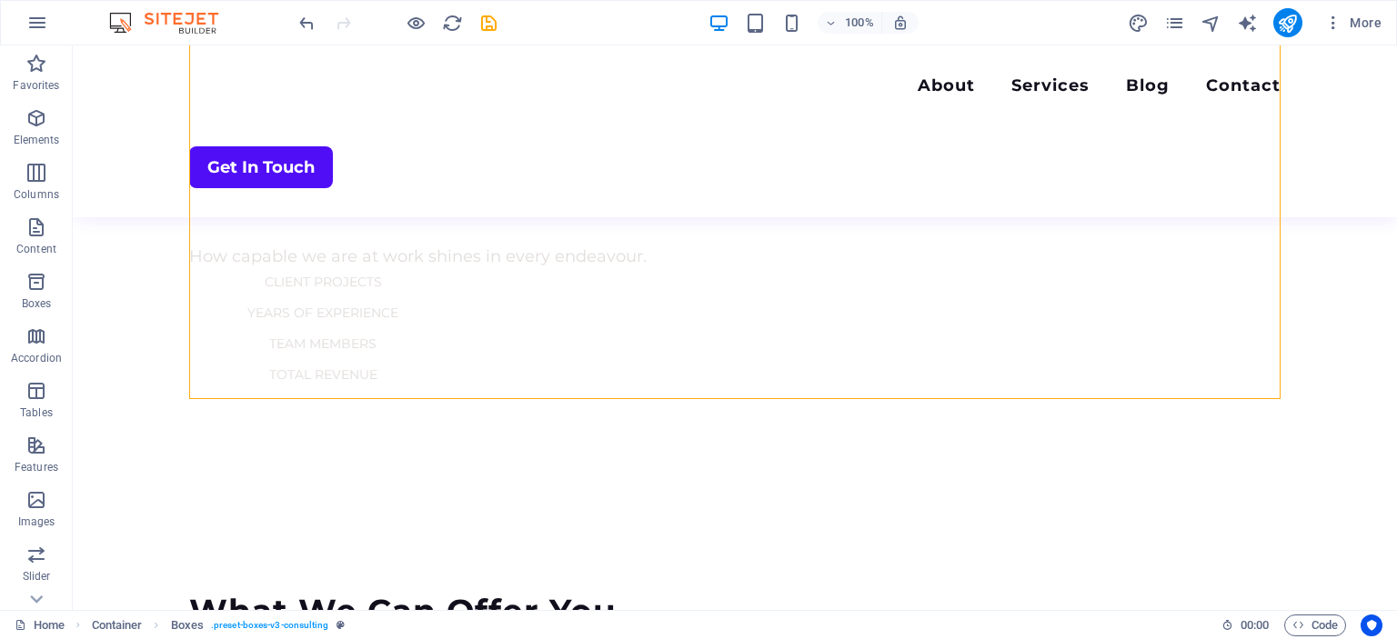
scroll to position [1252, 0]
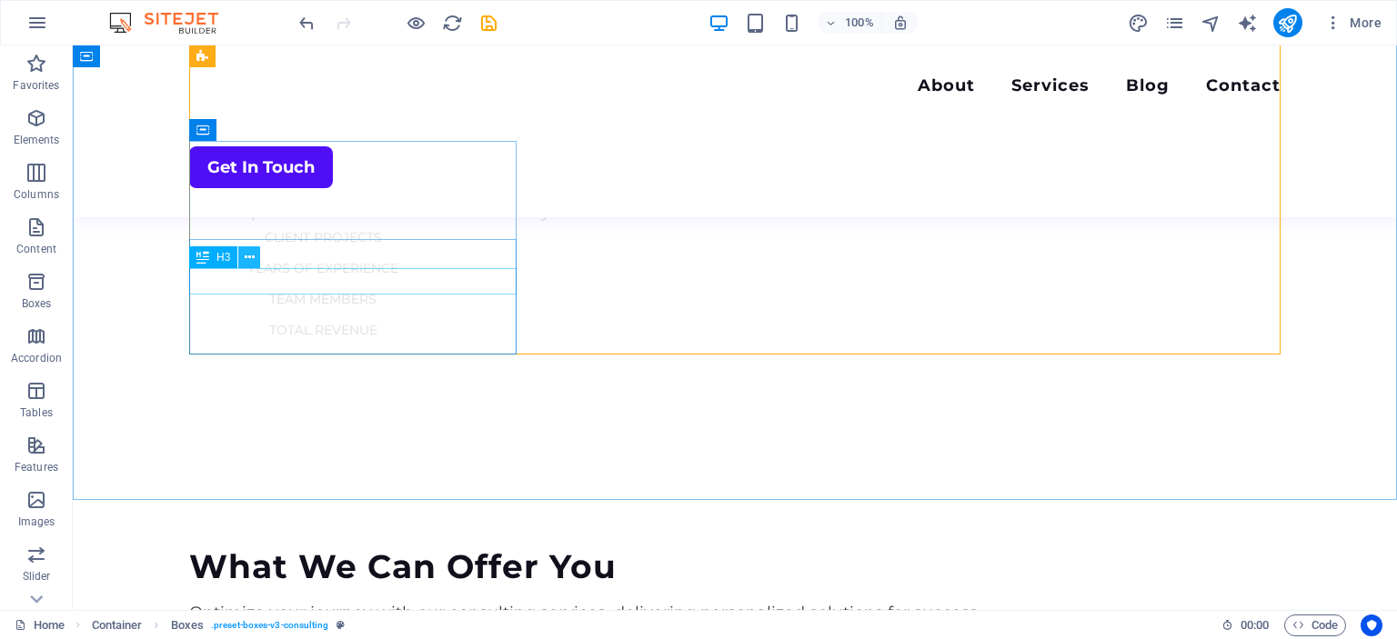
click at [247, 260] on icon at bounding box center [250, 257] width 10 height 19
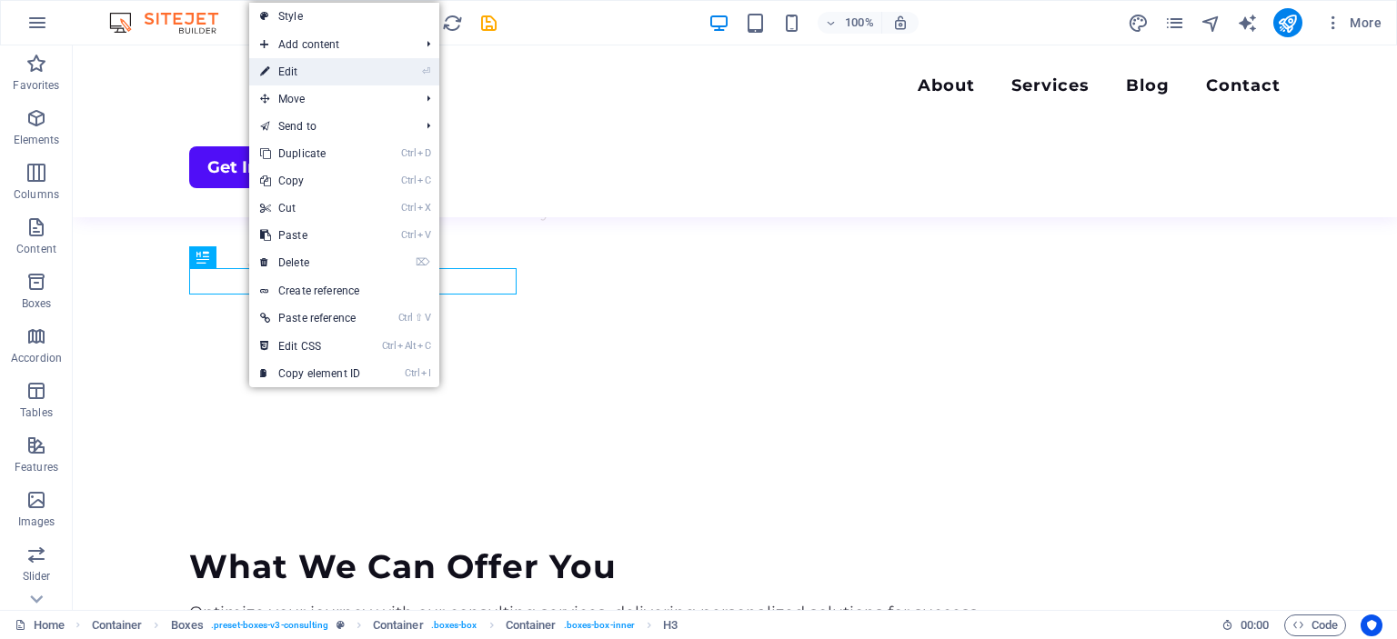
click at [294, 75] on link "⏎ Edit" at bounding box center [310, 71] width 122 height 27
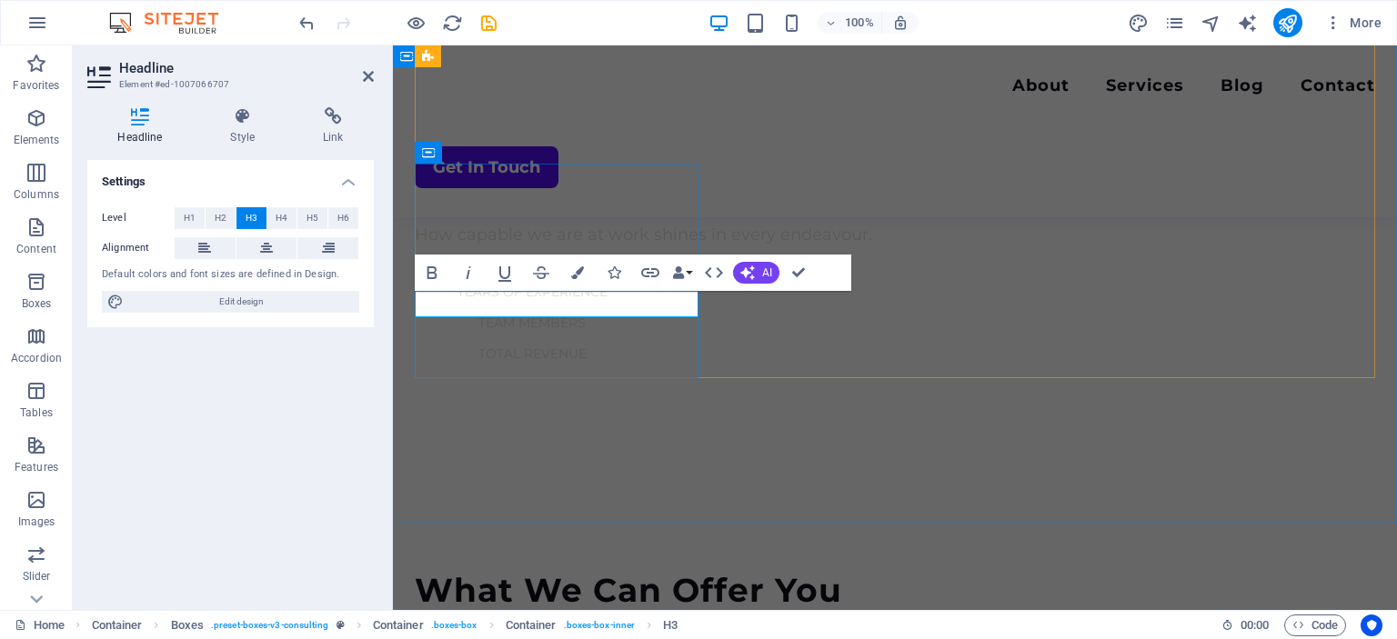
scroll to position [1251, 0]
click at [480, 322] on icon at bounding box center [482, 321] width 10 height 19
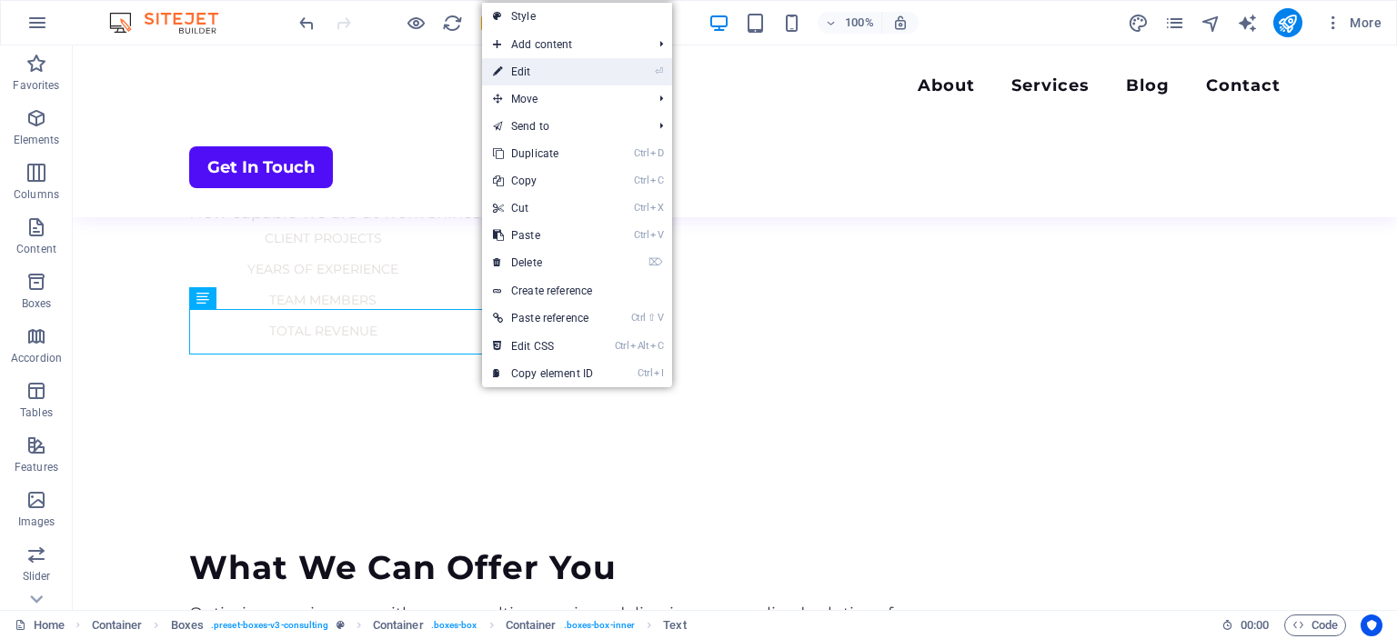
scroll to position [1252, 0]
click at [528, 71] on div "Menu About Services Blog Contact Get In Touch" at bounding box center [735, 131] width 1324 height 172
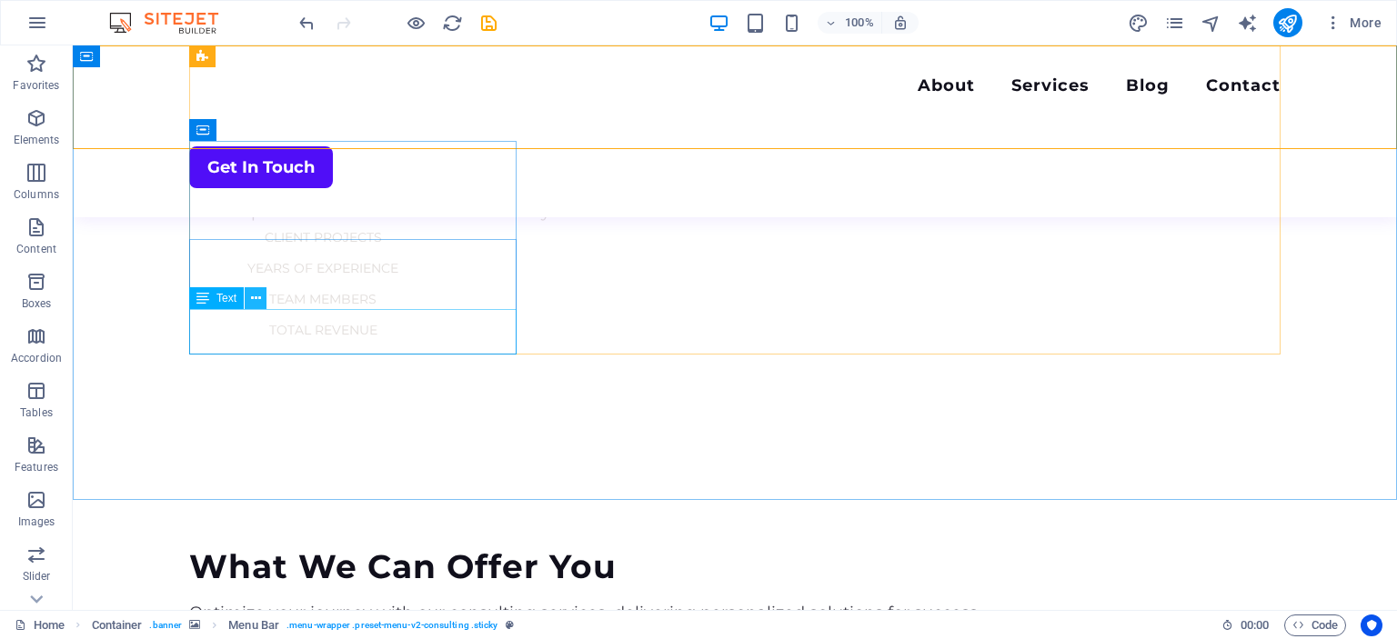
click at [257, 298] on icon at bounding box center [256, 298] width 10 height 19
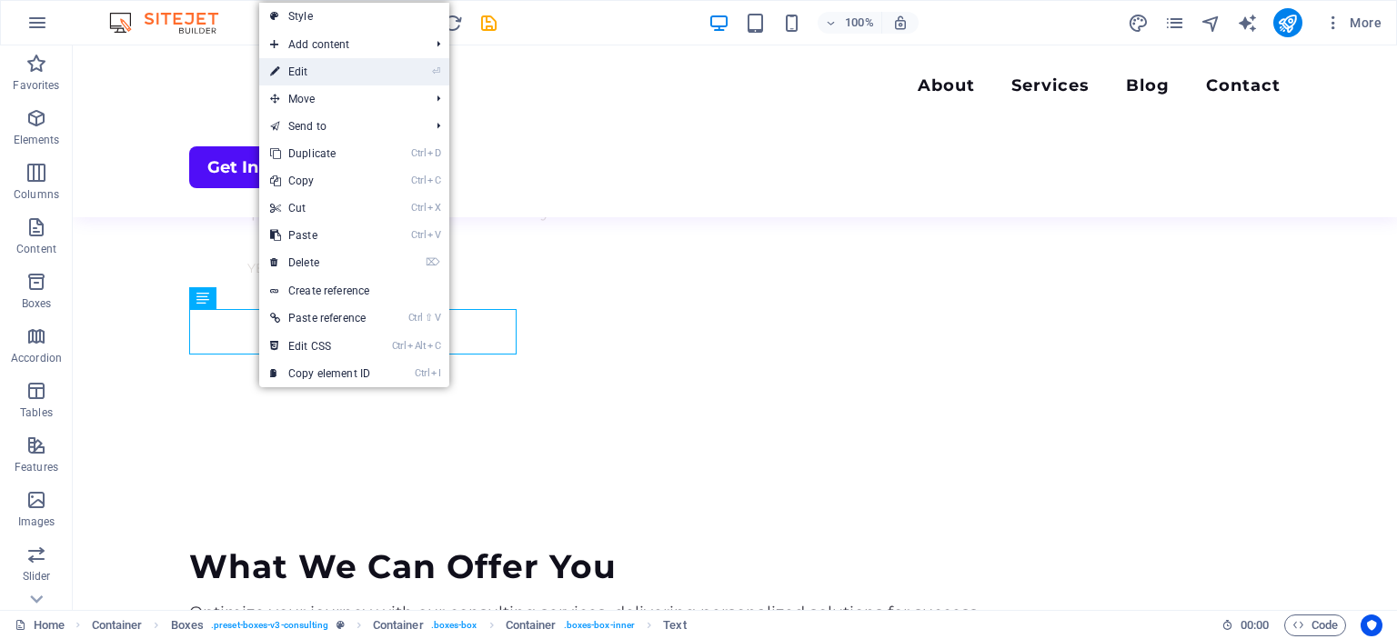
click at [303, 71] on link "⏎ Edit" at bounding box center [320, 71] width 122 height 27
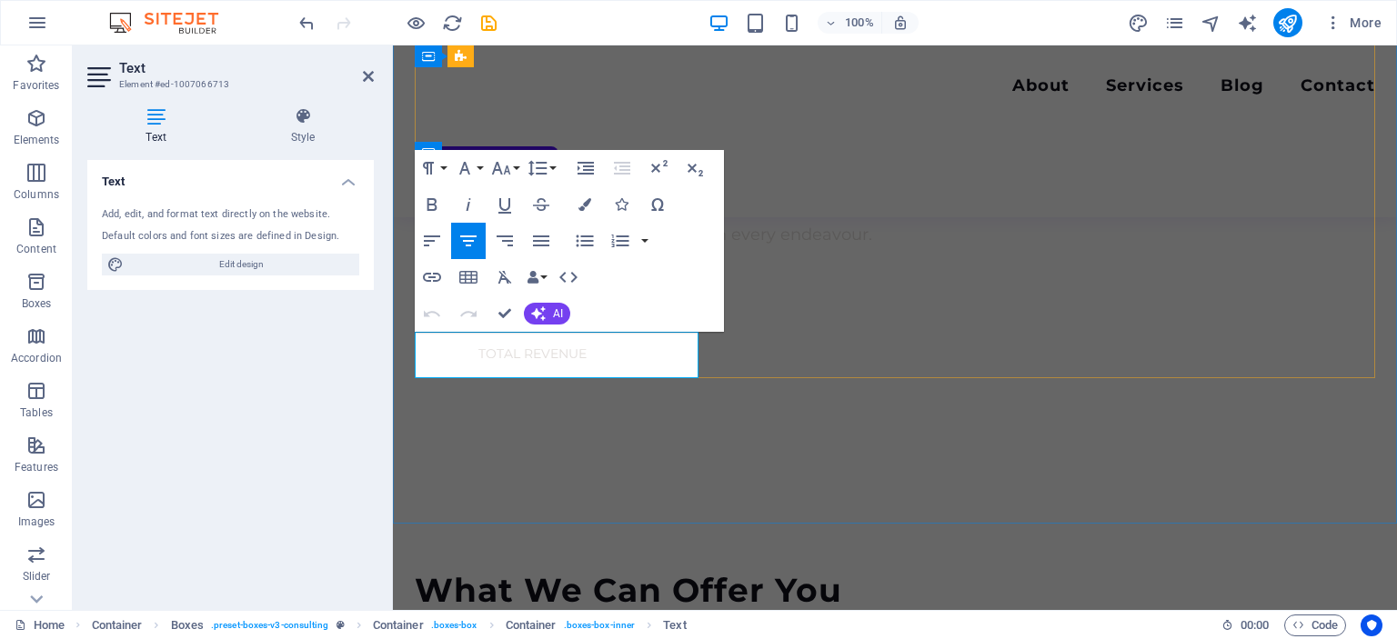
scroll to position [1251, 0]
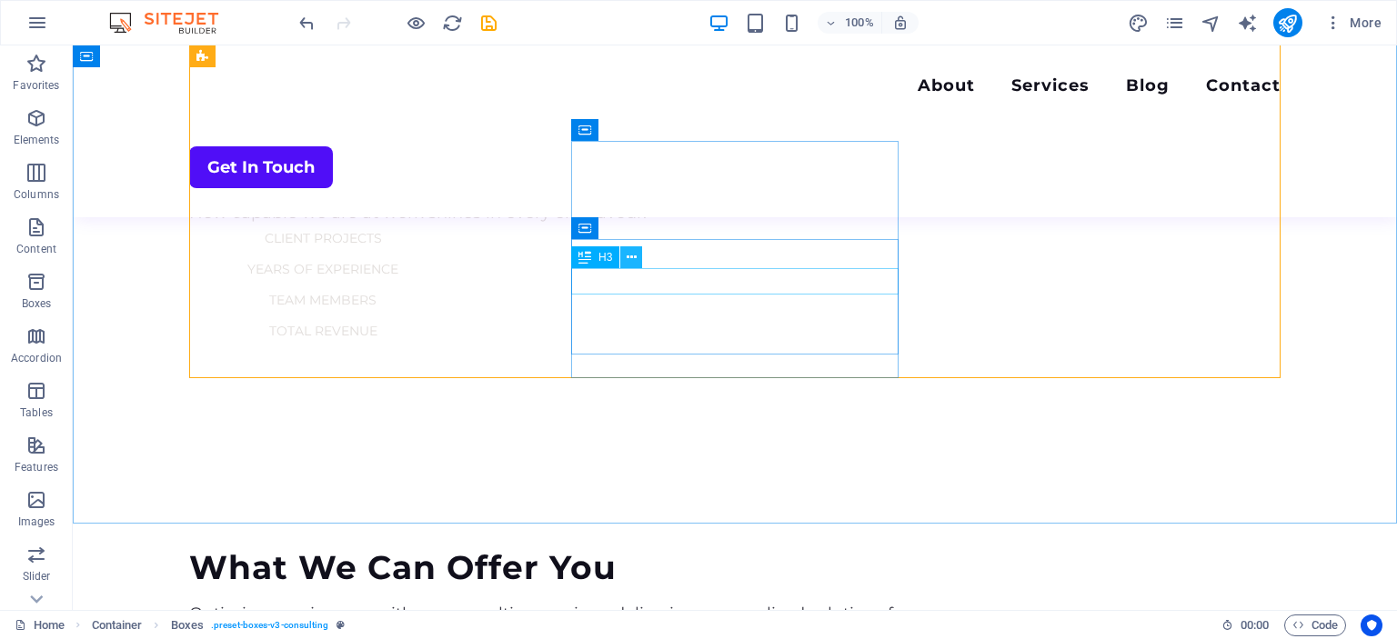
scroll to position [1252, 0]
click at [629, 258] on icon at bounding box center [632, 257] width 10 height 19
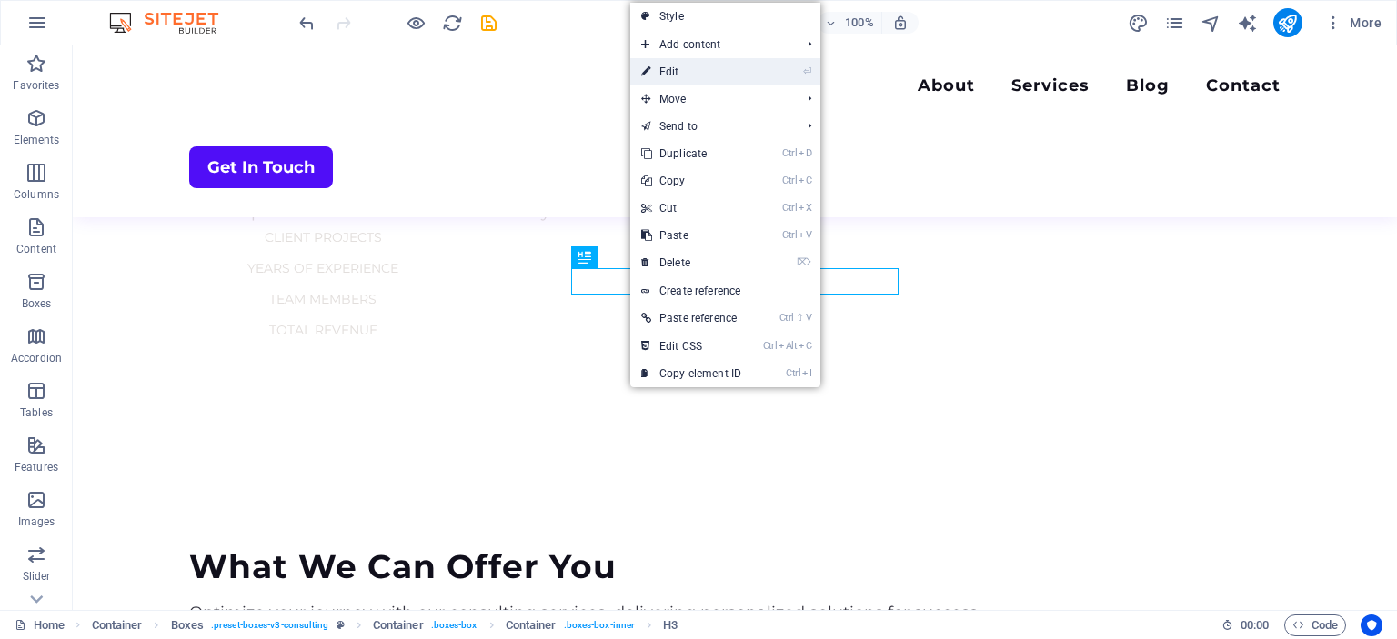
click at [668, 69] on link "⏎ Edit" at bounding box center [691, 71] width 122 height 27
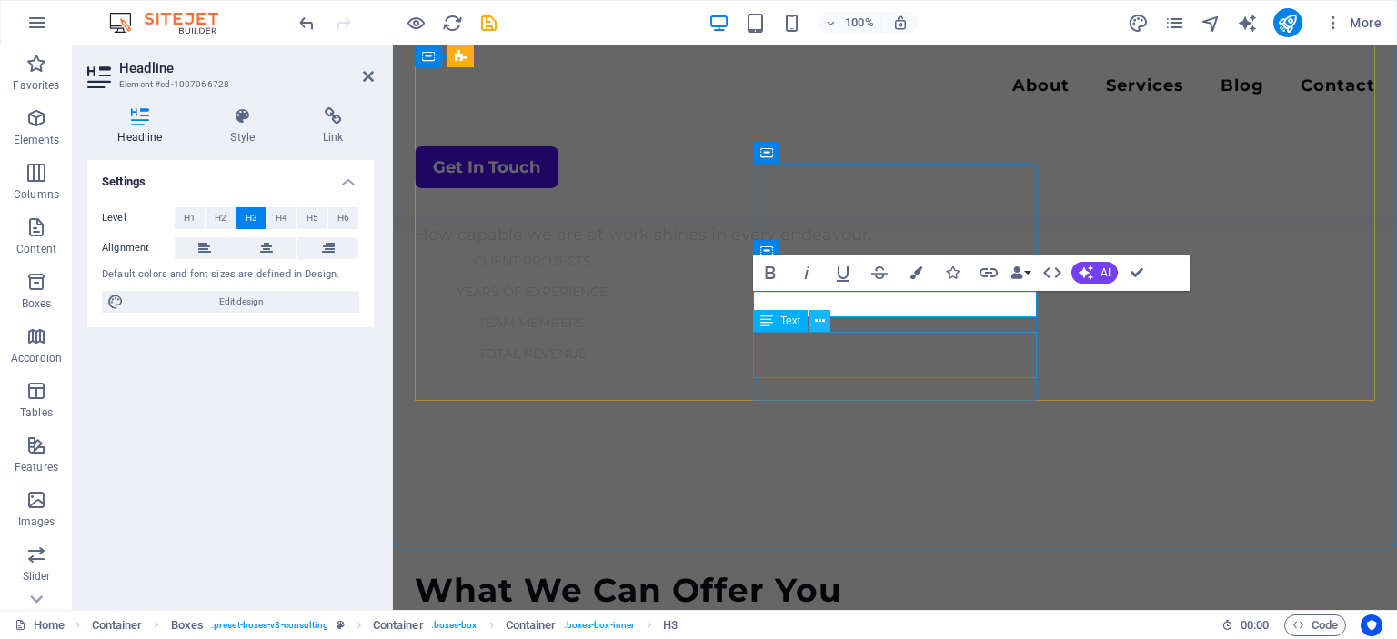
scroll to position [1251, 0]
click at [818, 322] on icon at bounding box center [820, 321] width 10 height 19
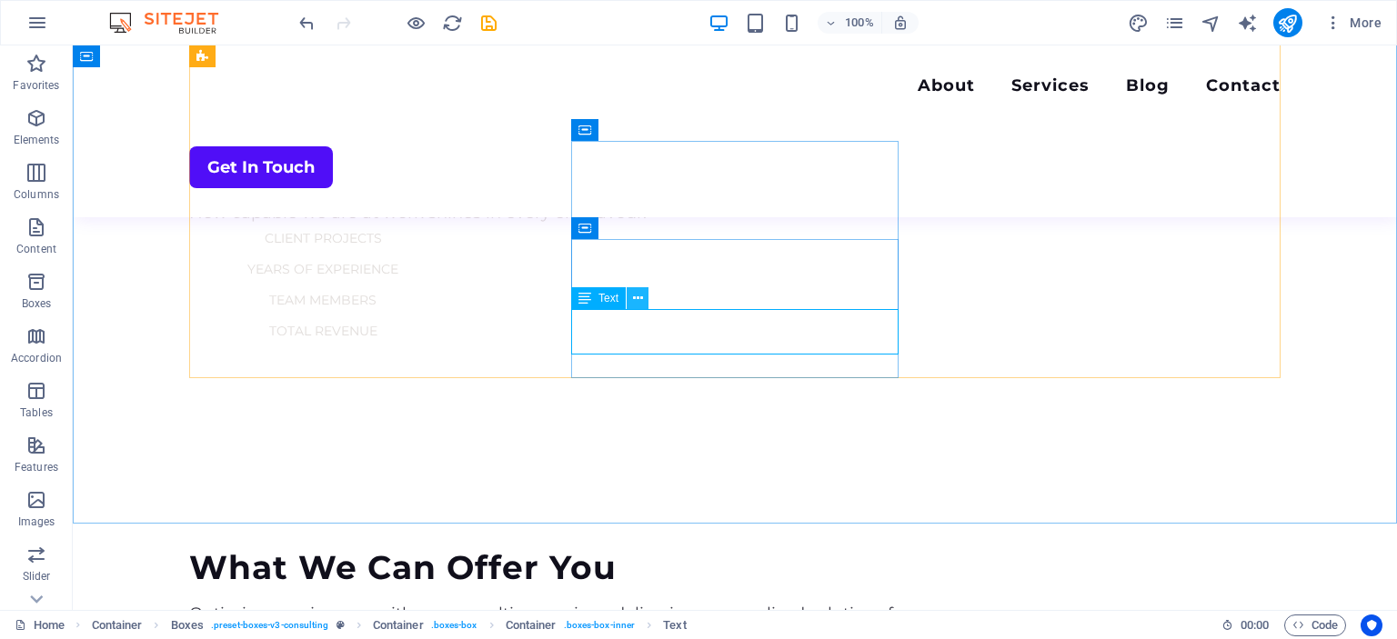
scroll to position [1252, 0]
click at [639, 297] on icon at bounding box center [638, 298] width 10 height 19
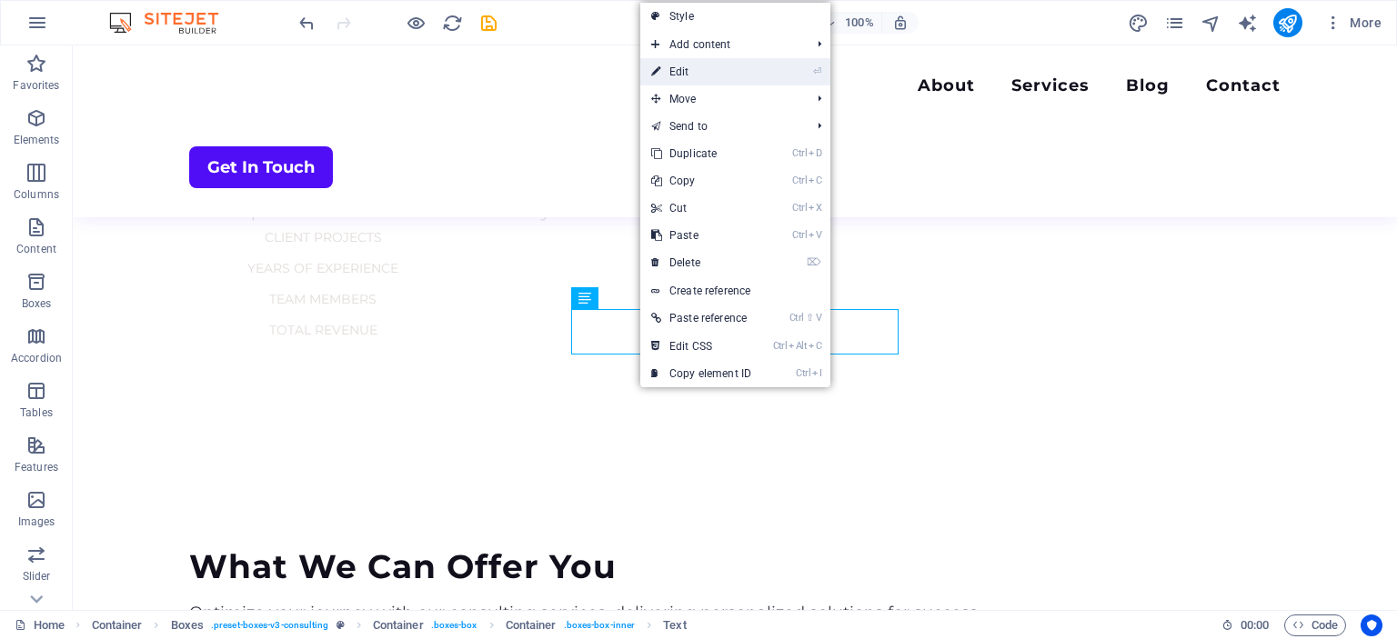
click at [682, 75] on link "⏎ Edit" at bounding box center [701, 71] width 122 height 27
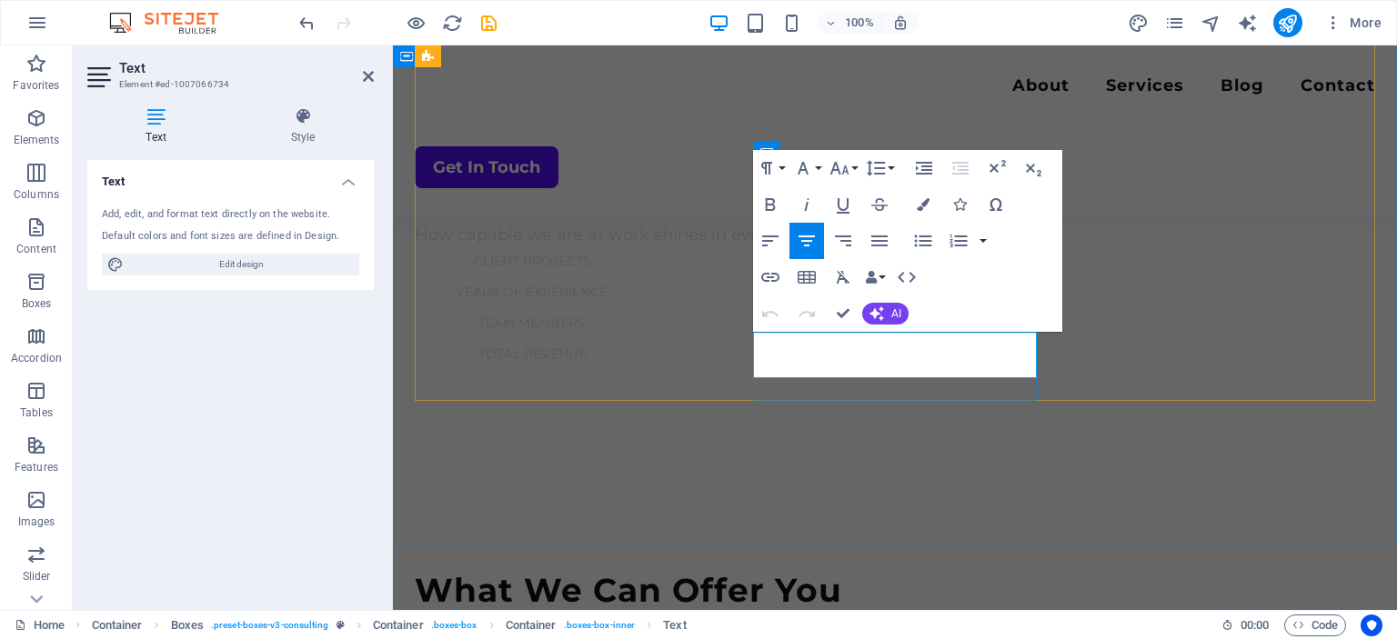
scroll to position [1251, 0]
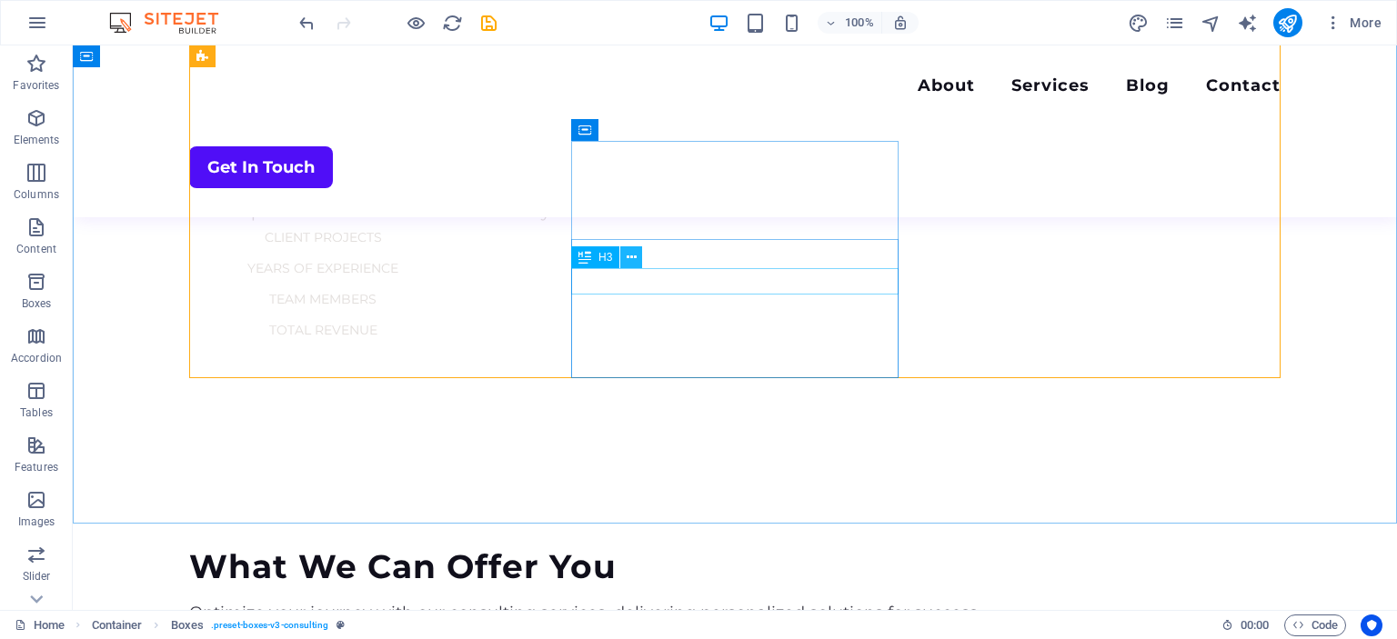
scroll to position [1251, 0]
click at [628, 256] on icon at bounding box center [632, 257] width 10 height 19
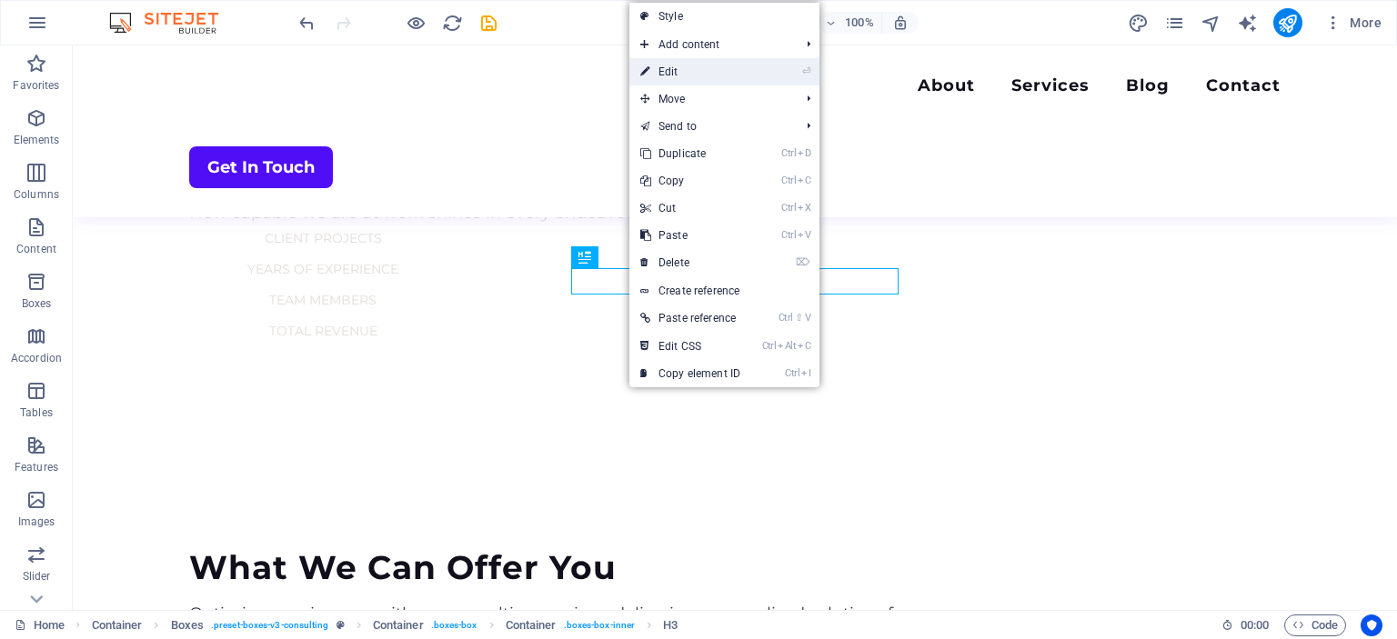
click at [676, 72] on link "⏎ Edit" at bounding box center [690, 71] width 122 height 27
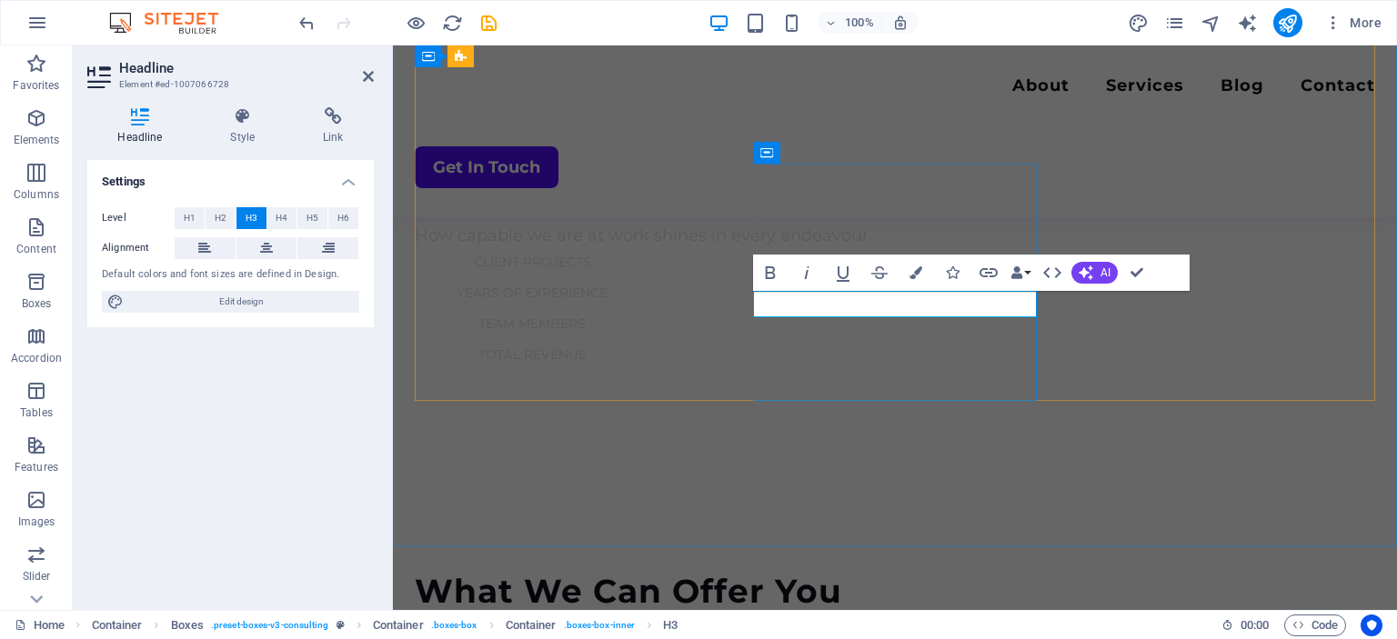
scroll to position [1252, 0]
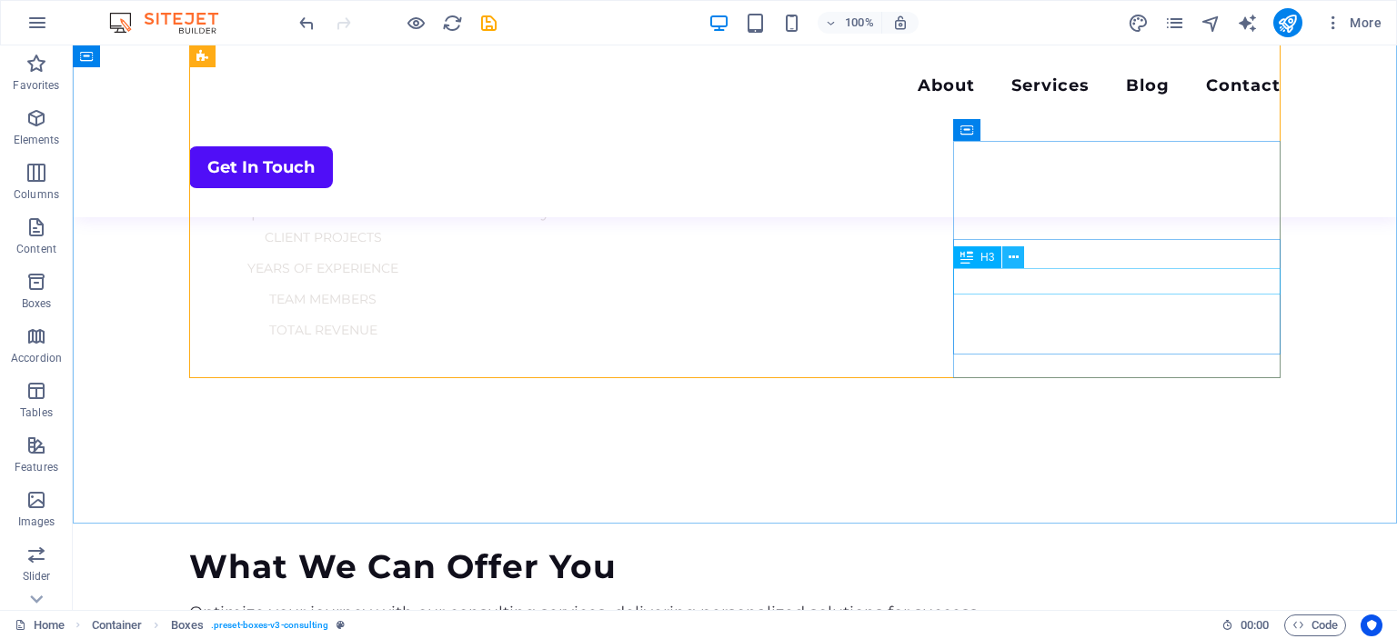
scroll to position [1251, 0]
click at [1017, 256] on icon at bounding box center [1014, 257] width 10 height 19
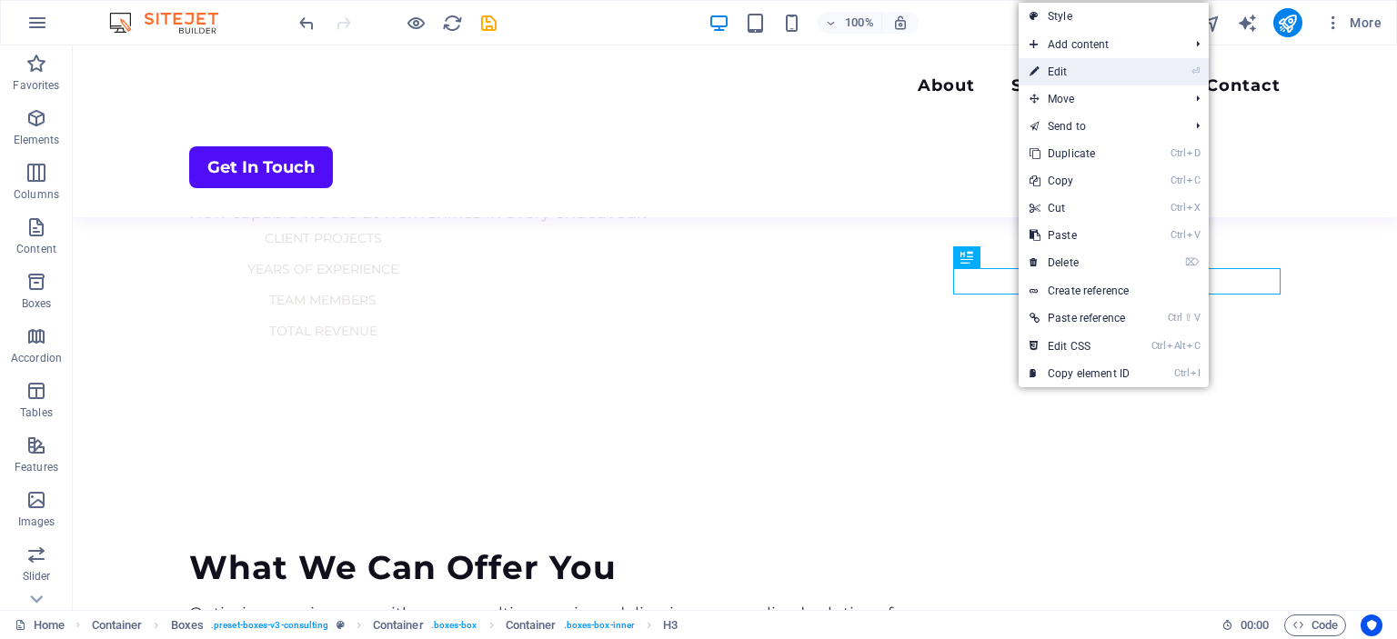
click at [1061, 67] on link "⏎ Edit" at bounding box center [1080, 71] width 122 height 27
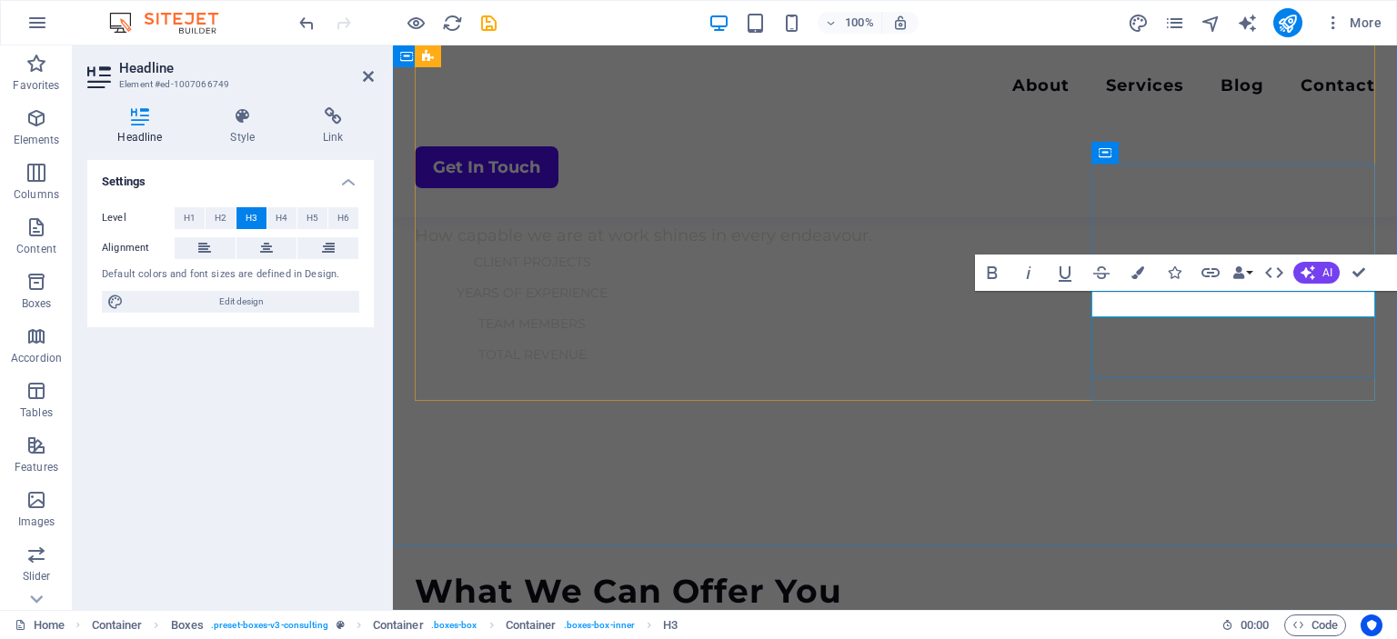
scroll to position [1252, 0]
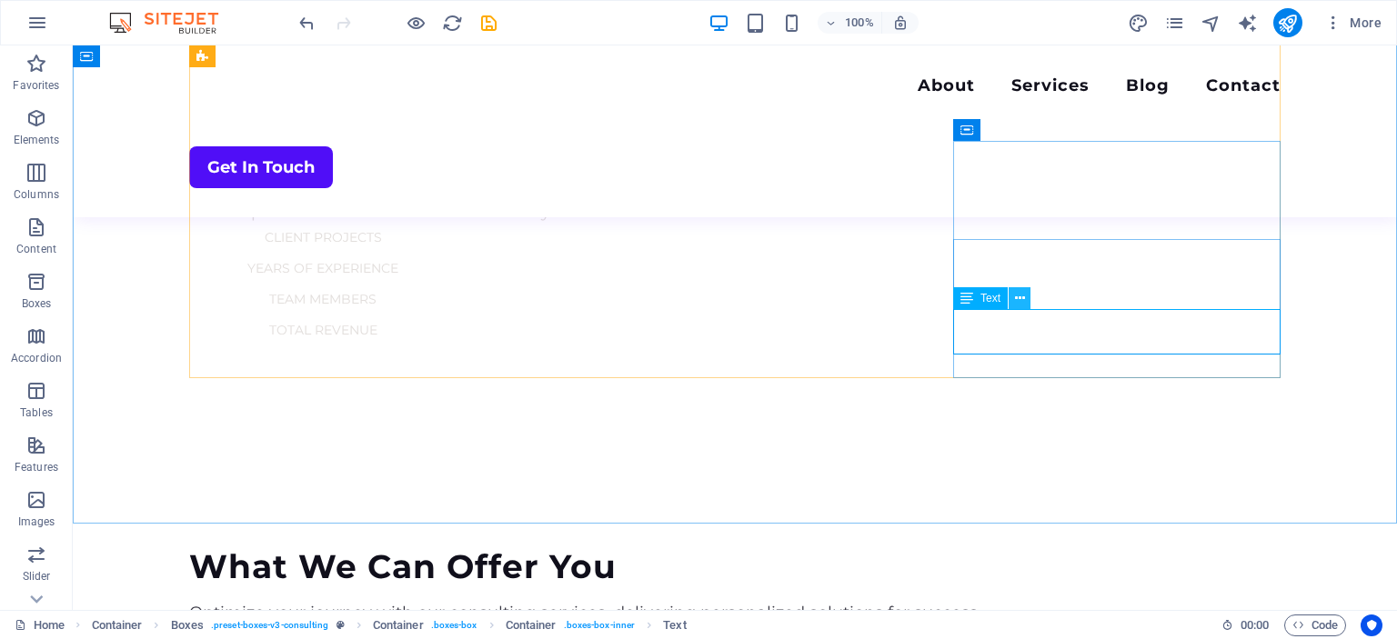
scroll to position [1251, 0]
click at [1016, 297] on icon at bounding box center [1020, 298] width 10 height 19
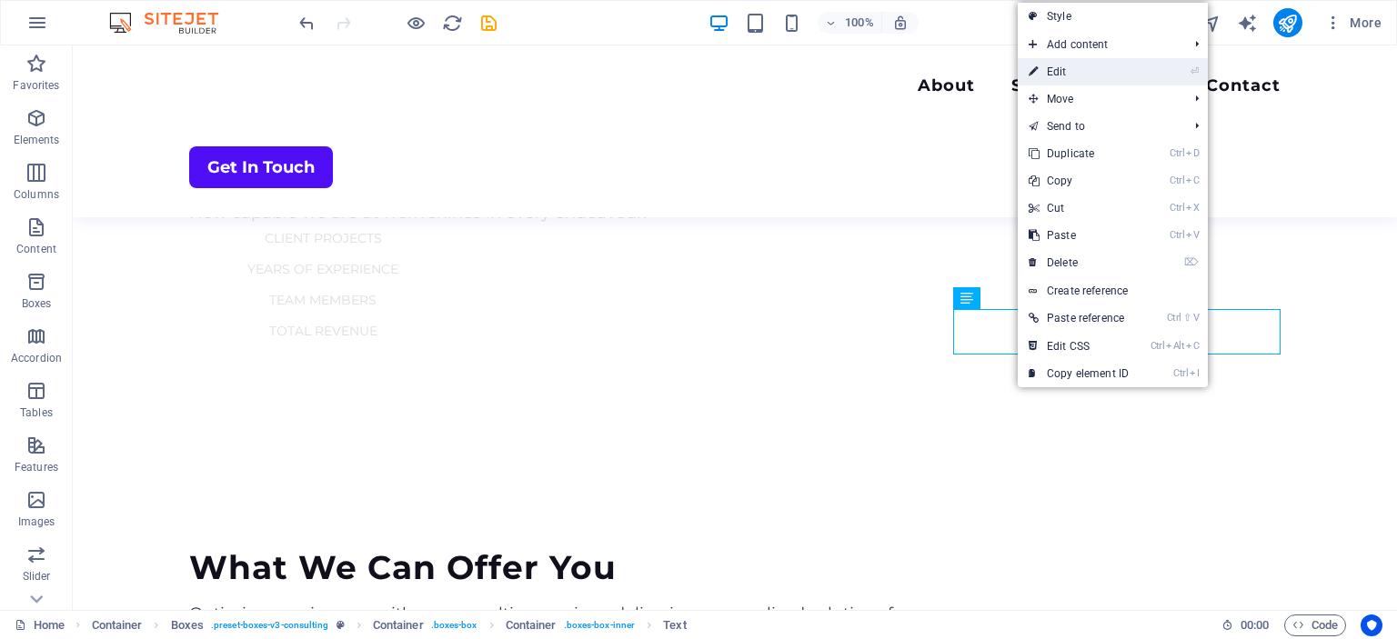
click at [1060, 74] on link "⏎ Edit" at bounding box center [1079, 71] width 122 height 27
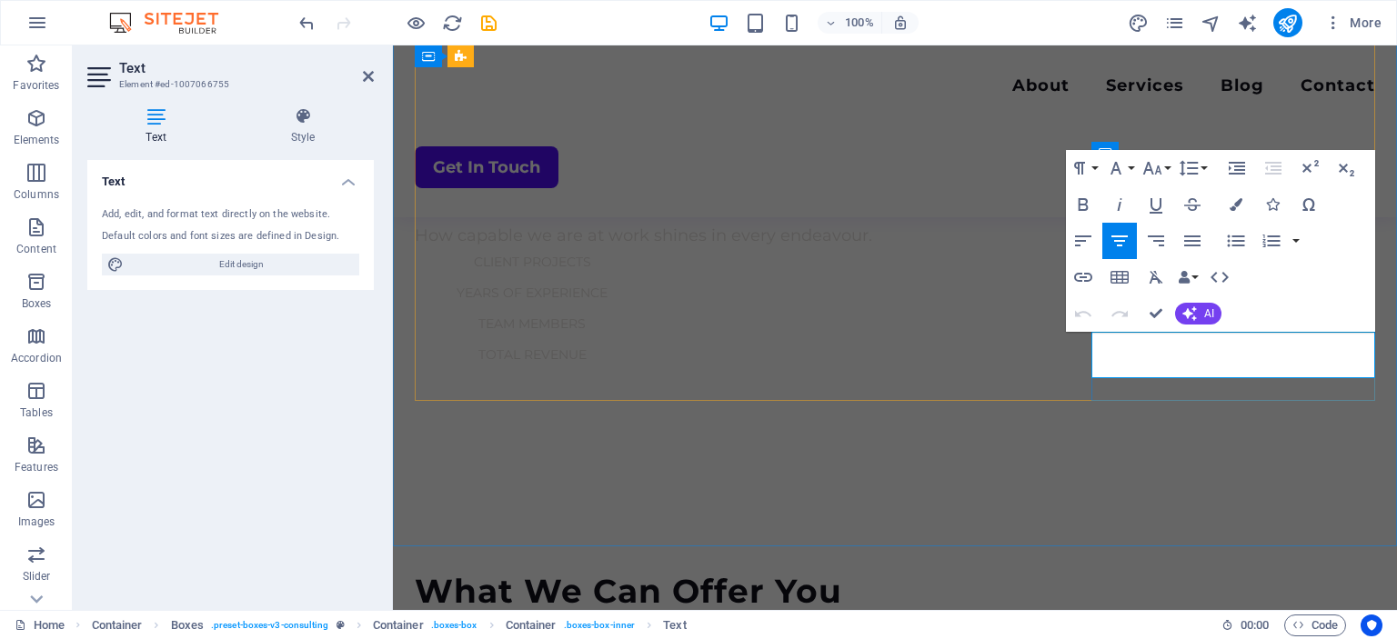
scroll to position [1252, 0]
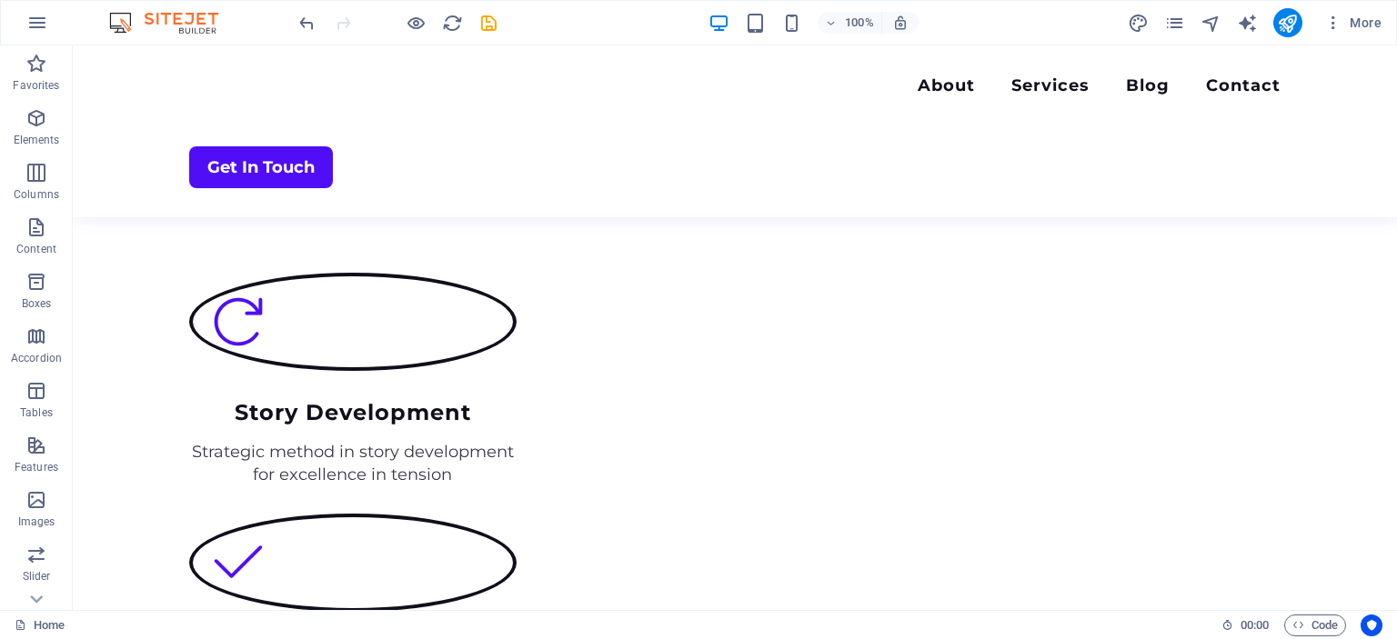
scroll to position [2110, 0]
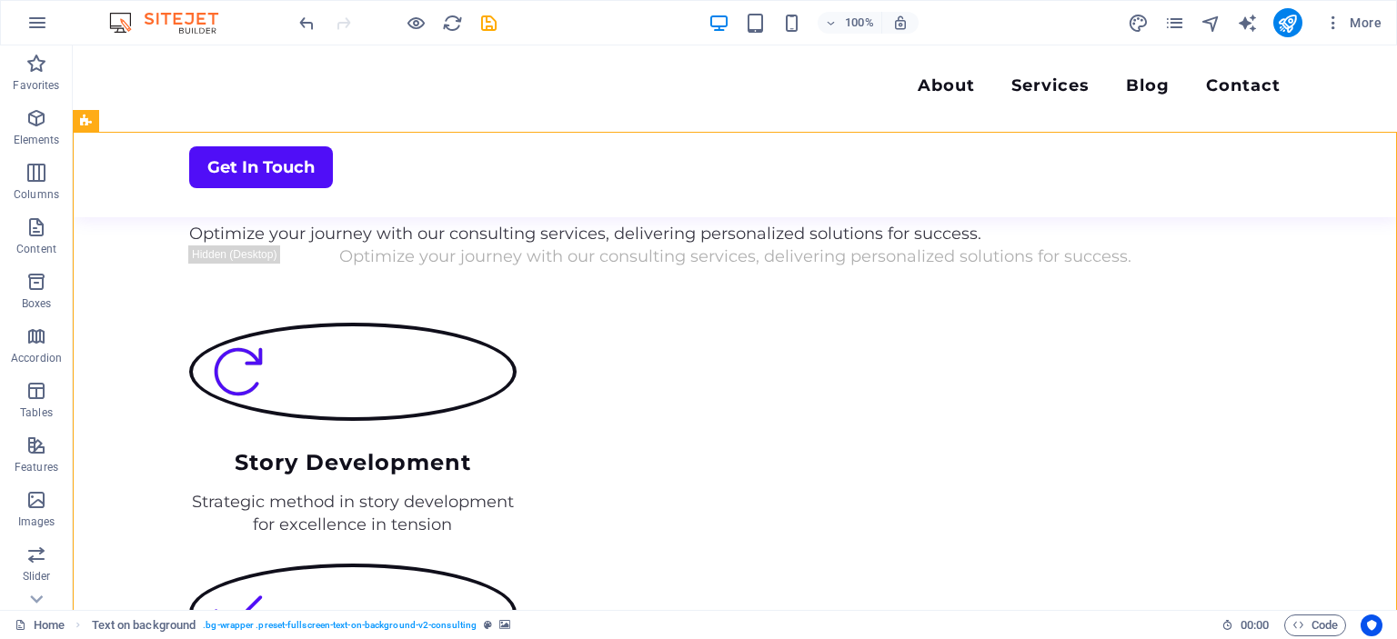
scroll to position [1614, 0]
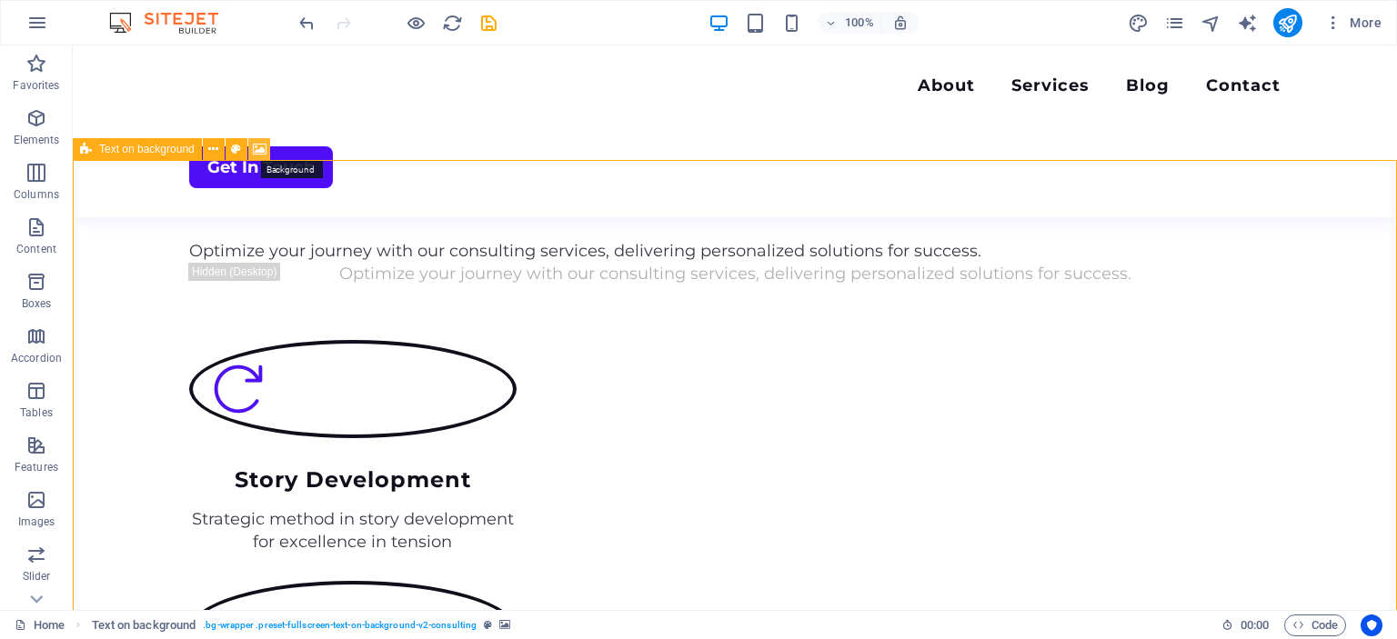
click at [260, 151] on icon at bounding box center [260, 149] width 14 height 19
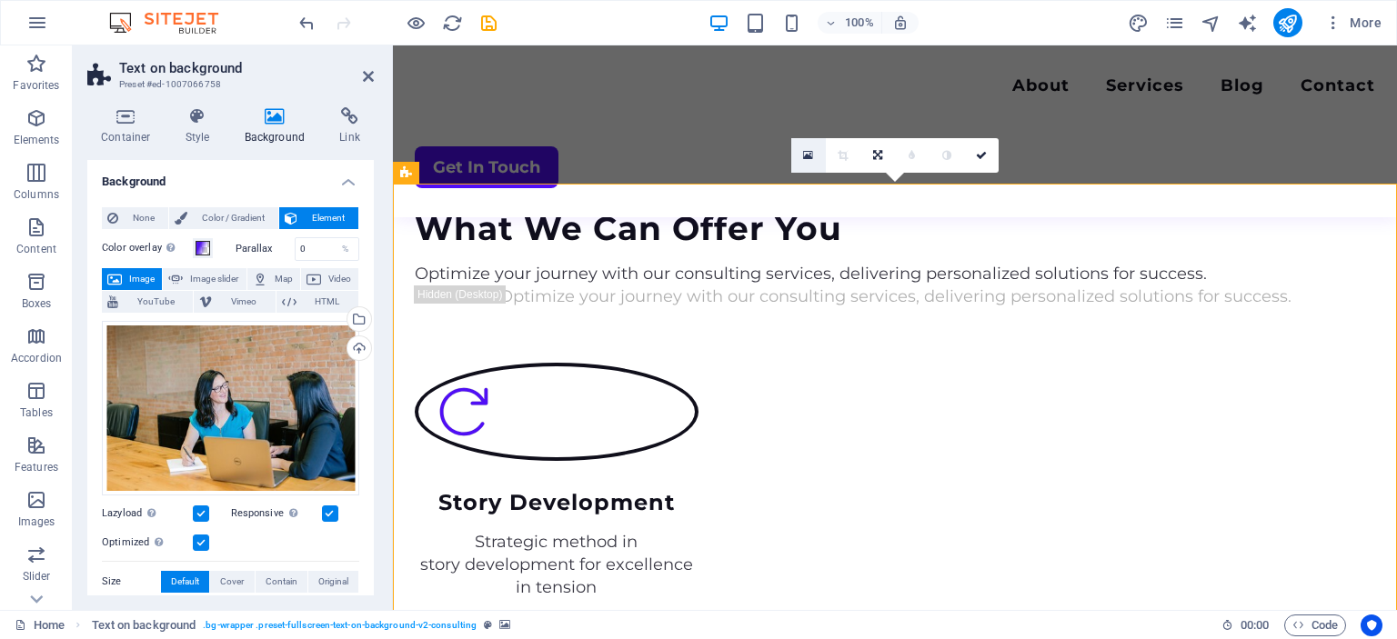
scroll to position [1614, 0]
click at [808, 152] on icon at bounding box center [808, 155] width 10 height 13
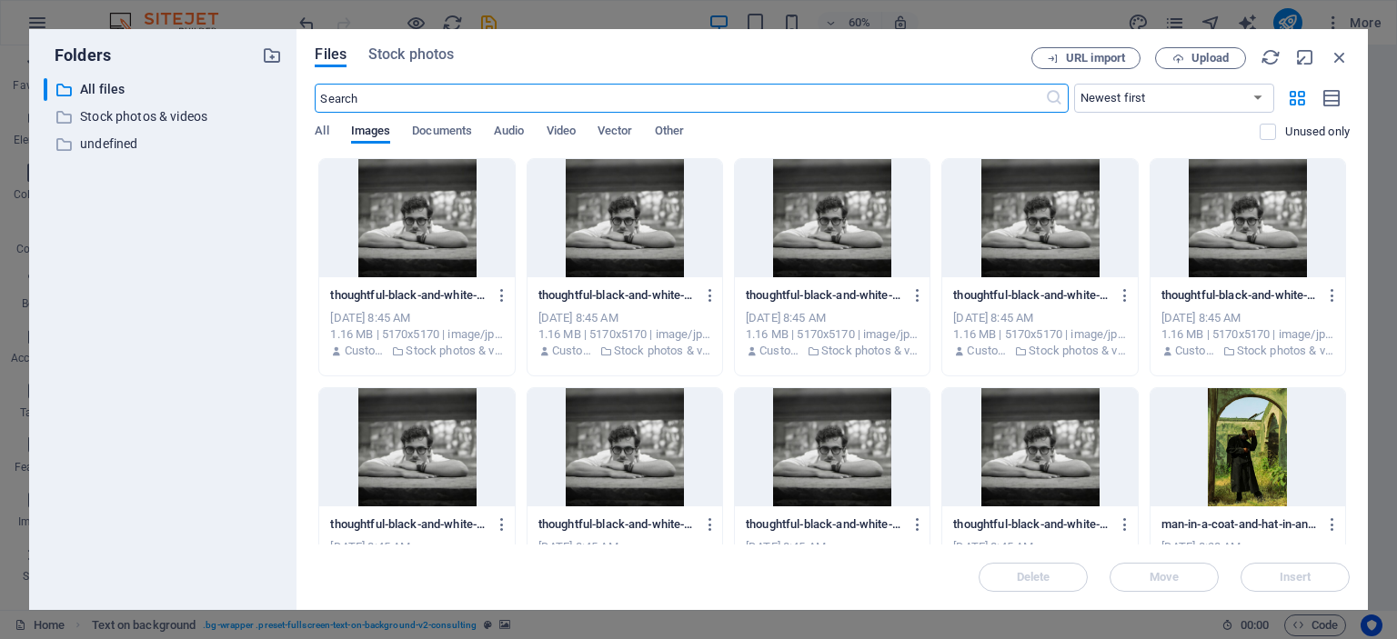
scroll to position [1777, 0]
click at [420, 52] on span "Stock photos" at bounding box center [410, 55] width 85 height 22
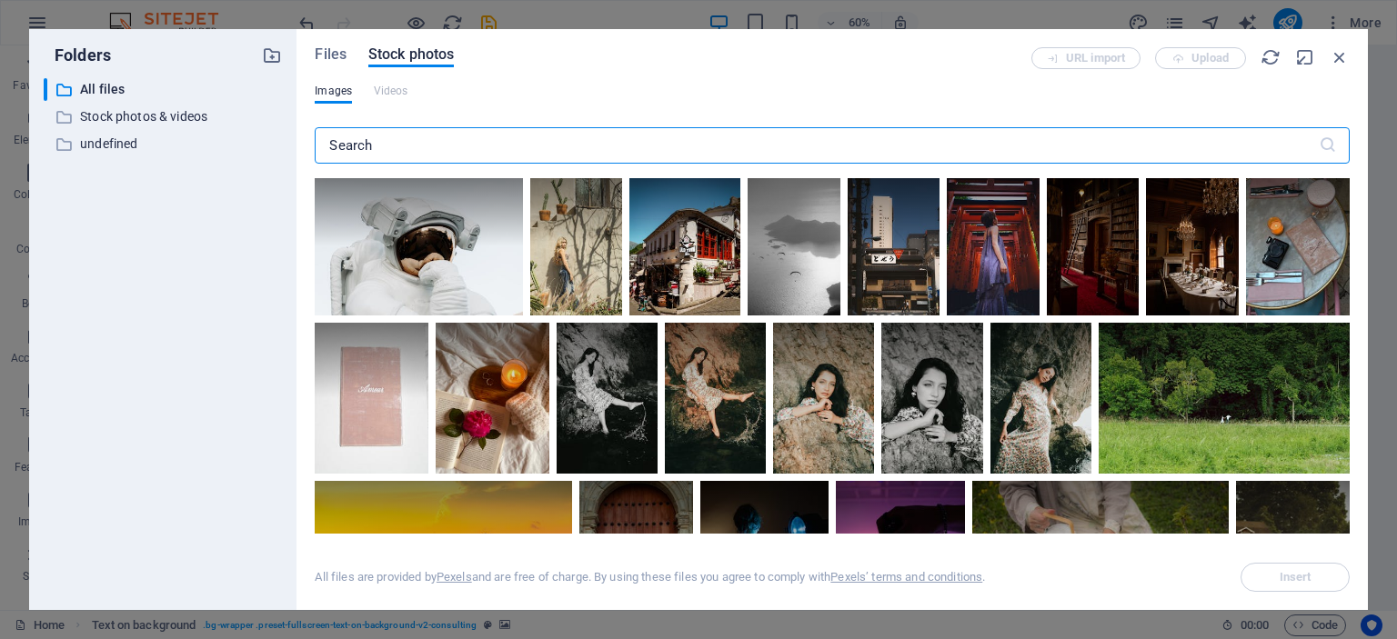
scroll to position [4138, 0]
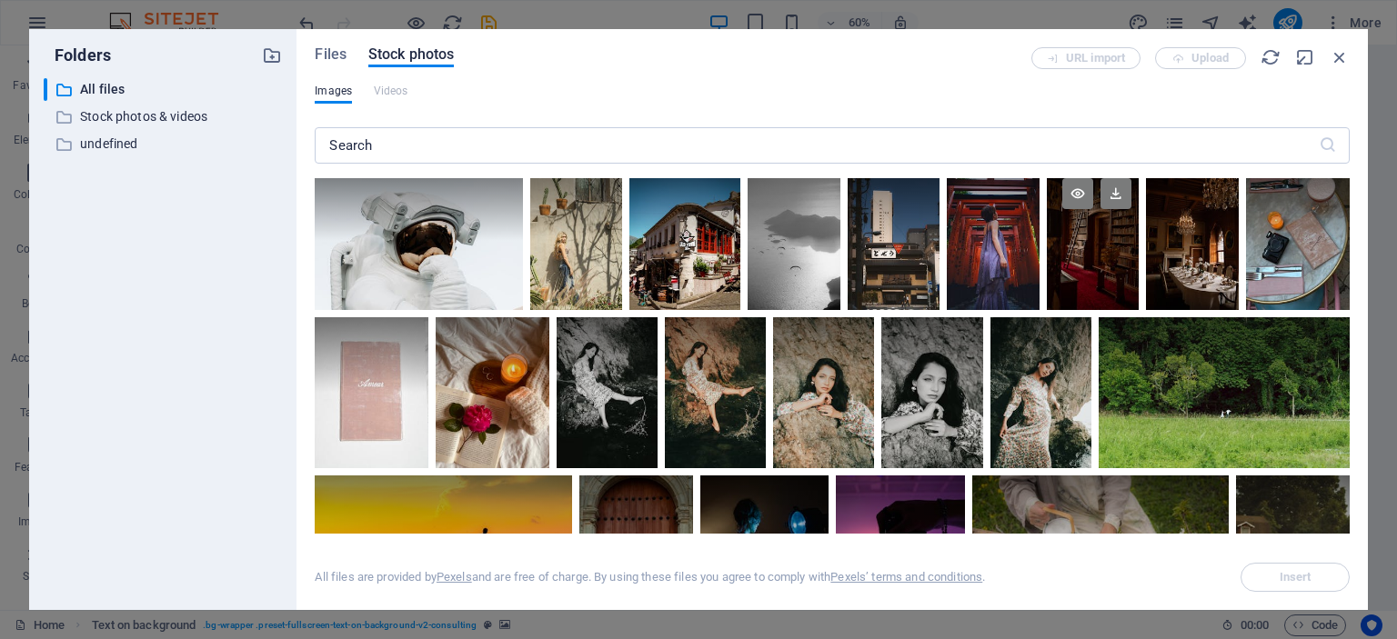
click at [1090, 262] on div at bounding box center [1093, 240] width 92 height 139
click at [1302, 573] on span "Insert" at bounding box center [1296, 577] width 32 height 11
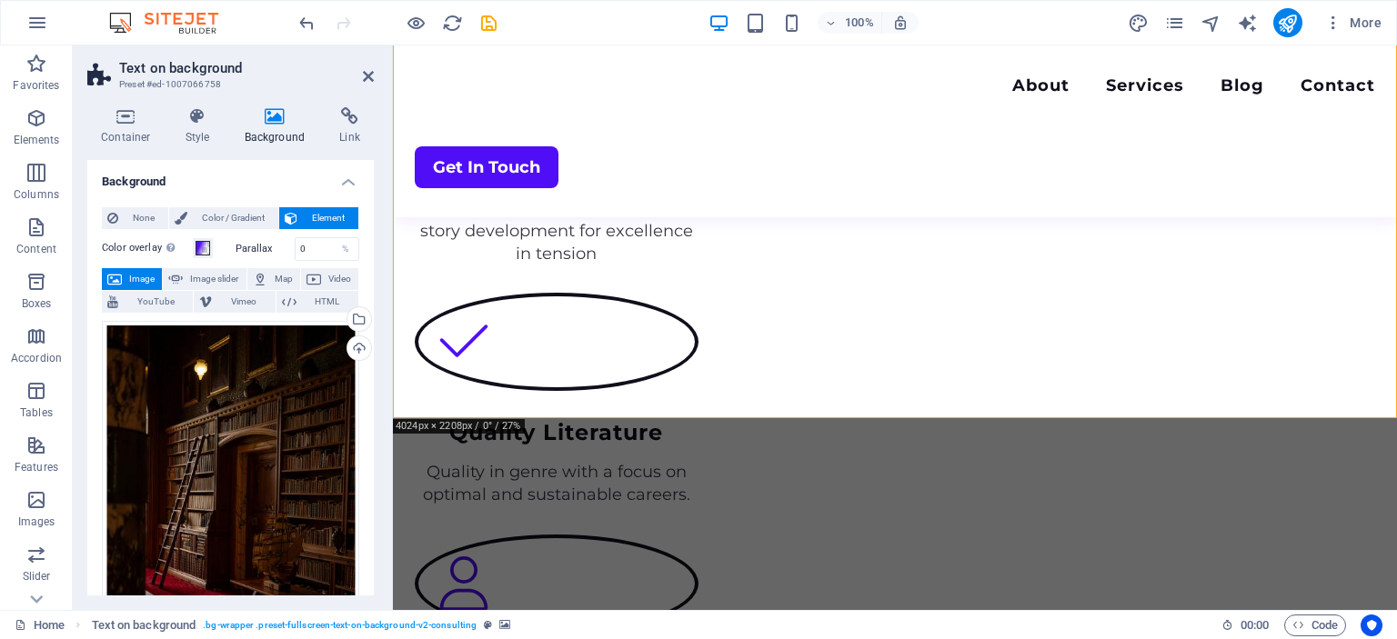
scroll to position [1950, 0]
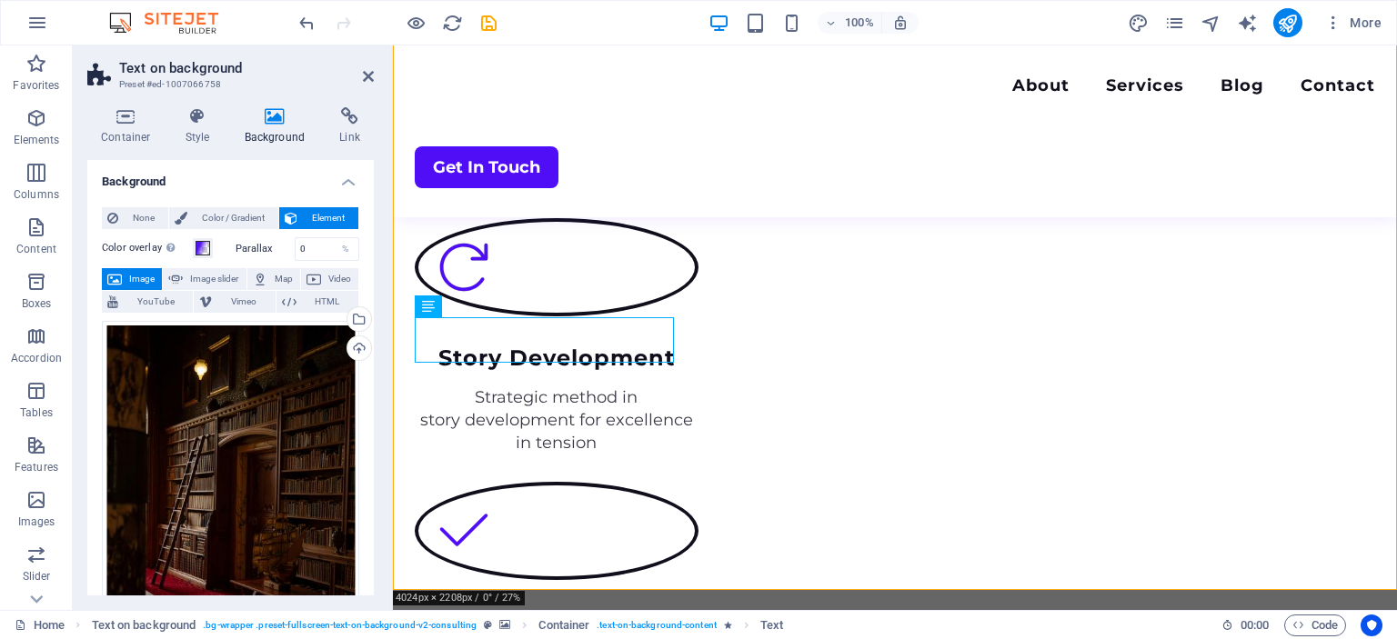
scroll to position [1757, 0]
click at [480, 304] on icon at bounding box center [482, 306] width 10 height 19
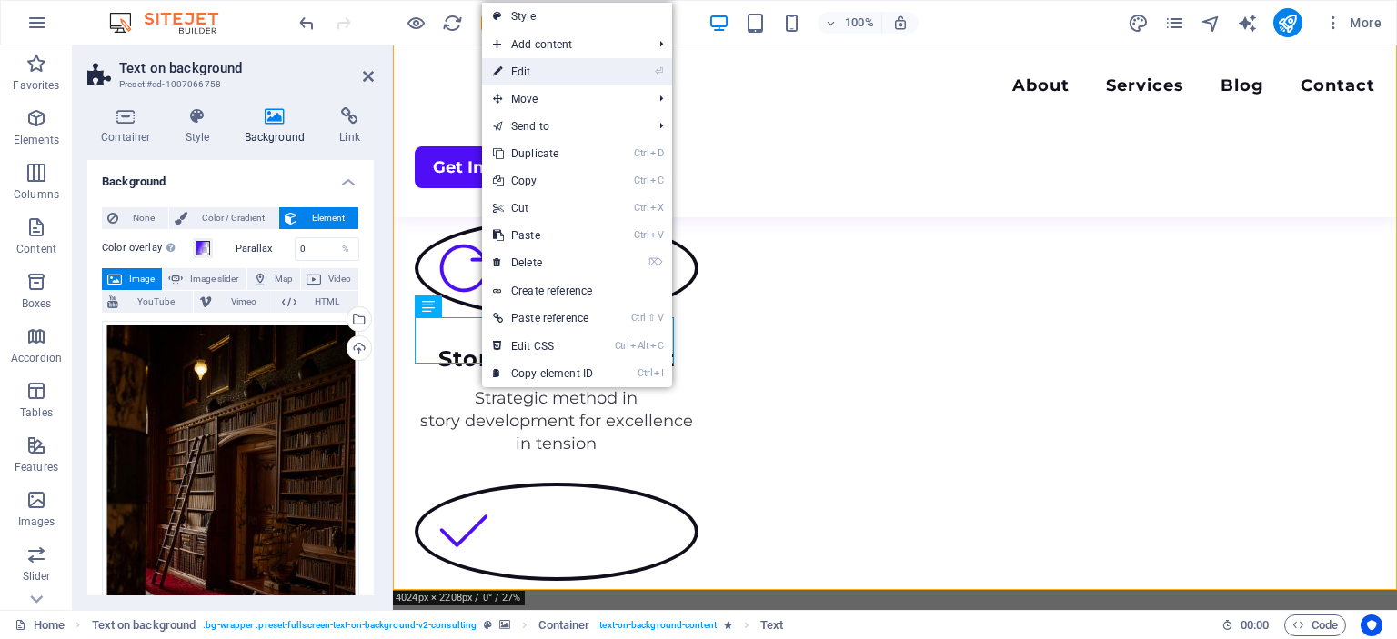
click at [523, 71] on link "⏎ Edit" at bounding box center [543, 71] width 122 height 27
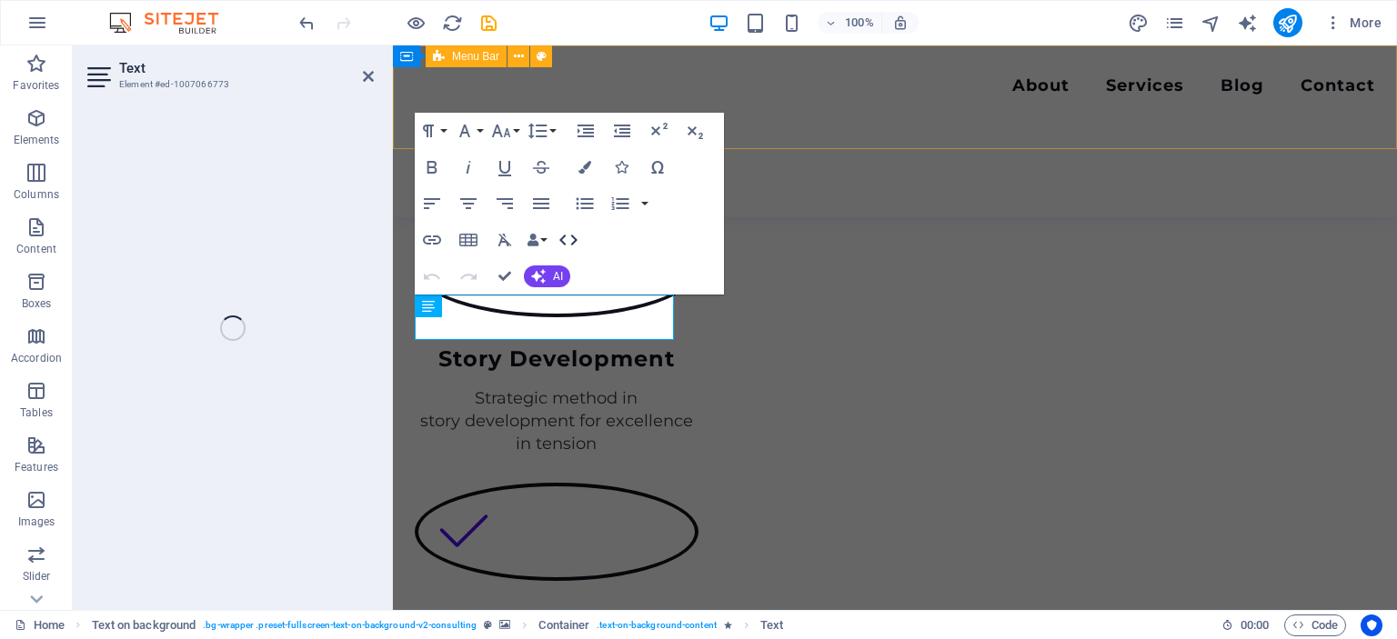
scroll to position [1781, 0]
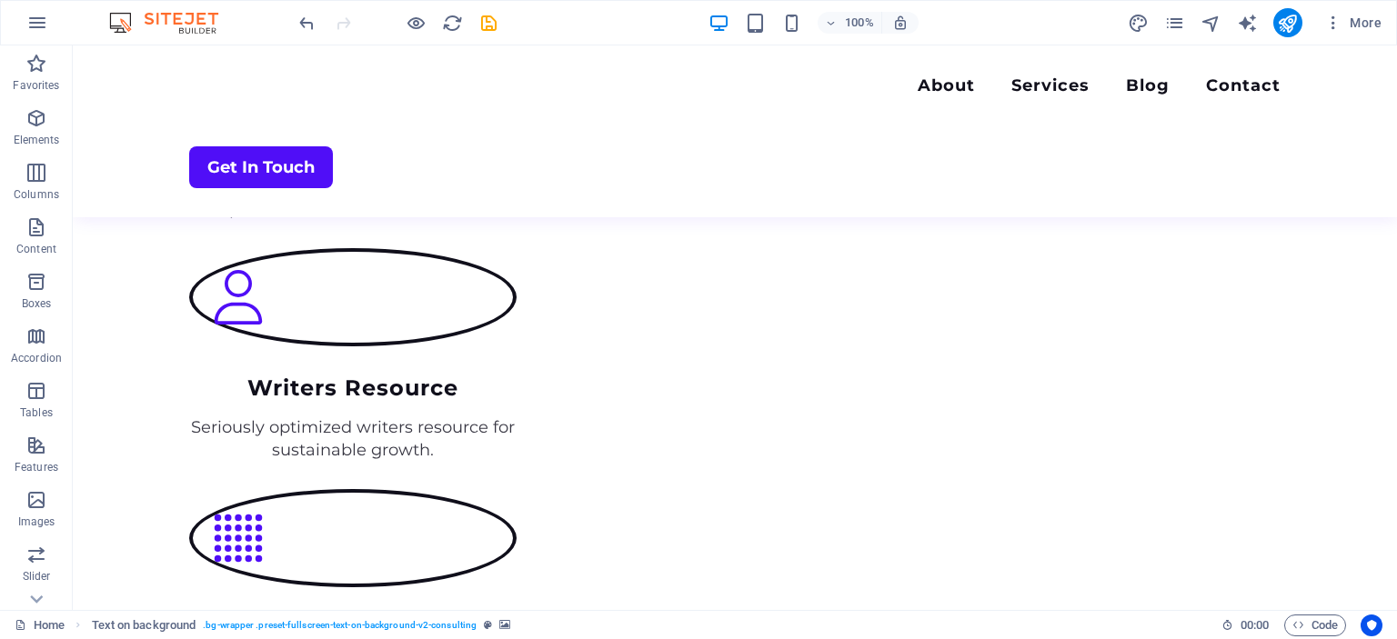
scroll to position [2618, 0]
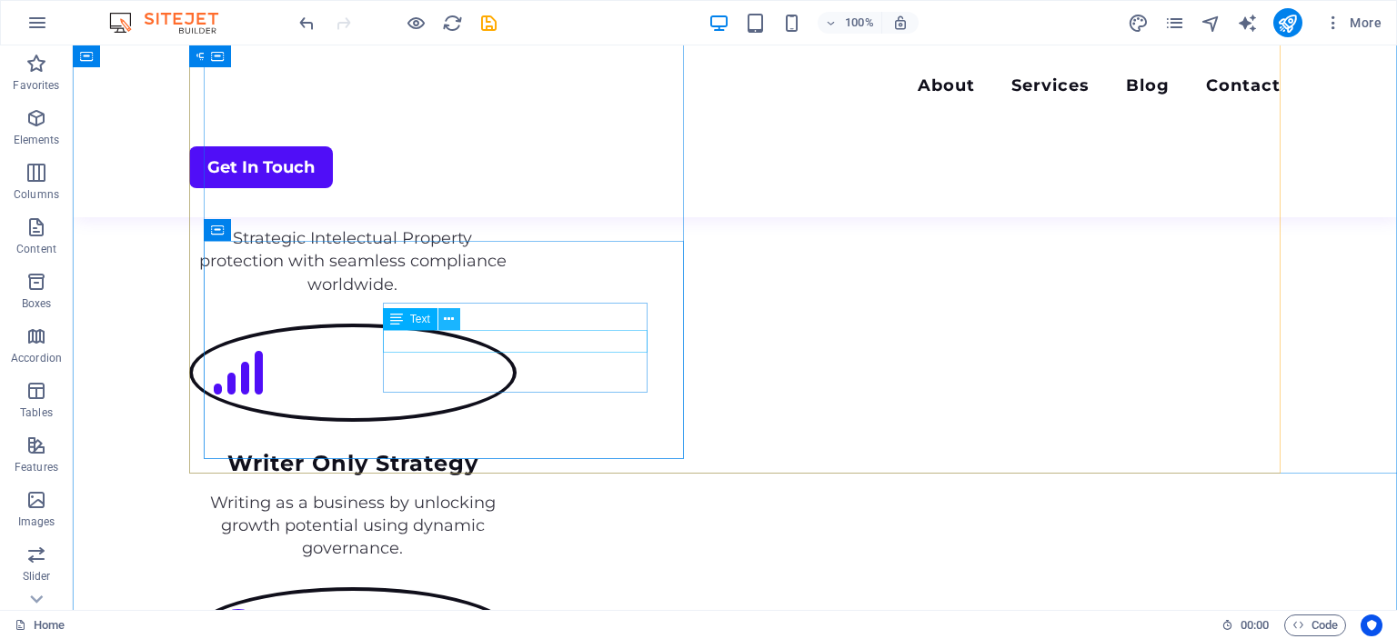
click at [446, 316] on icon at bounding box center [449, 319] width 10 height 19
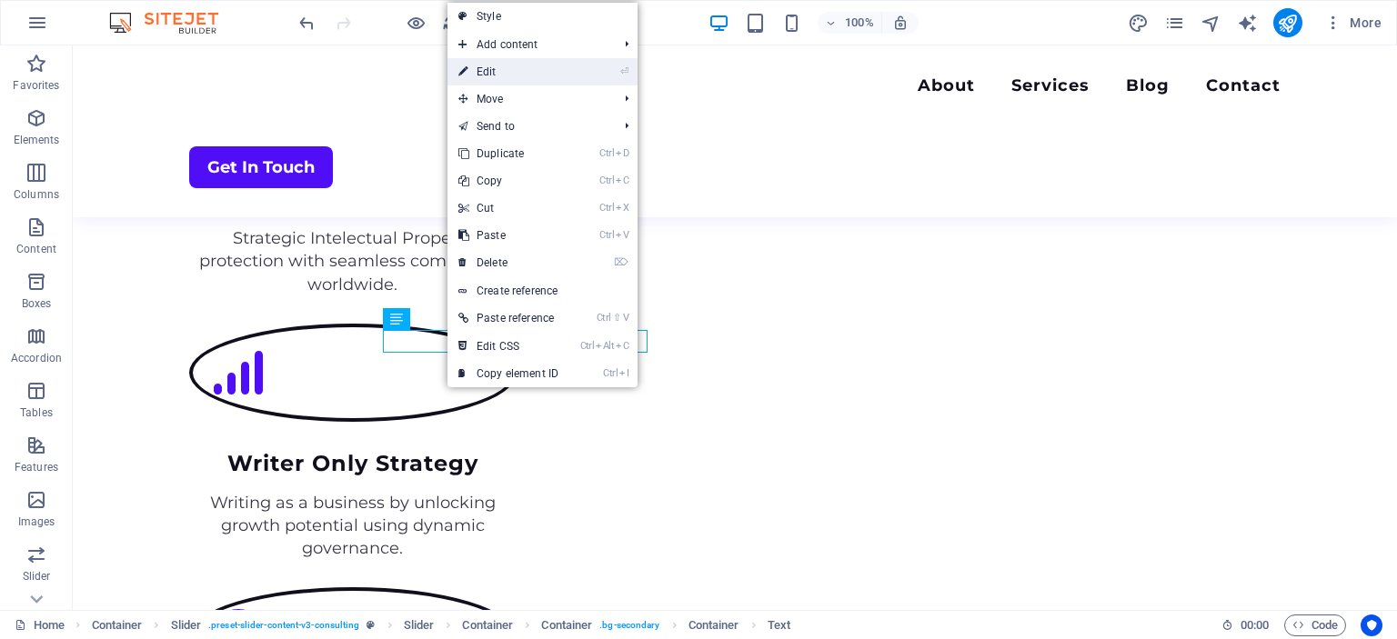
click at [490, 75] on link "⏎ Edit" at bounding box center [509, 71] width 122 height 27
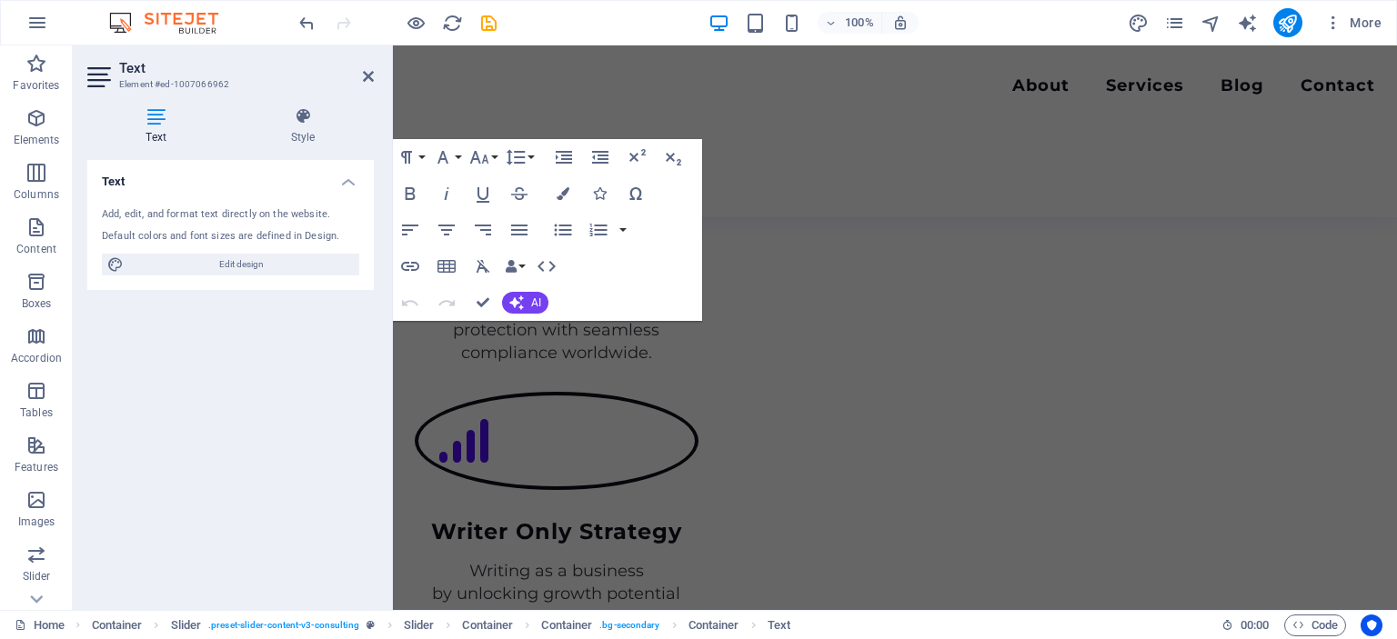
scroll to position [2640, 0]
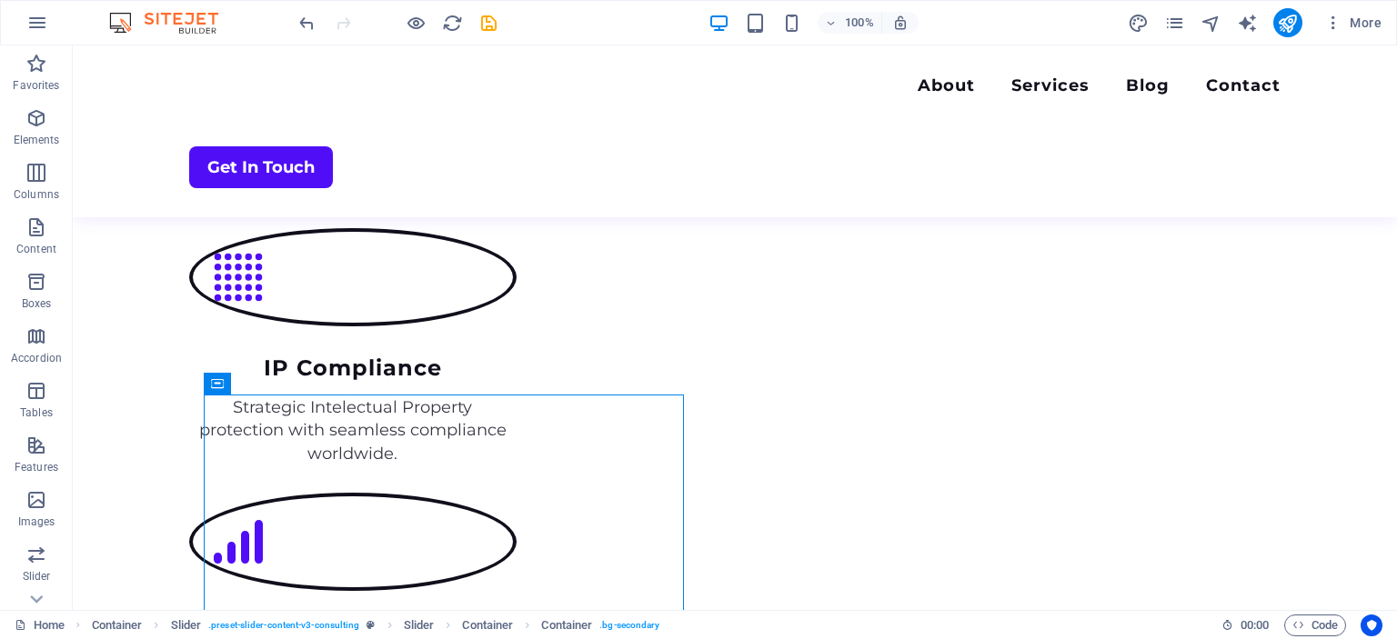
scroll to position [2400, 0]
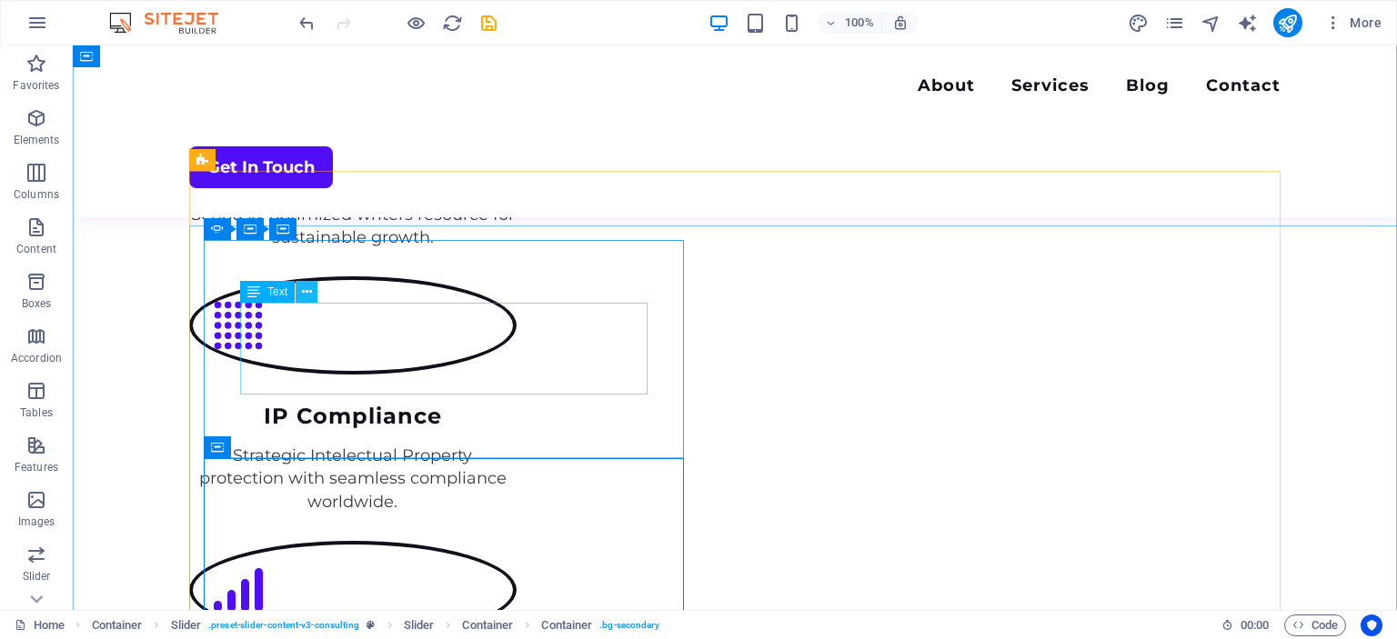
click at [301, 288] on button at bounding box center [307, 292] width 22 height 22
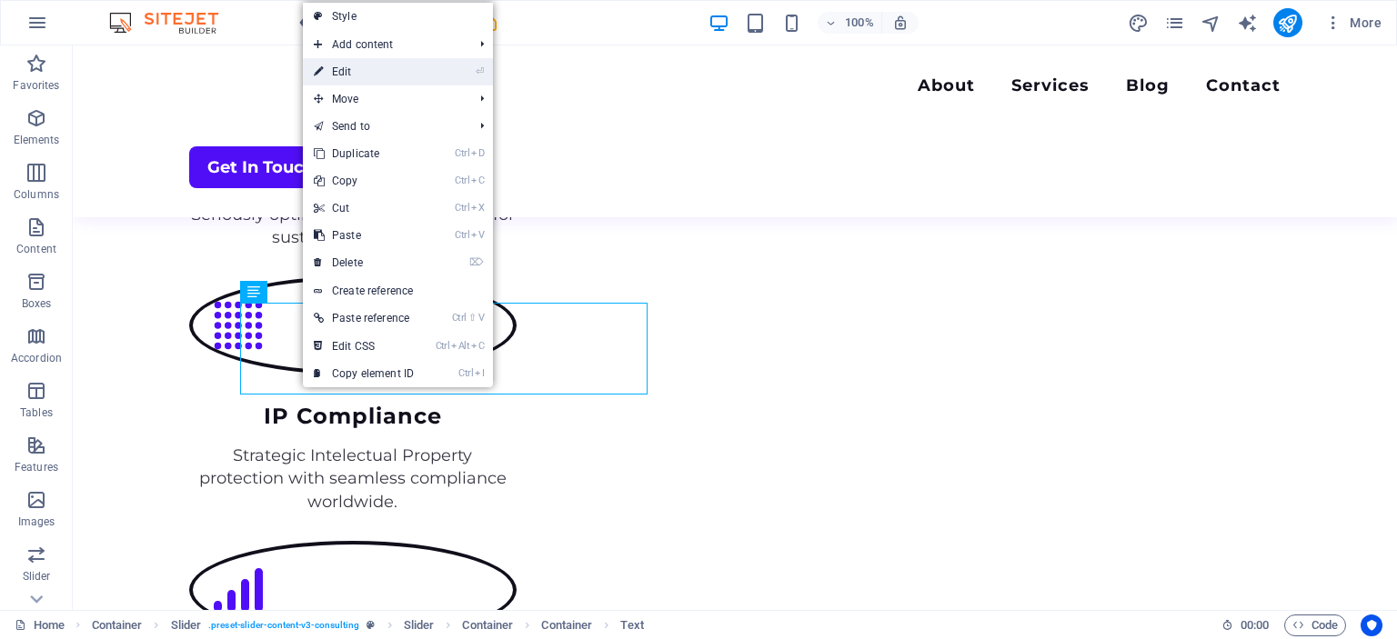
click at [344, 72] on link "⏎ Edit" at bounding box center [364, 71] width 122 height 27
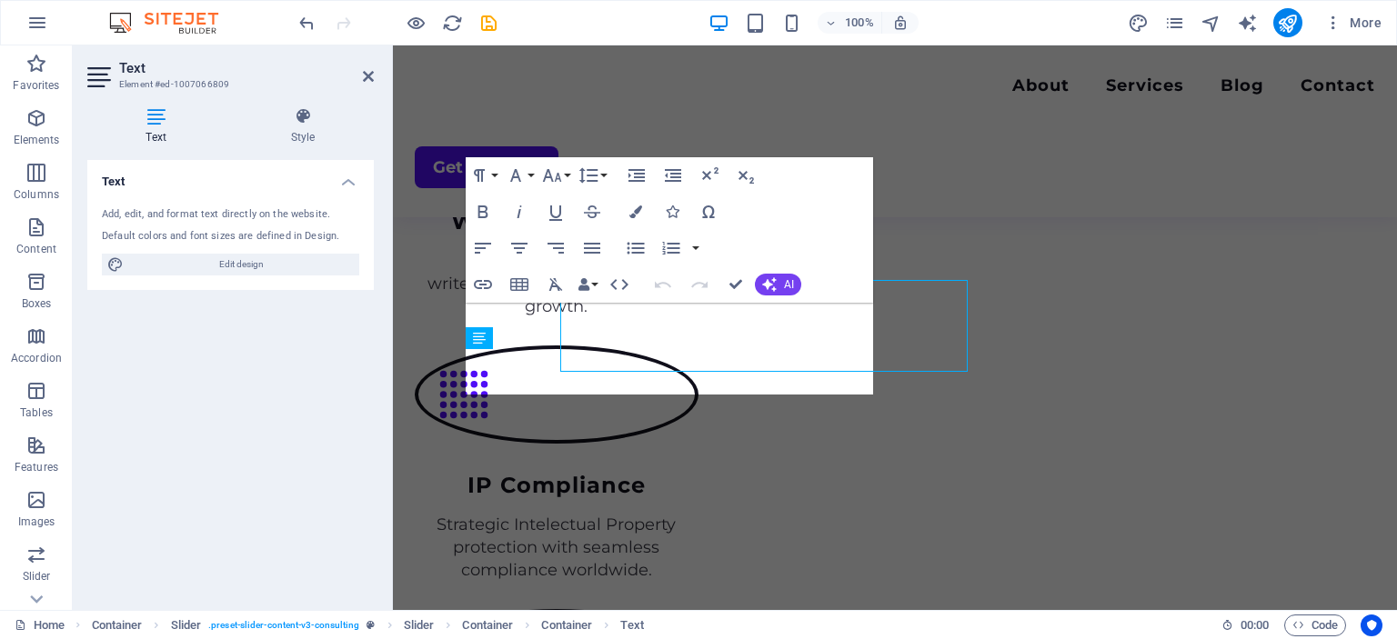
scroll to position [2423, 0]
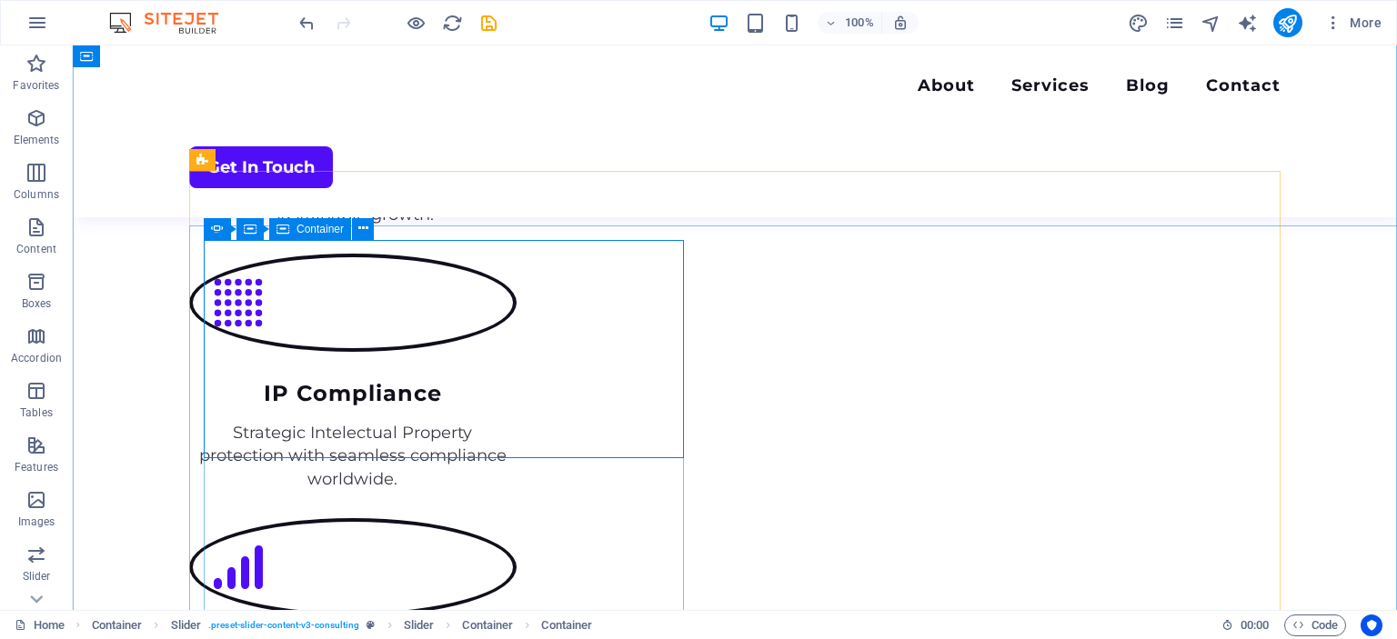
scroll to position [2400, 0]
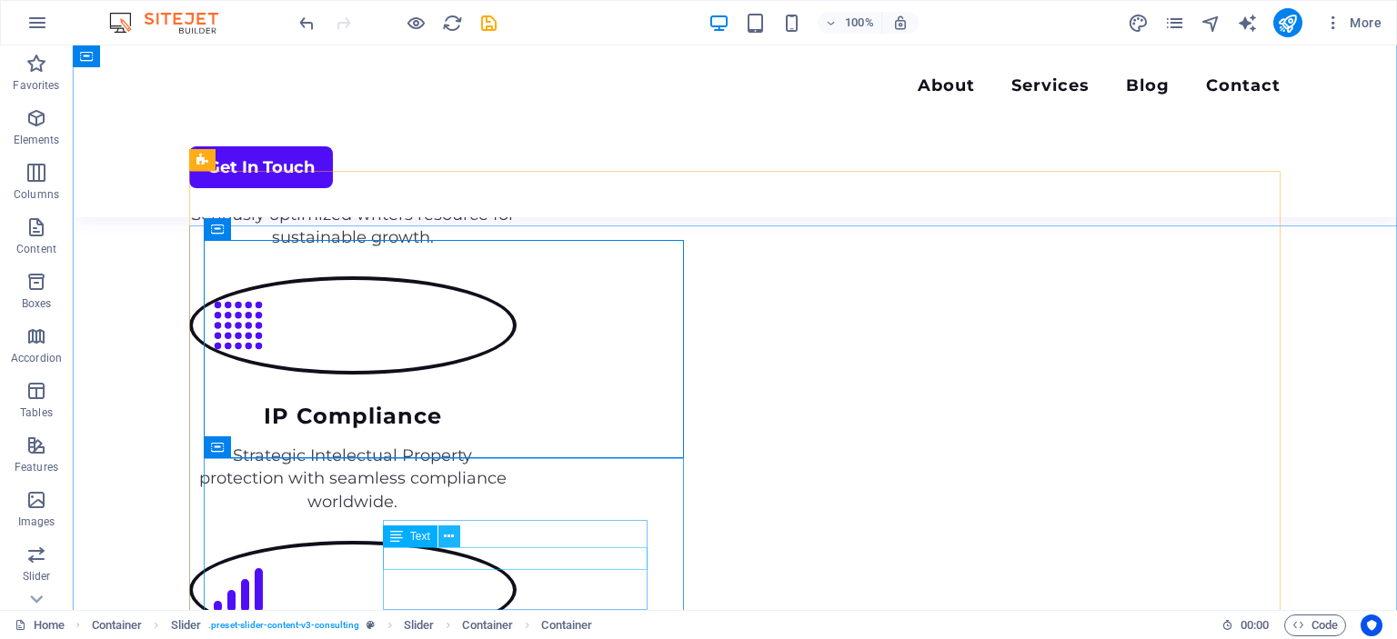
click at [446, 536] on icon at bounding box center [449, 537] width 10 height 19
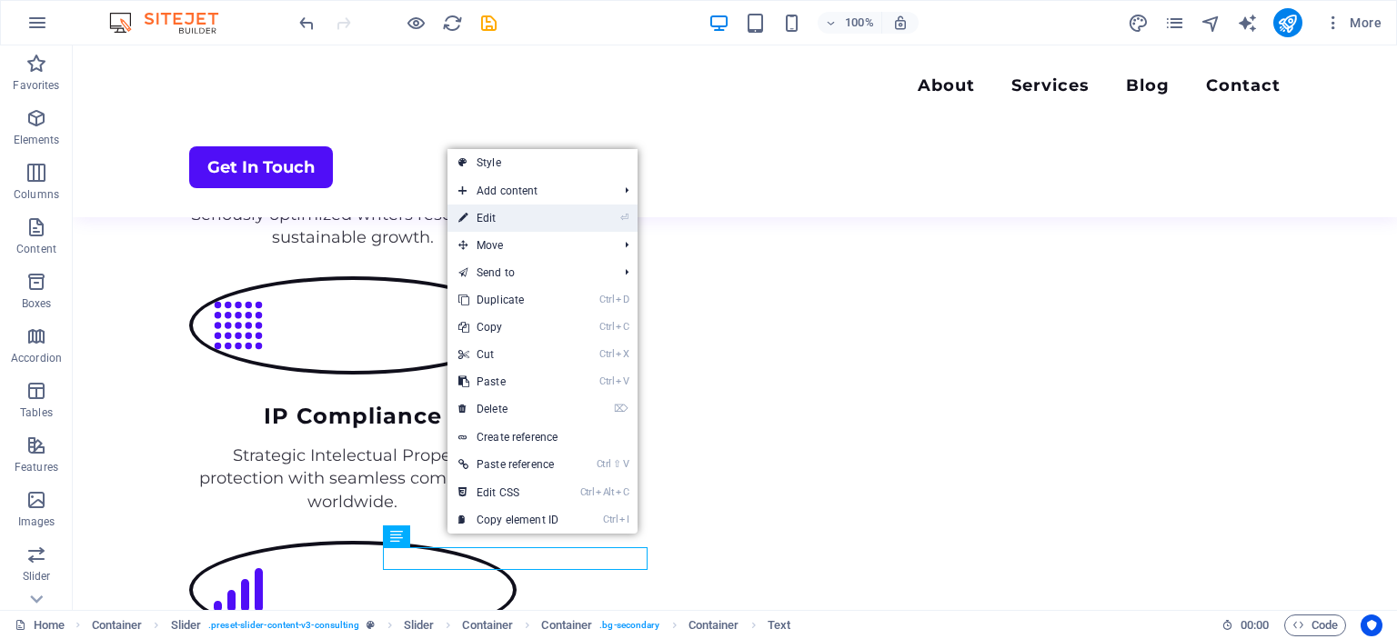
click at [489, 216] on link "⏎ Edit" at bounding box center [509, 218] width 122 height 27
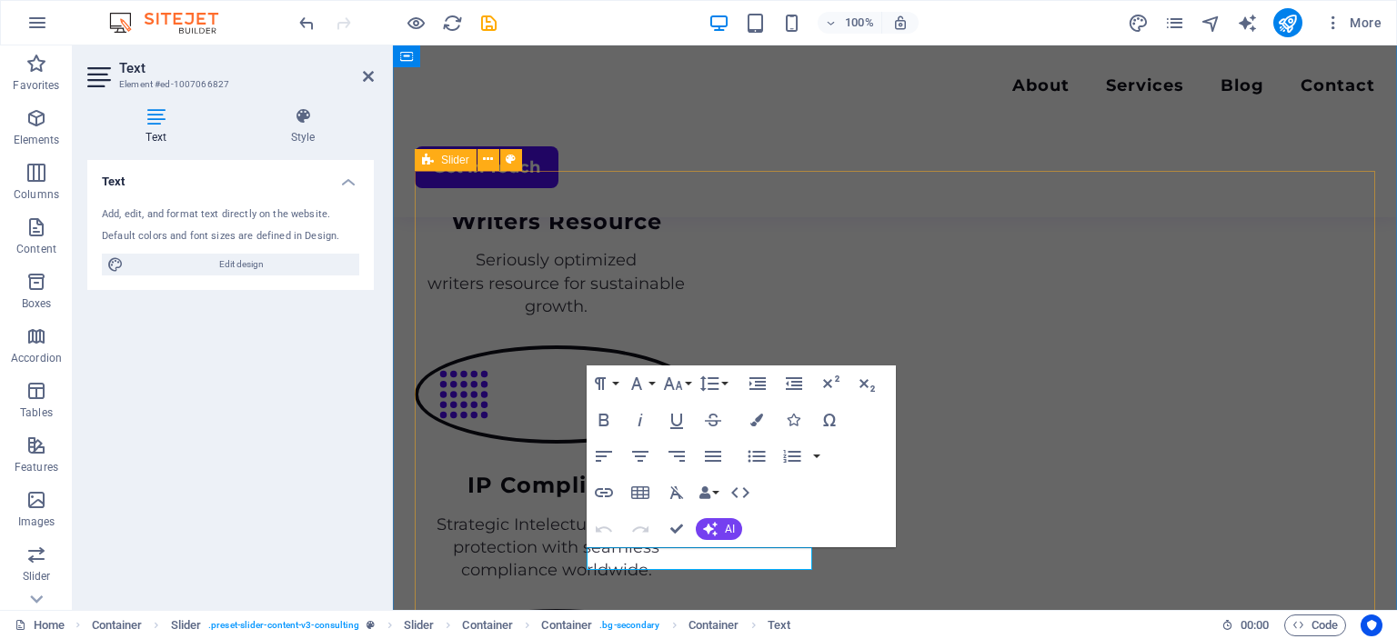
scroll to position [2423, 0]
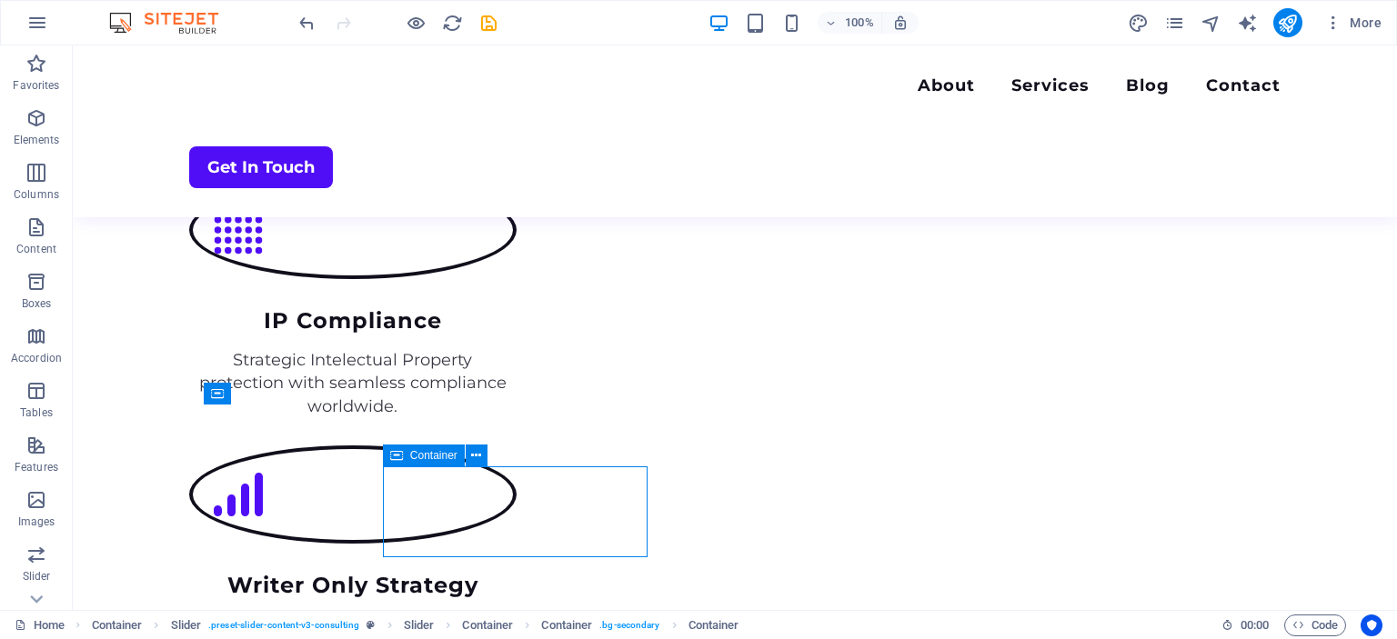
scroll to position [2544, 0]
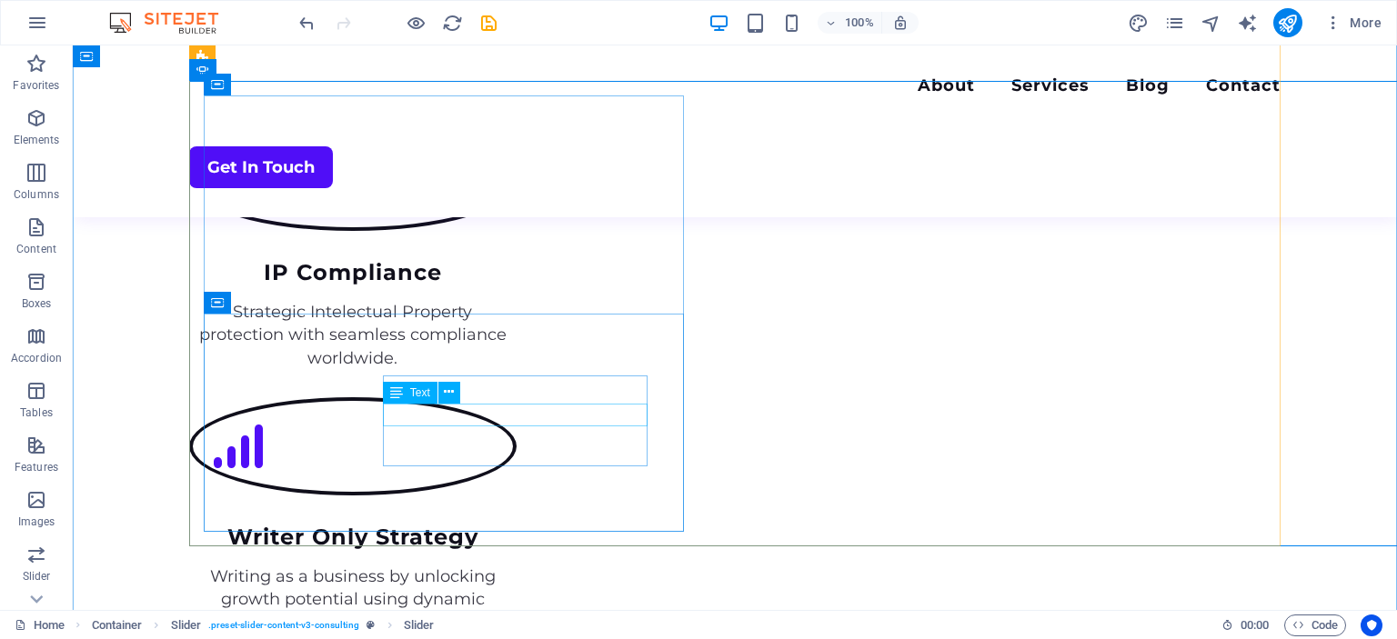
click at [448, 393] on icon at bounding box center [449, 392] width 10 height 19
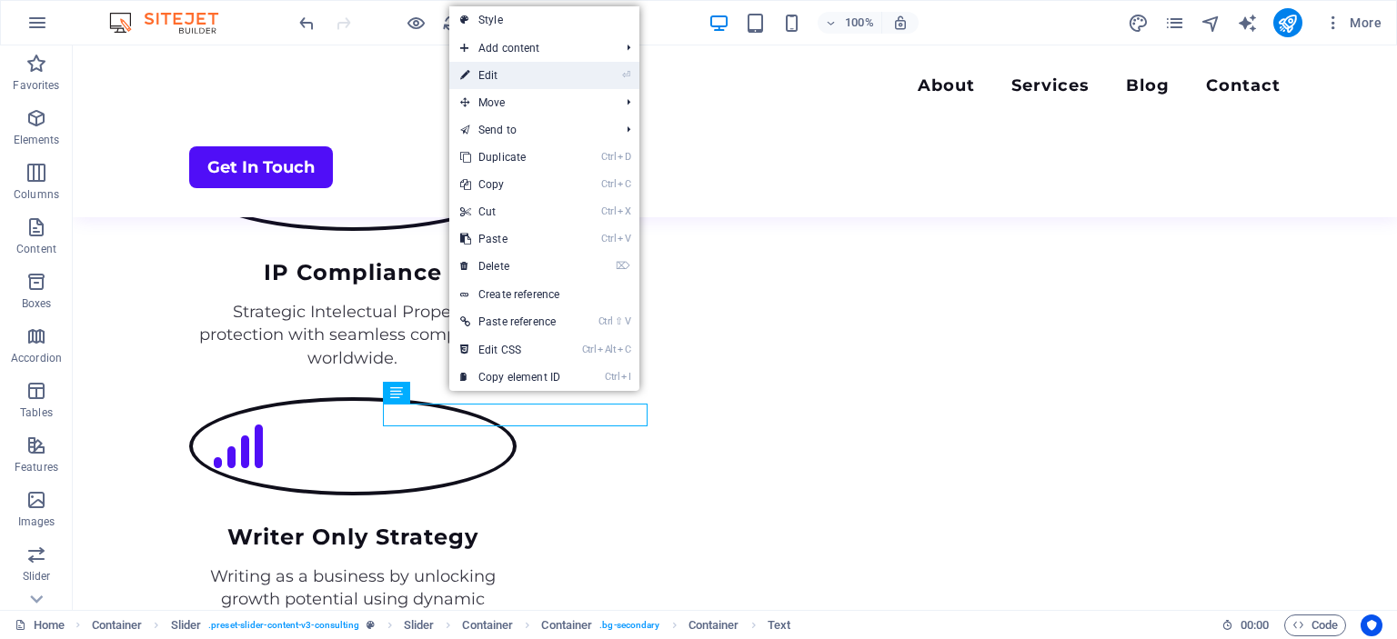
click at [488, 75] on link "⏎ Edit" at bounding box center [510, 75] width 122 height 27
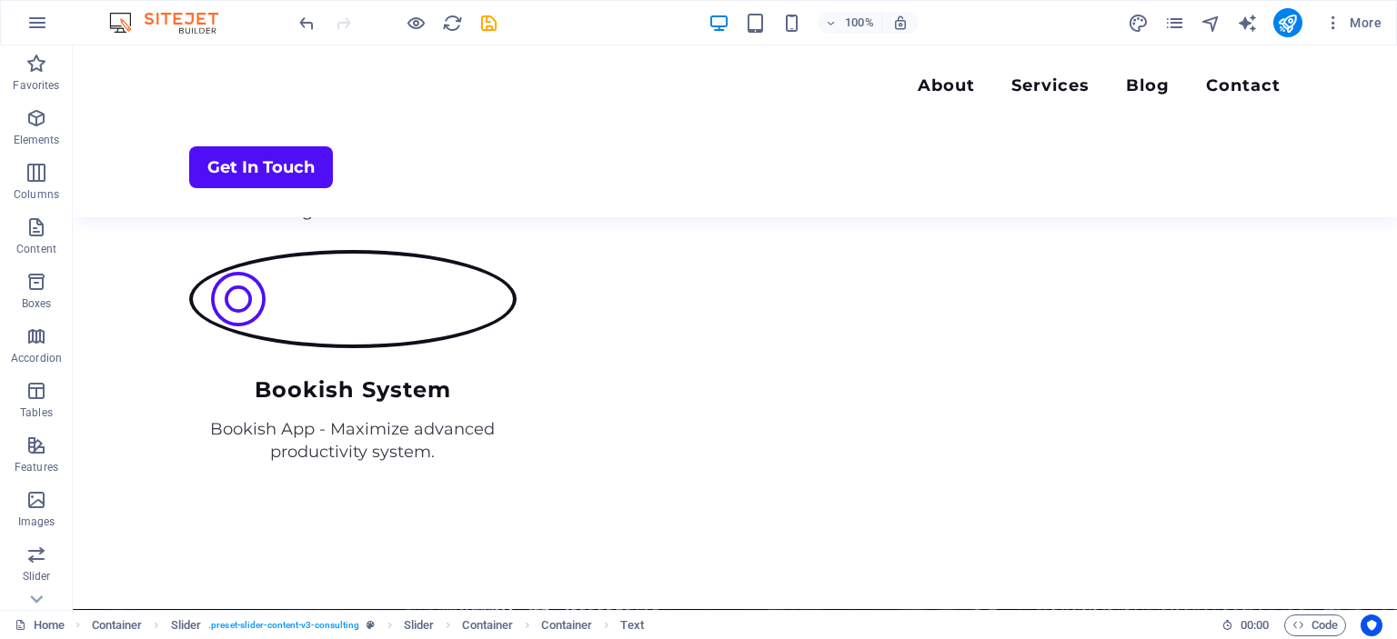
scroll to position [2974, 0]
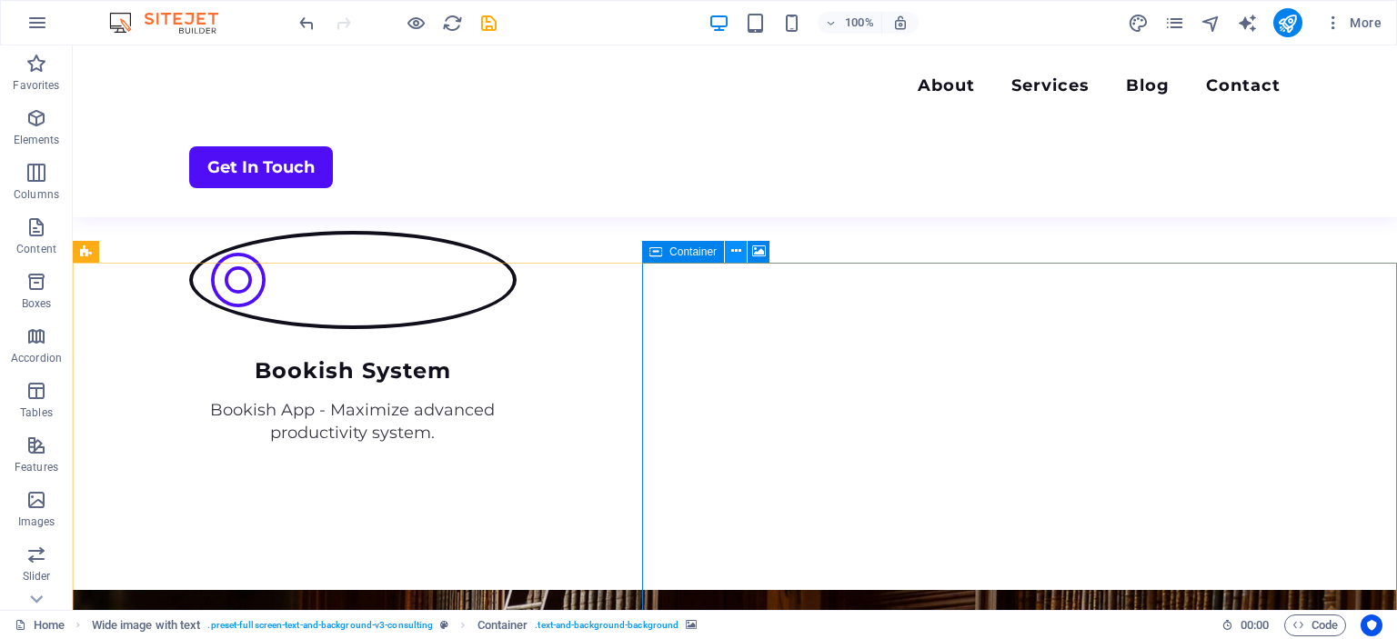
click at [738, 250] on icon at bounding box center [736, 251] width 10 height 19
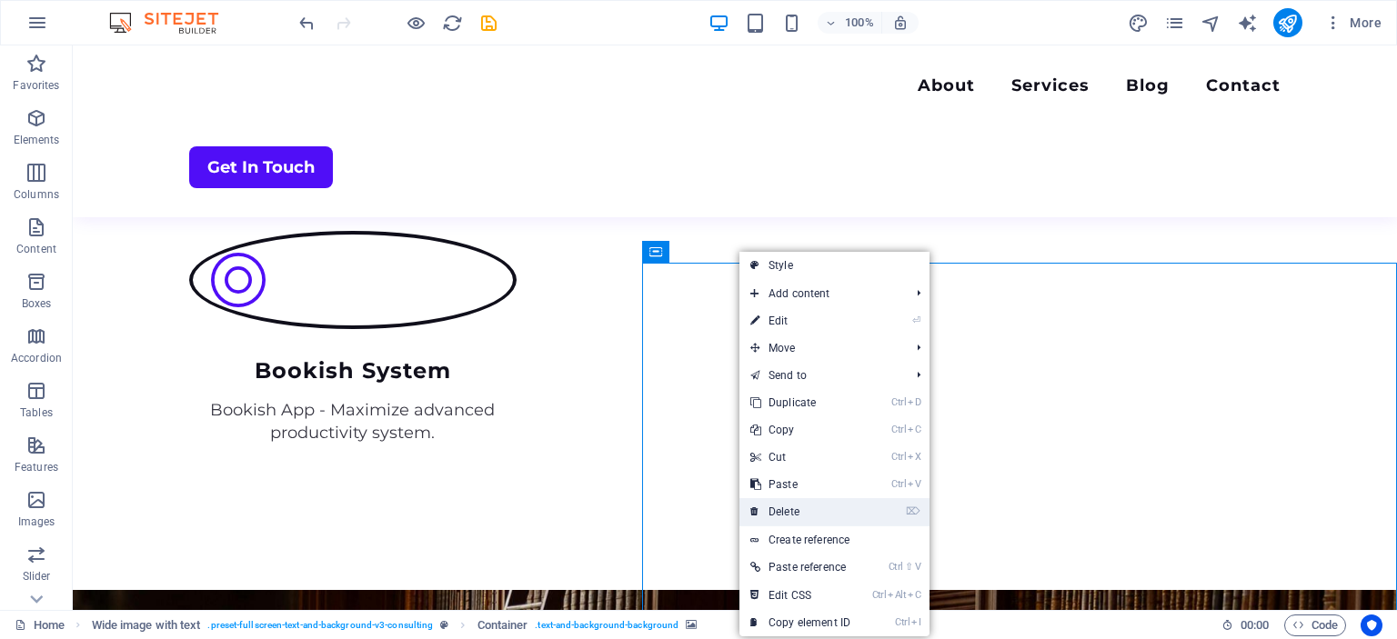
click at [779, 507] on link "⌦ Delete" at bounding box center [800, 511] width 122 height 27
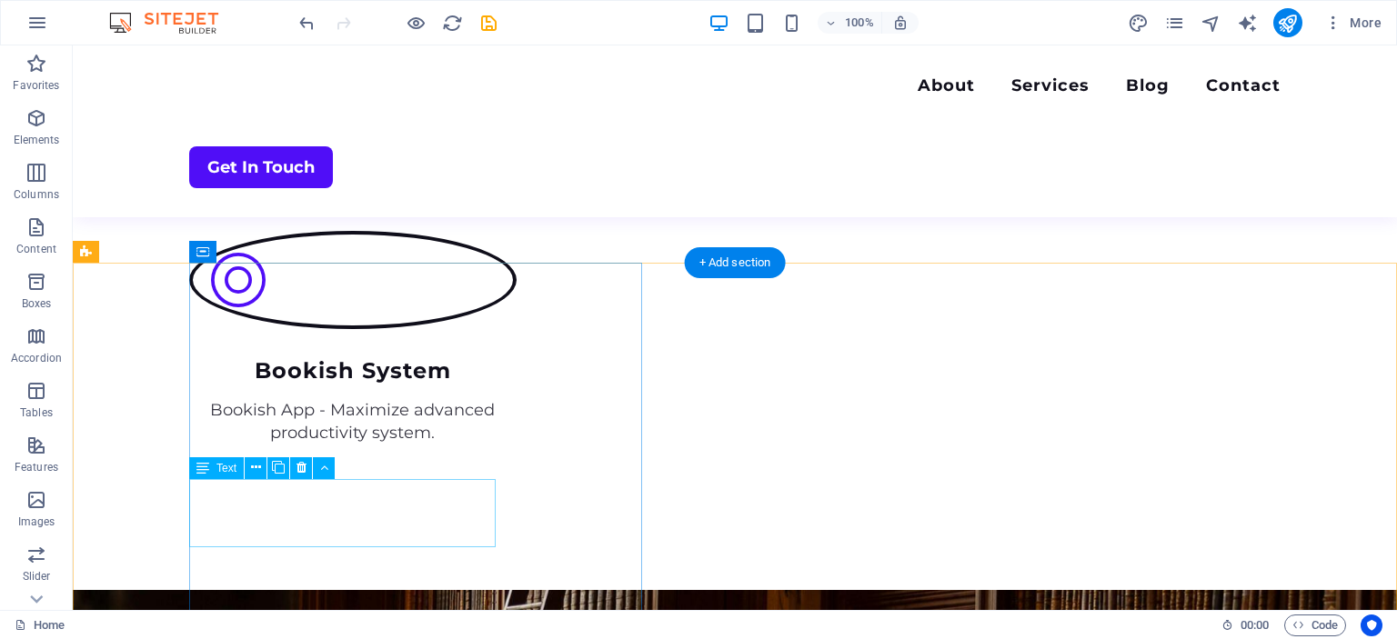
scroll to position [2973, 0]
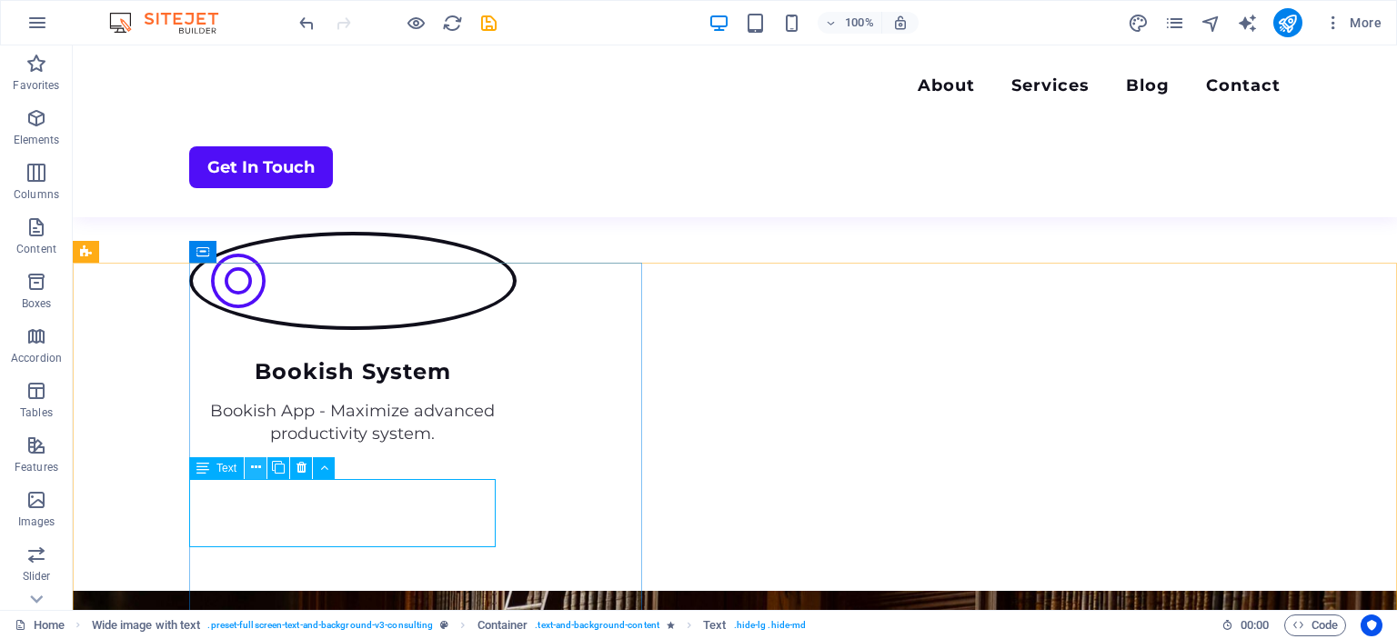
click at [255, 466] on icon at bounding box center [256, 467] width 10 height 19
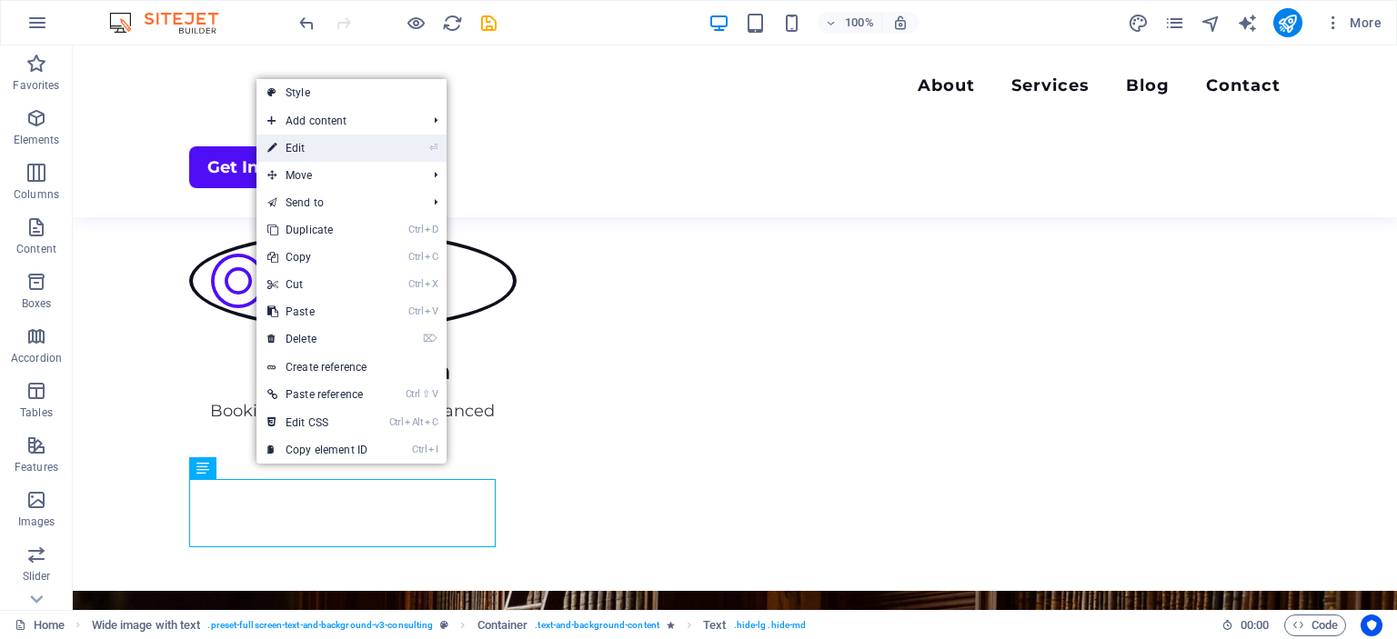
click at [303, 149] on link "⏎ Edit" at bounding box center [317, 148] width 122 height 27
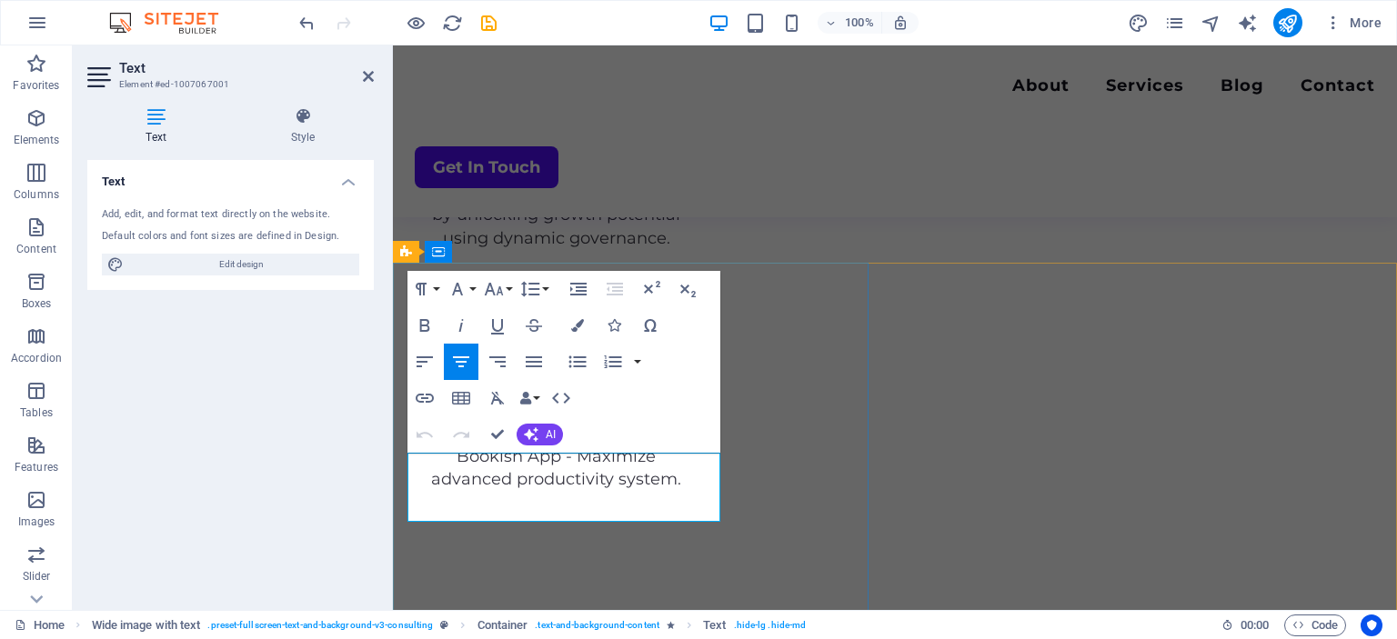
scroll to position [2996, 0]
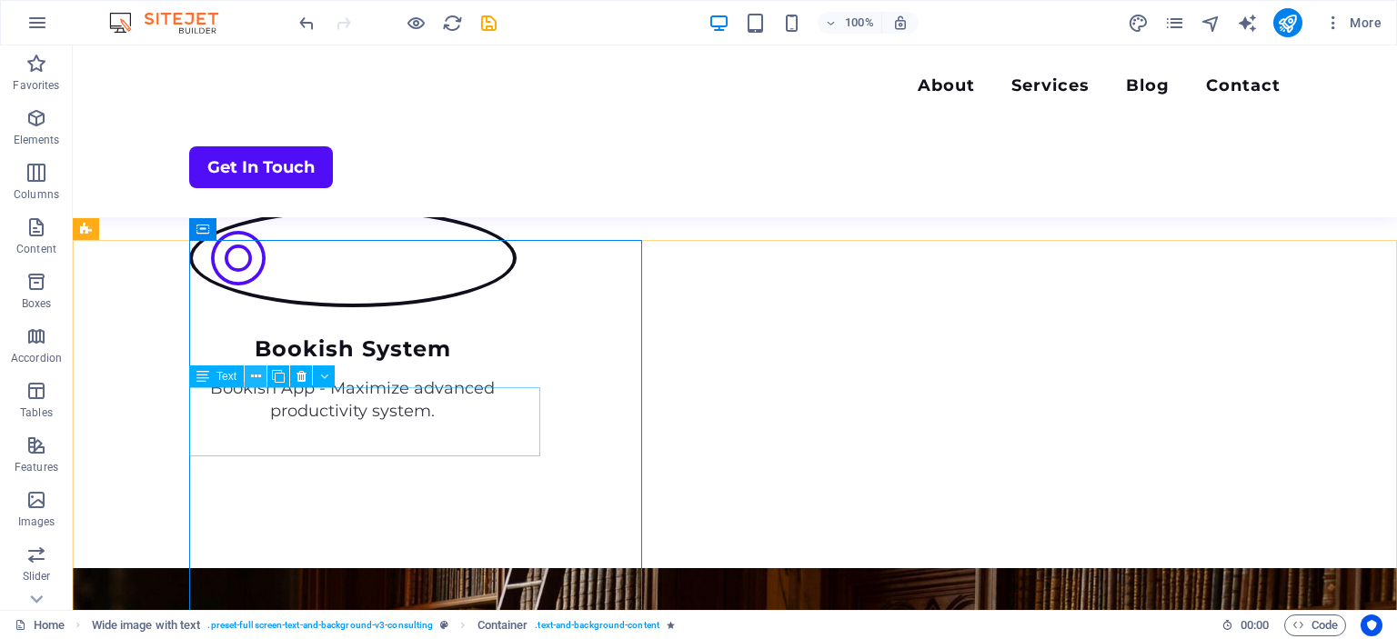
scroll to position [2997, 0]
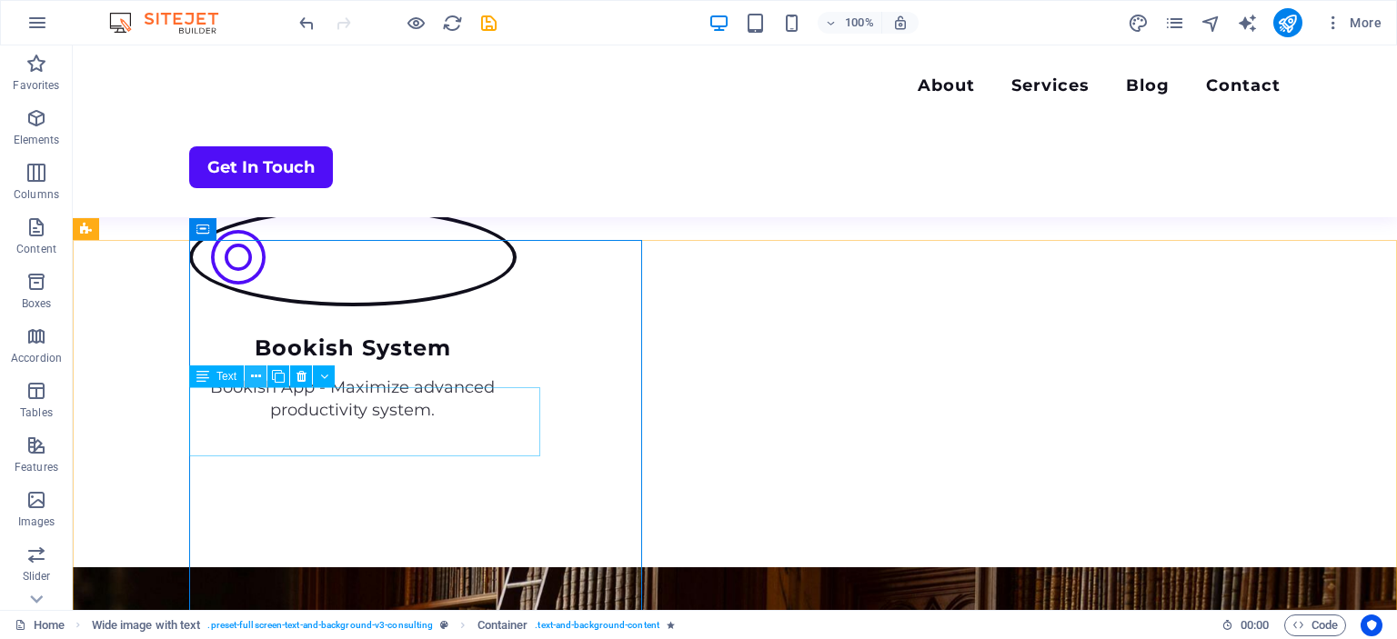
click at [253, 378] on icon at bounding box center [256, 376] width 10 height 19
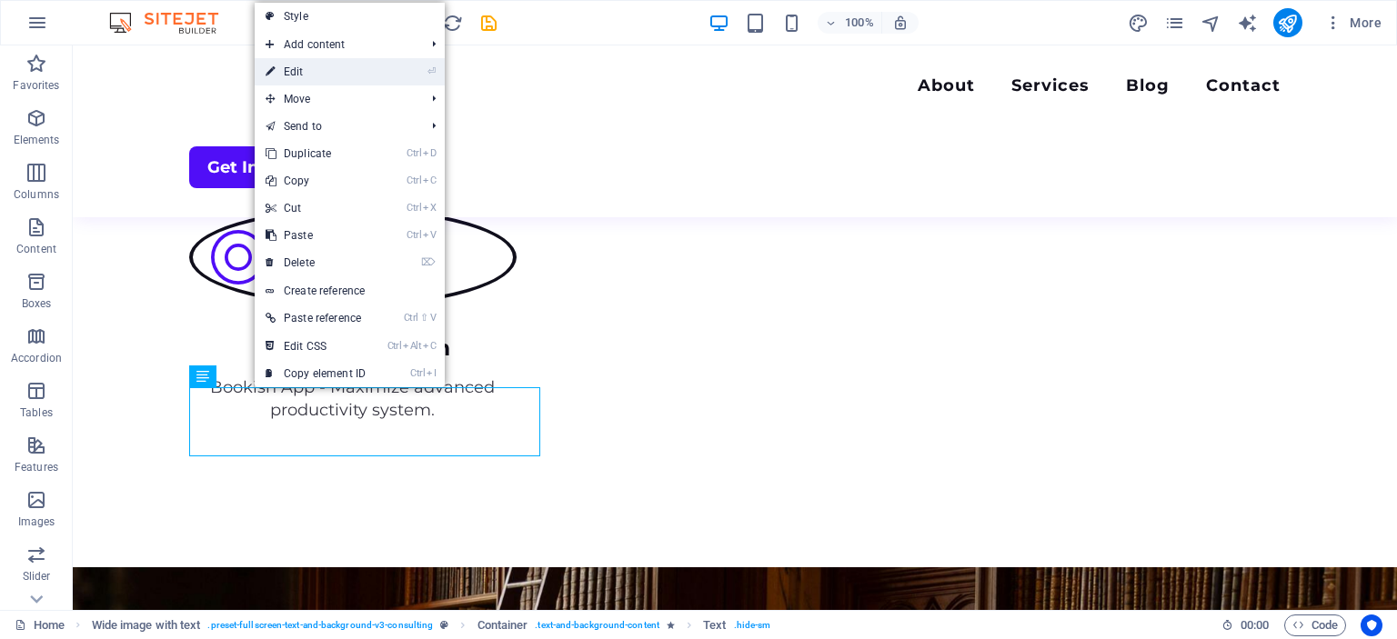
click at [297, 65] on link "⏎ Edit" at bounding box center [316, 71] width 122 height 27
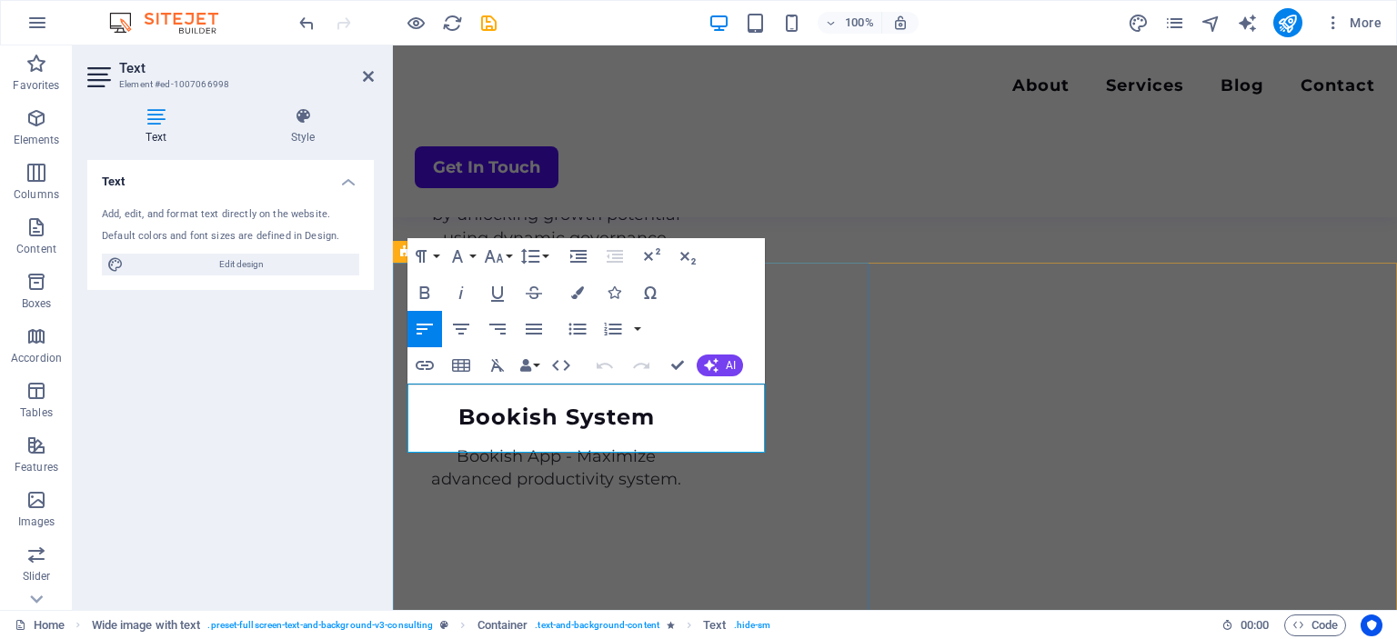
scroll to position [2996, 0]
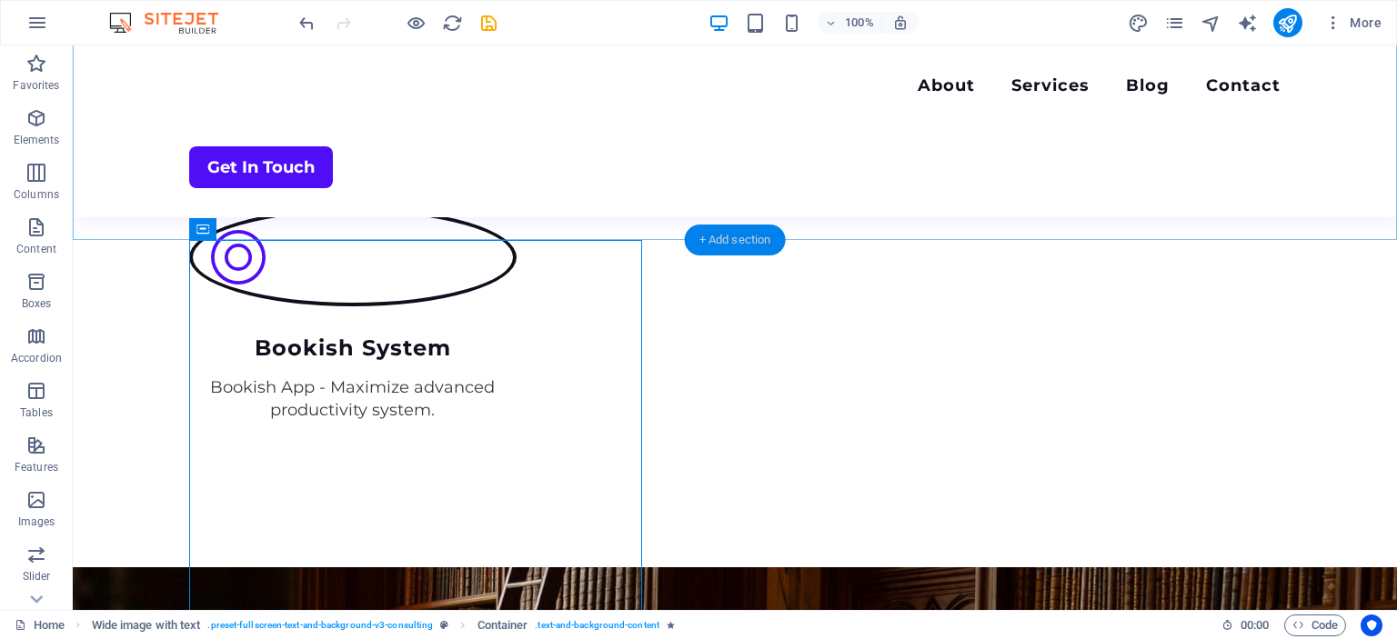
scroll to position [2996, 0]
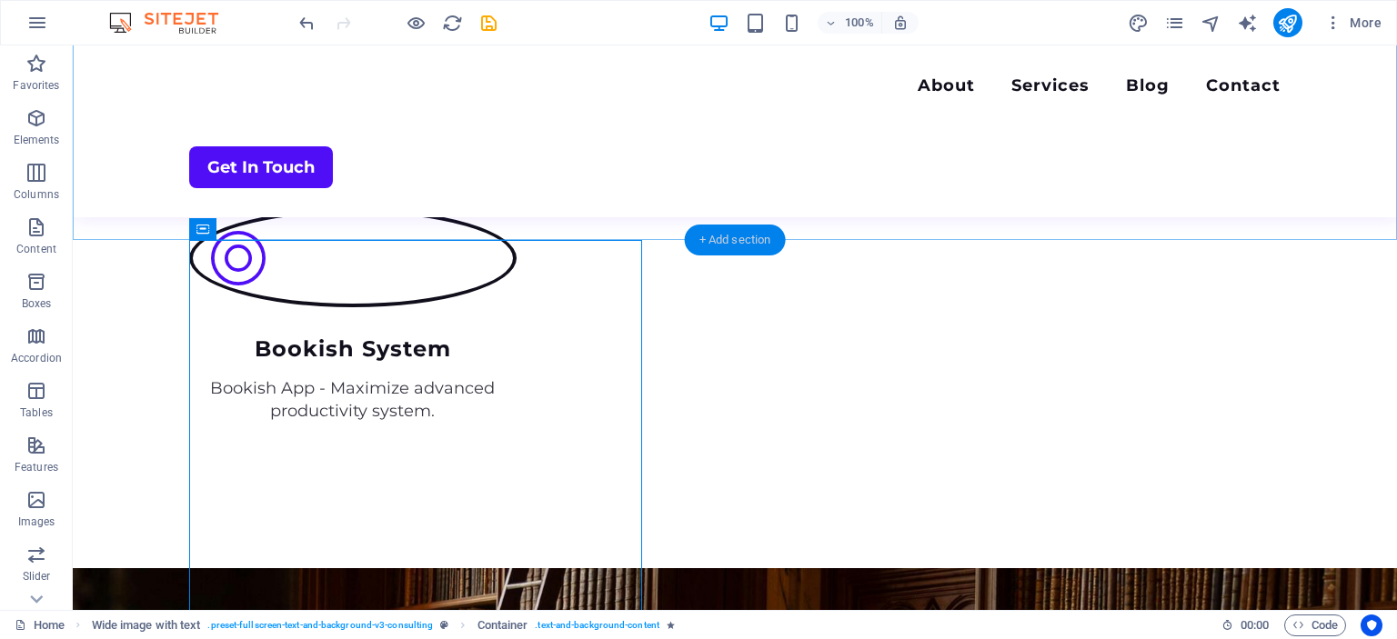
click at [738, 244] on div "+ Add section" at bounding box center [735, 240] width 101 height 31
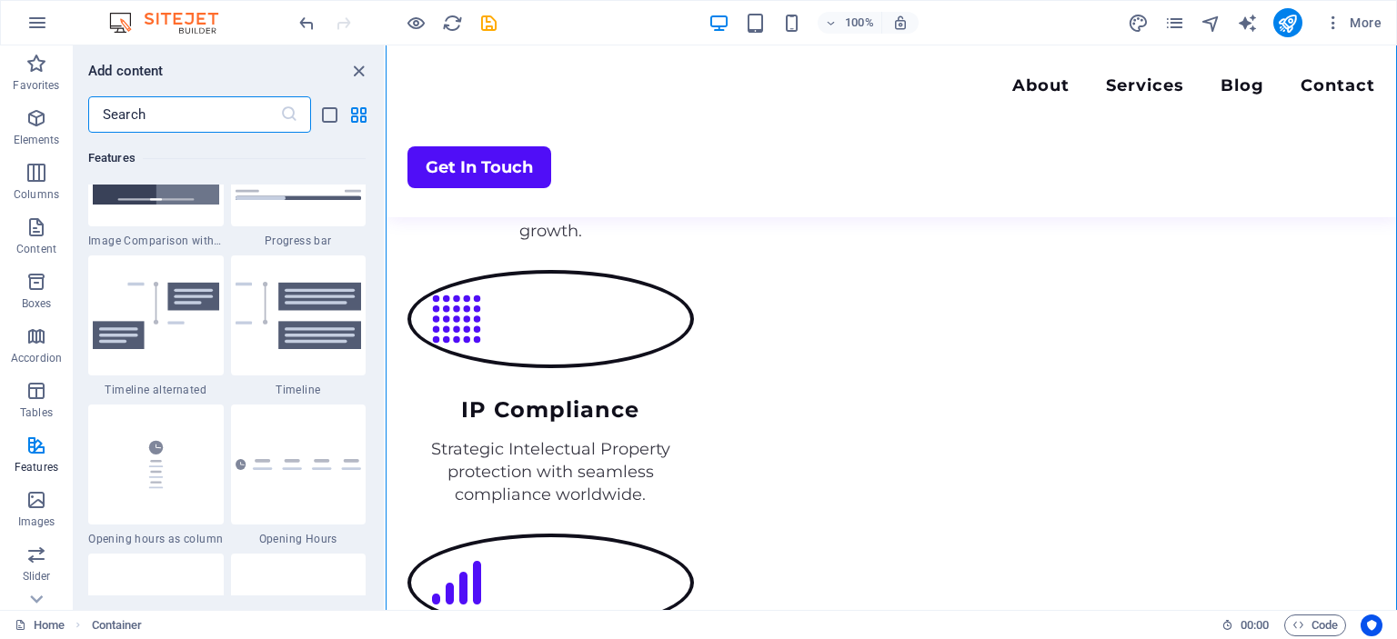
scroll to position [7566, 0]
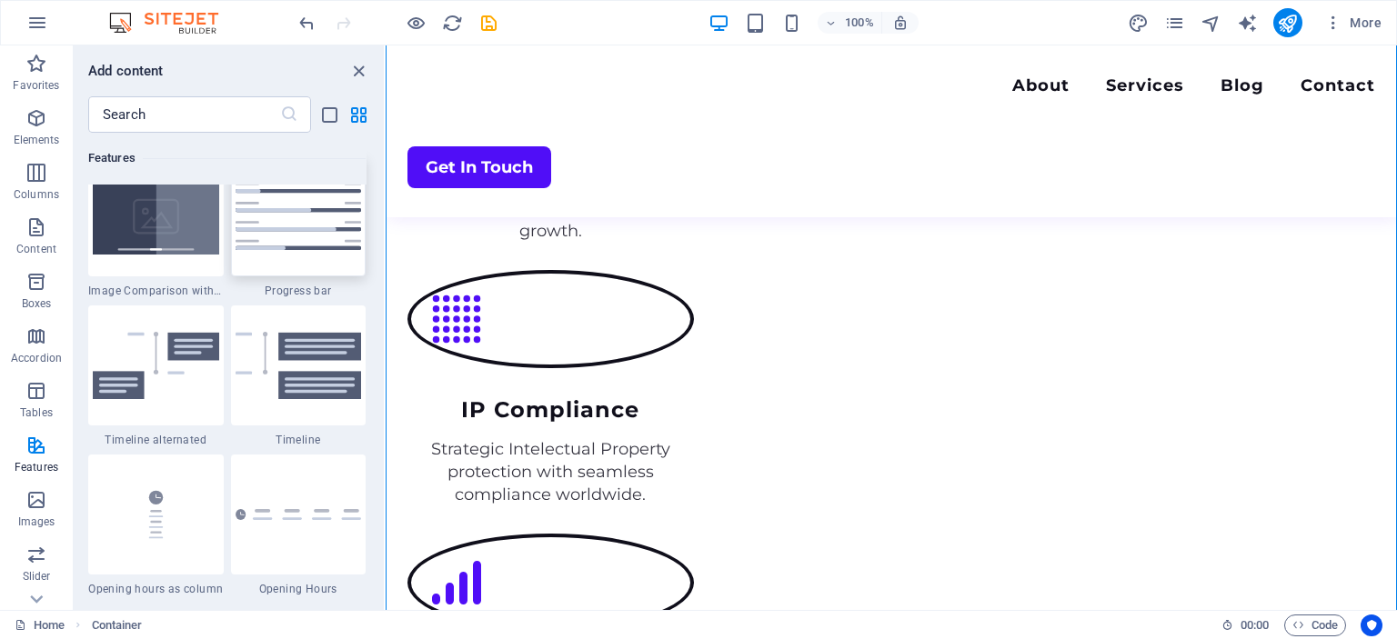
click at [298, 250] on img at bounding box center [299, 216] width 126 height 67
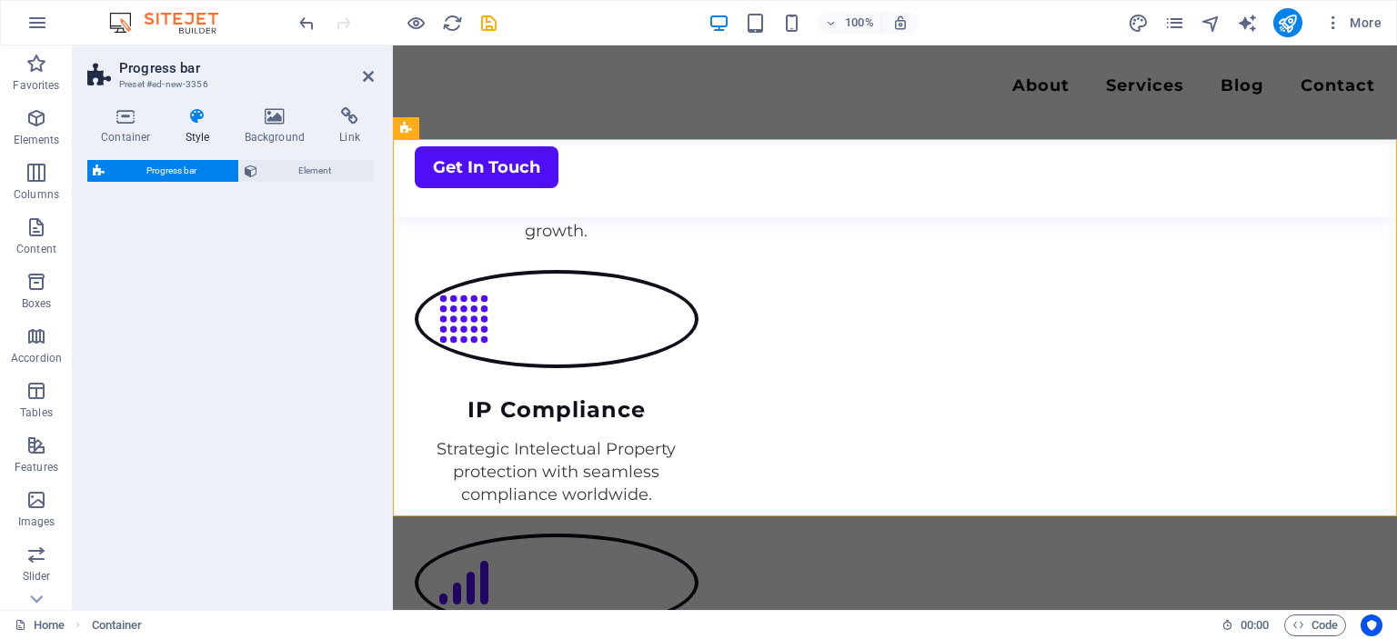
select select "rem"
select select "px"
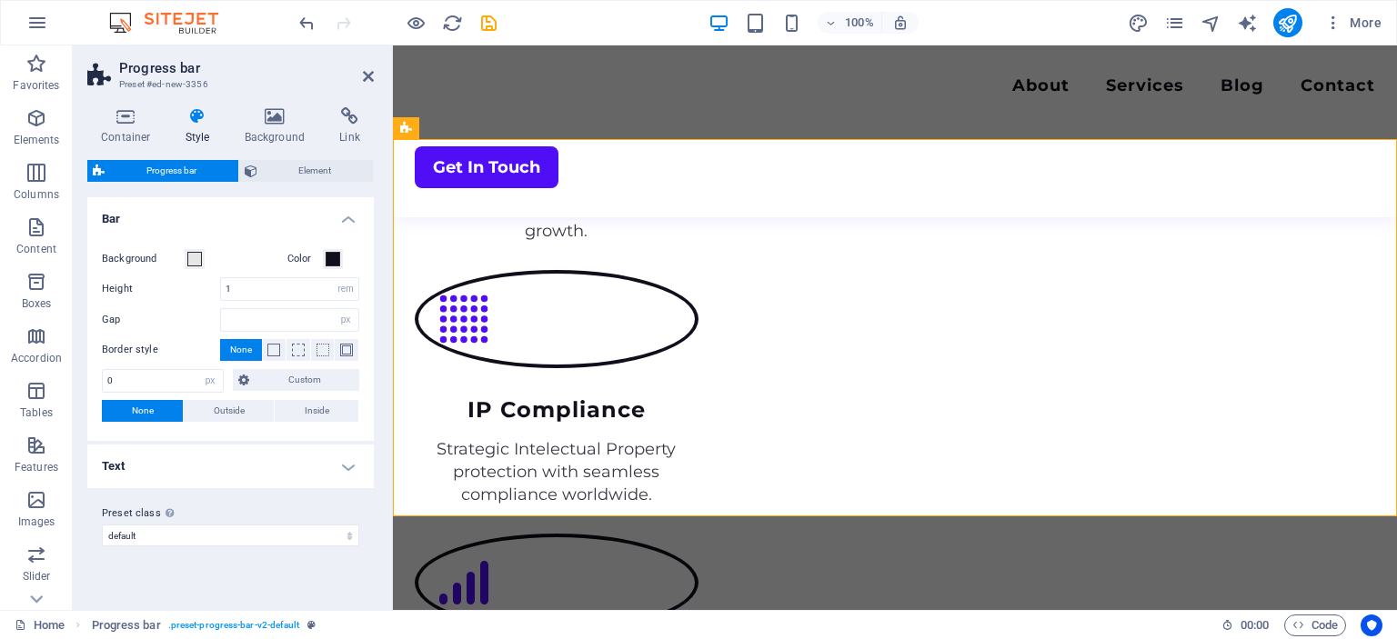
scroll to position [3120, 0]
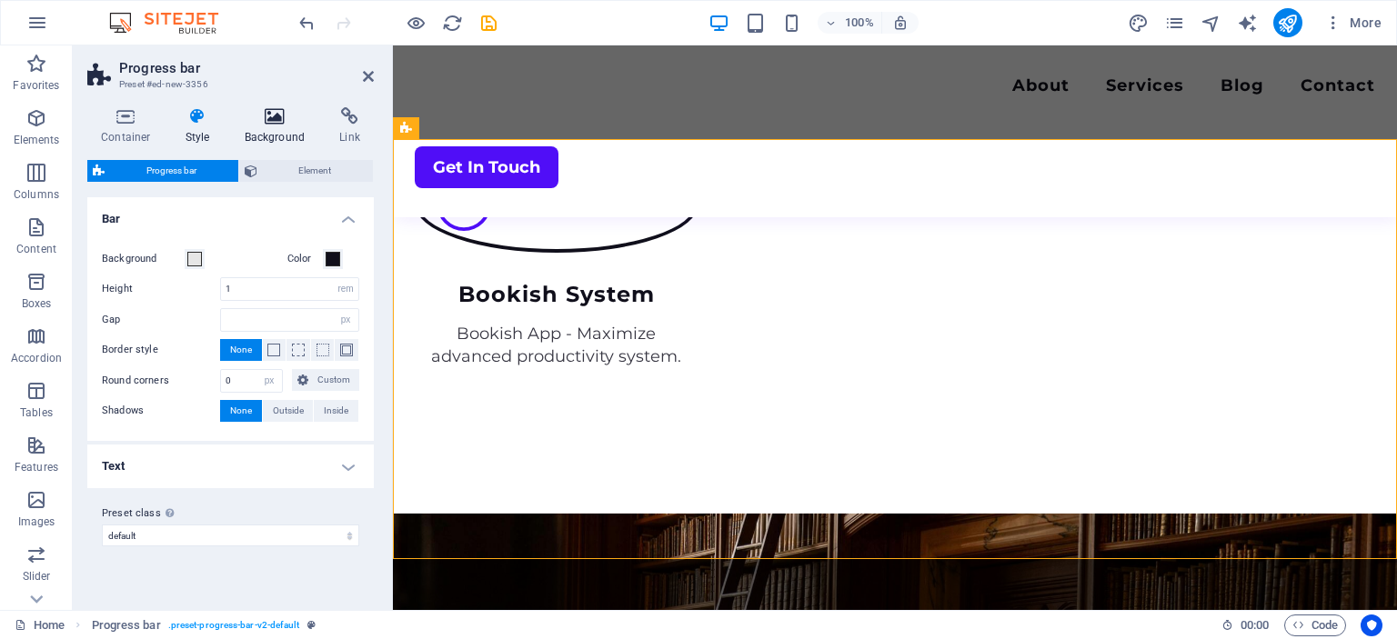
click at [276, 122] on icon at bounding box center [275, 116] width 88 height 18
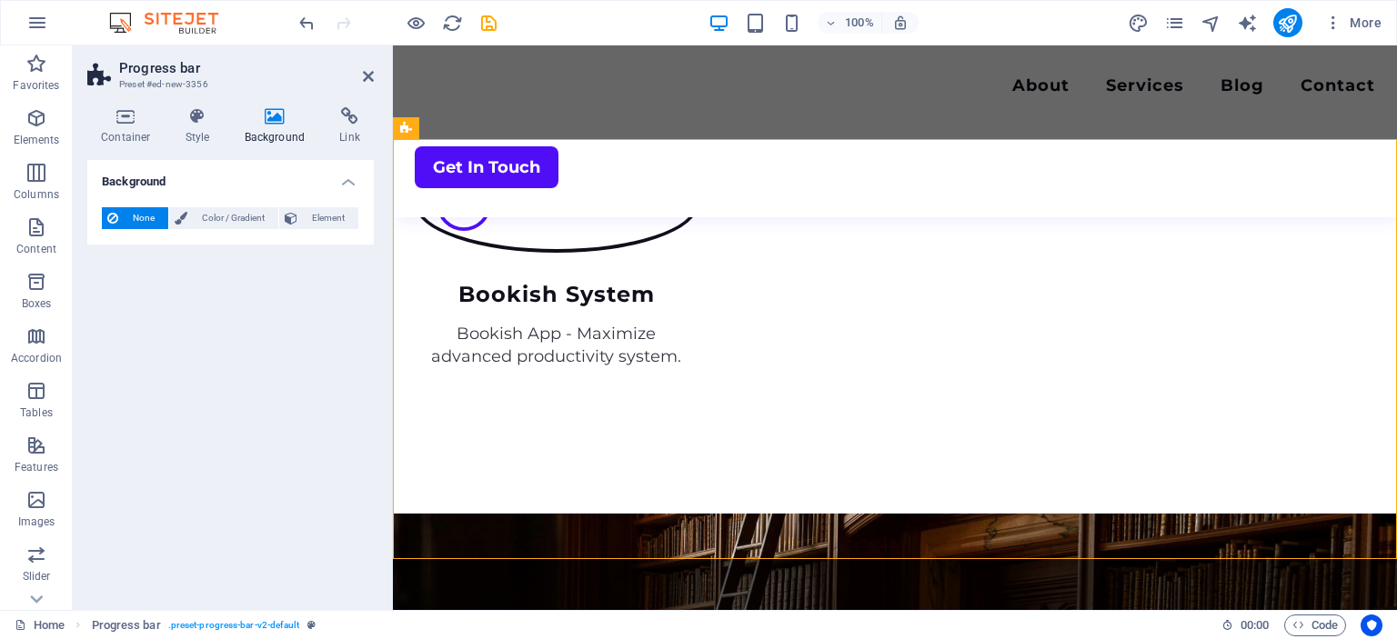
click at [269, 118] on icon at bounding box center [275, 116] width 88 height 18
click at [36, 123] on icon "button" at bounding box center [36, 118] width 22 height 22
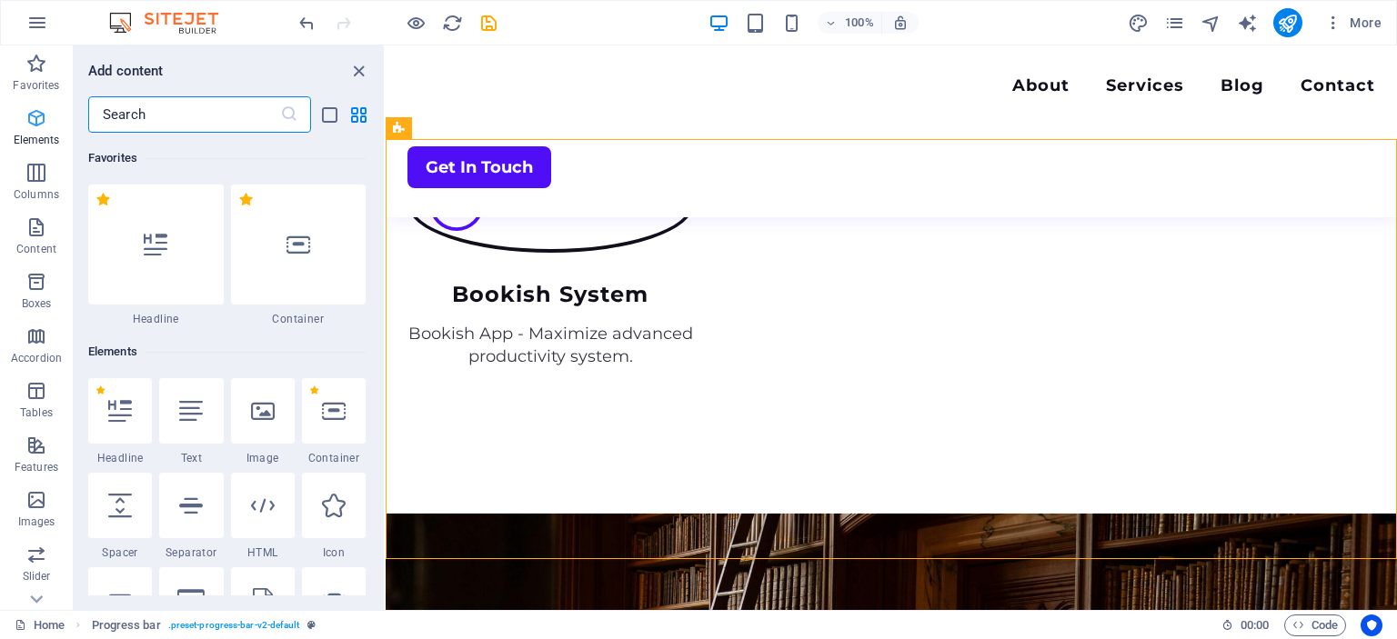
scroll to position [193, 0]
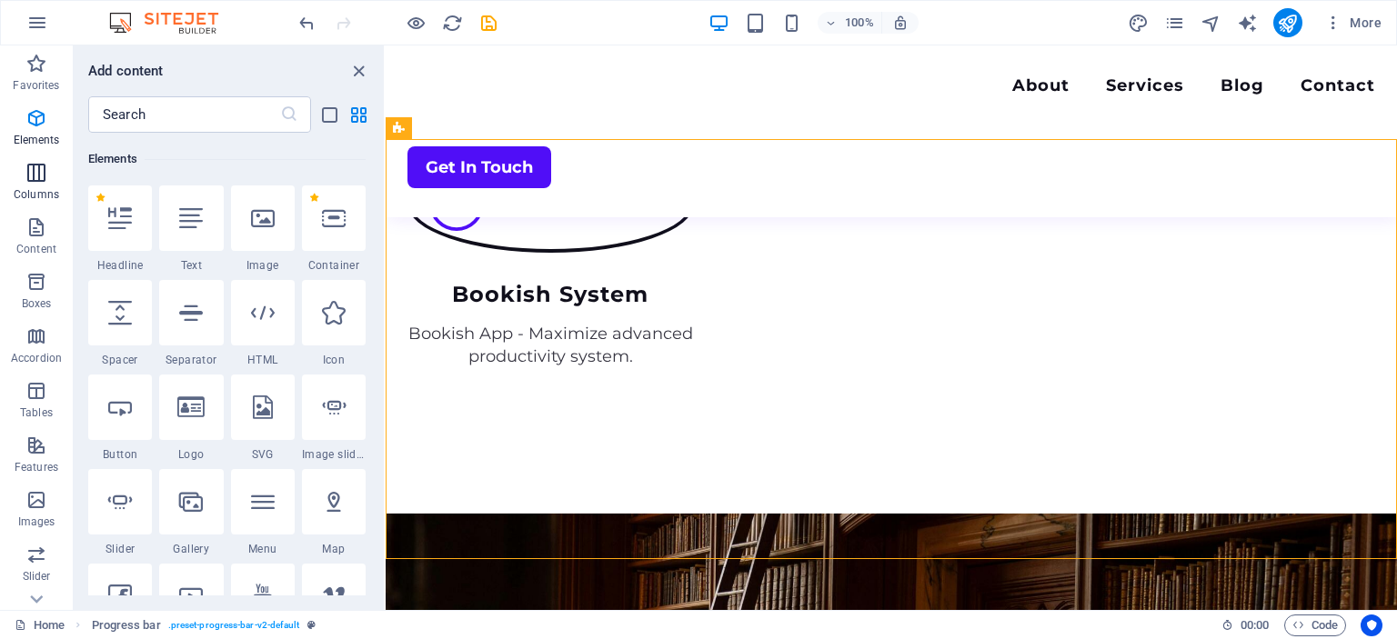
click at [36, 176] on icon "button" at bounding box center [36, 173] width 22 height 22
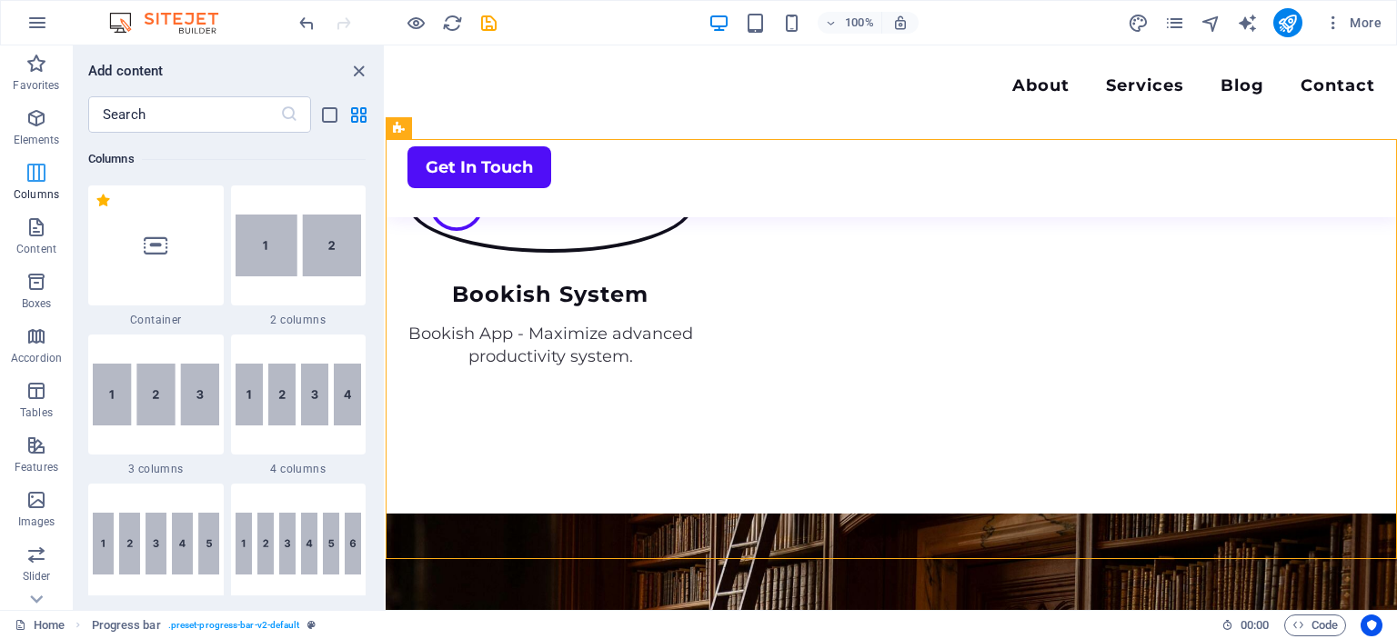
scroll to position [900, 0]
drag, startPoint x: 278, startPoint y: 256, endPoint x: 443, endPoint y: 148, distance: 196.5
click at [278, 256] on img at bounding box center [299, 246] width 126 height 62
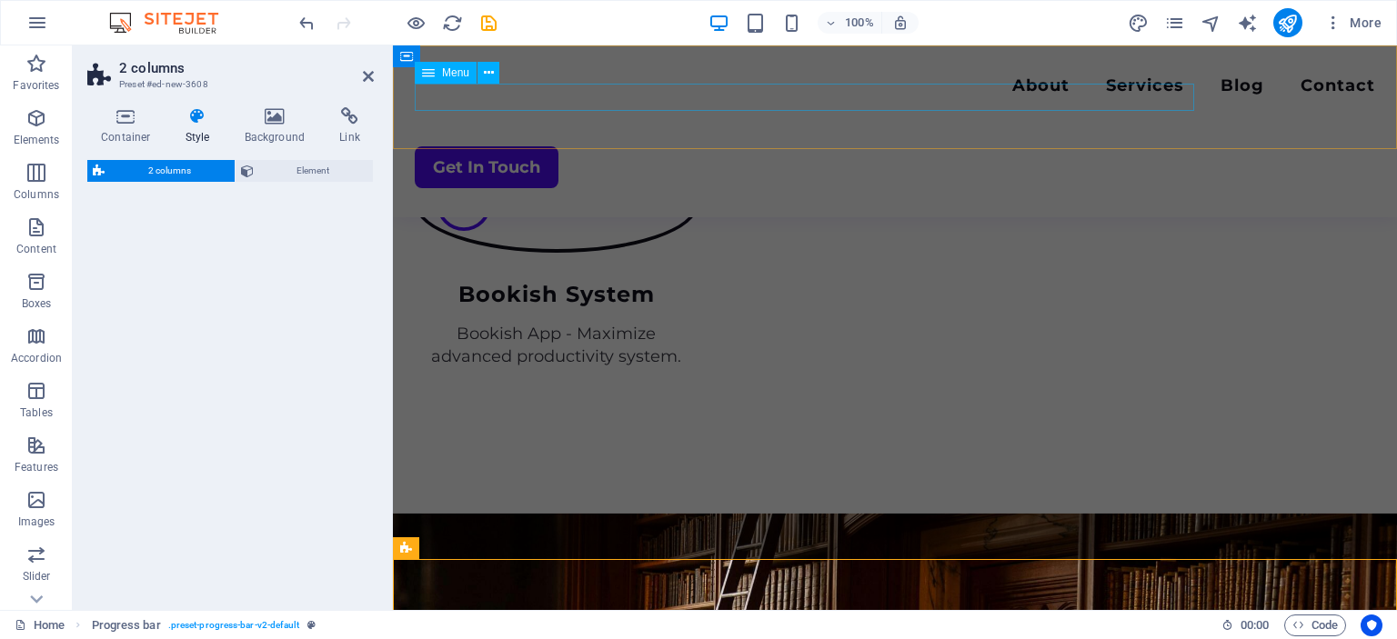
select select "rem"
select select "preset-columns-two-v2-default"
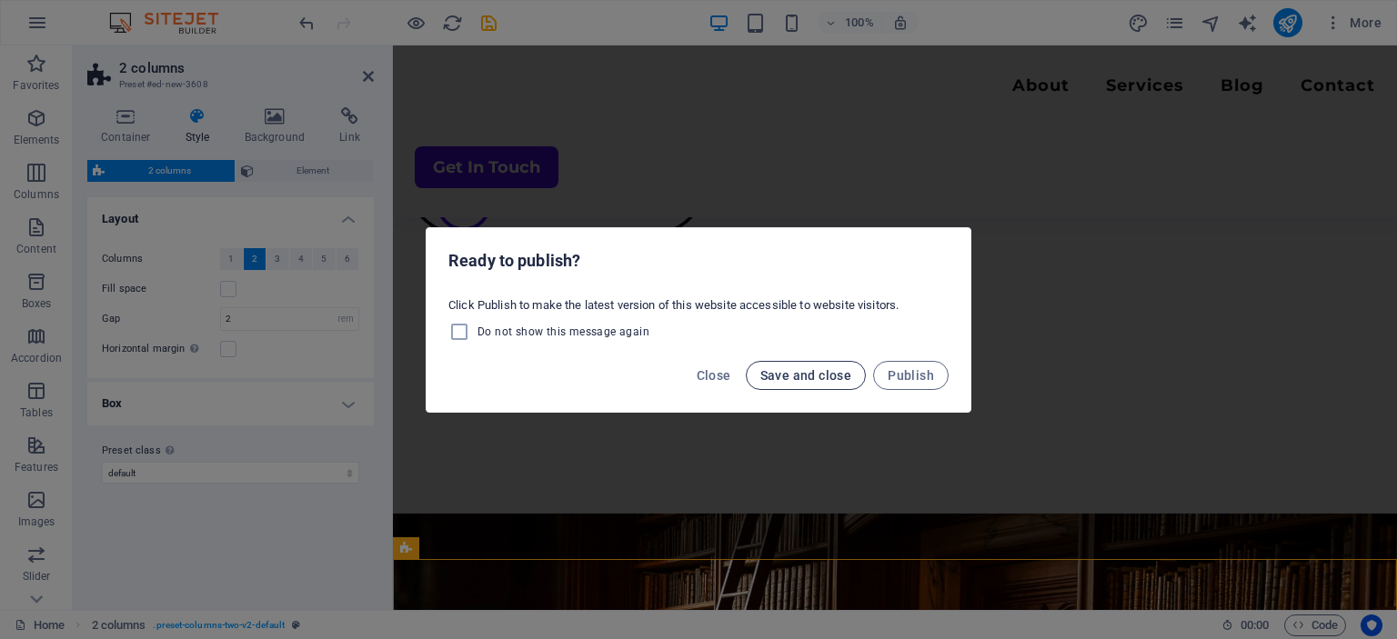
click at [791, 378] on span "Save and close" at bounding box center [806, 375] width 92 height 15
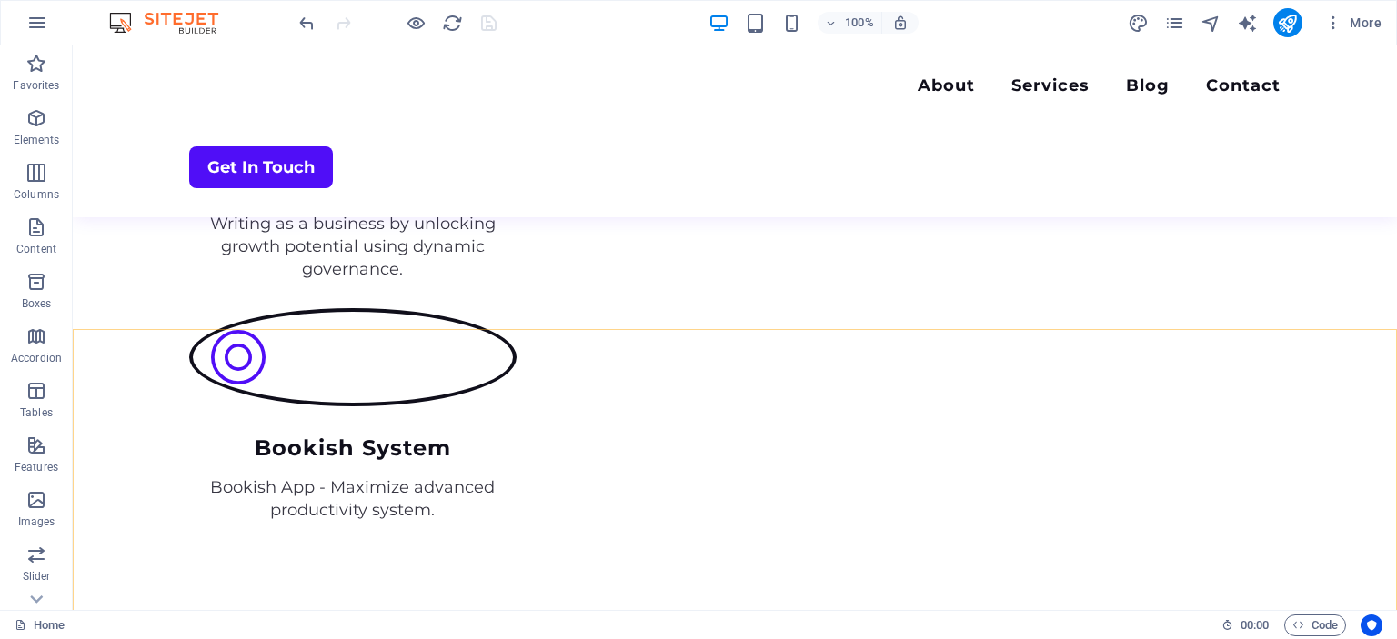
scroll to position [2907, 0]
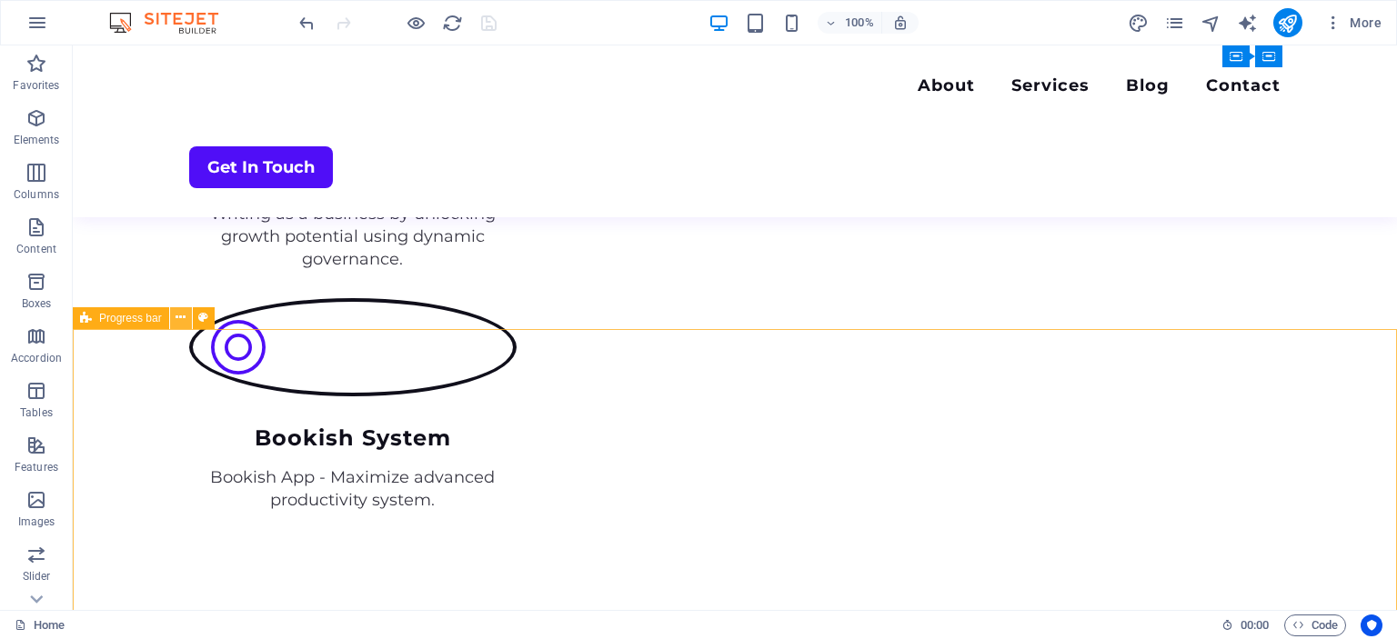
click at [185, 321] on icon at bounding box center [181, 317] width 10 height 19
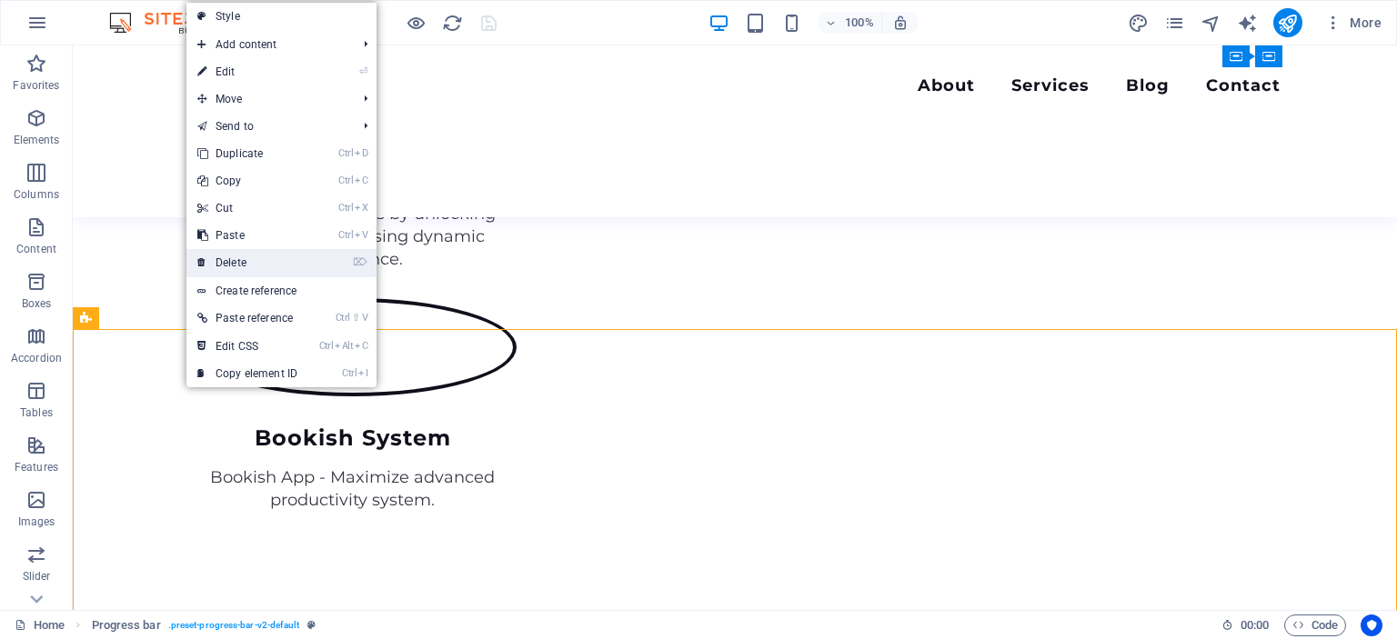
click at [235, 260] on link "⌦ Delete" at bounding box center [247, 262] width 122 height 27
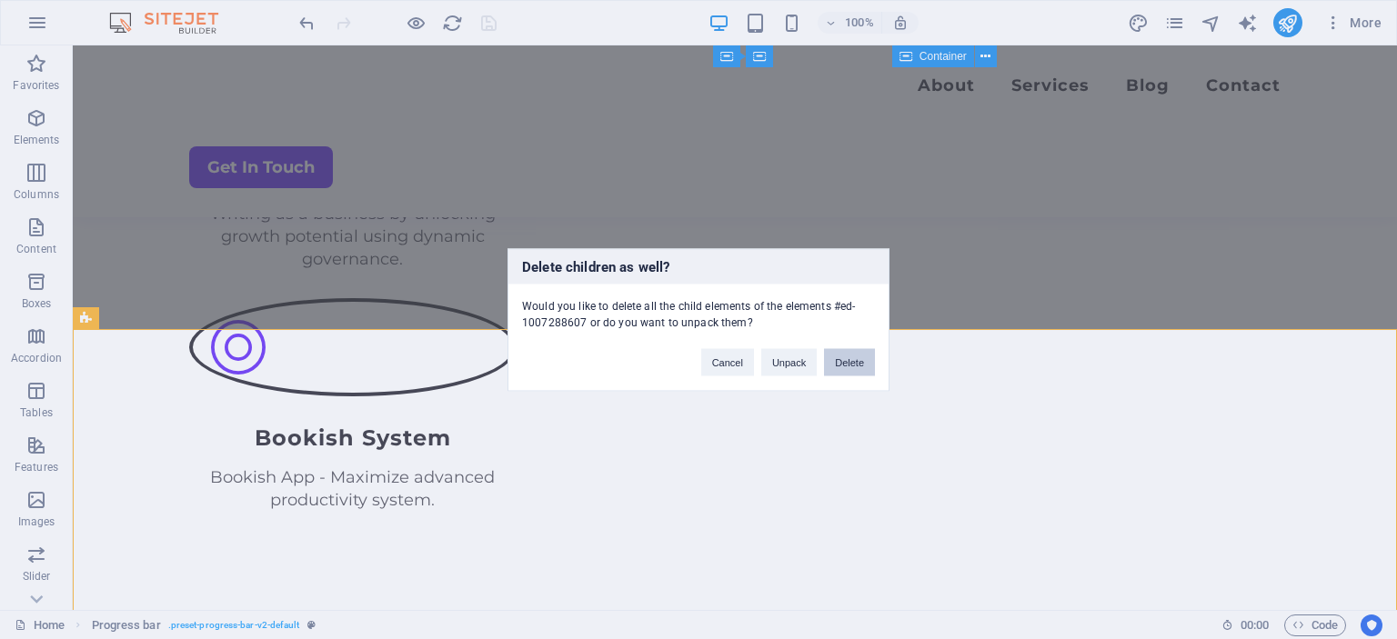
click at [846, 359] on button "Delete" at bounding box center [849, 361] width 51 height 27
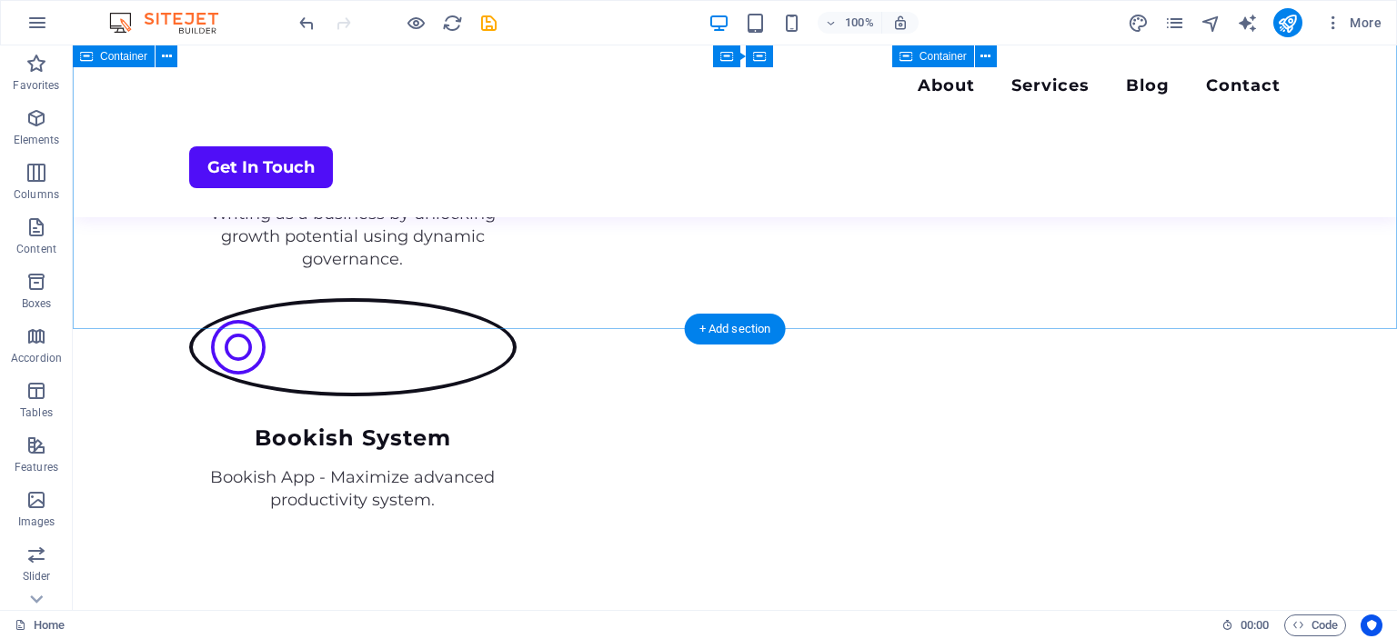
scroll to position [2908, 0]
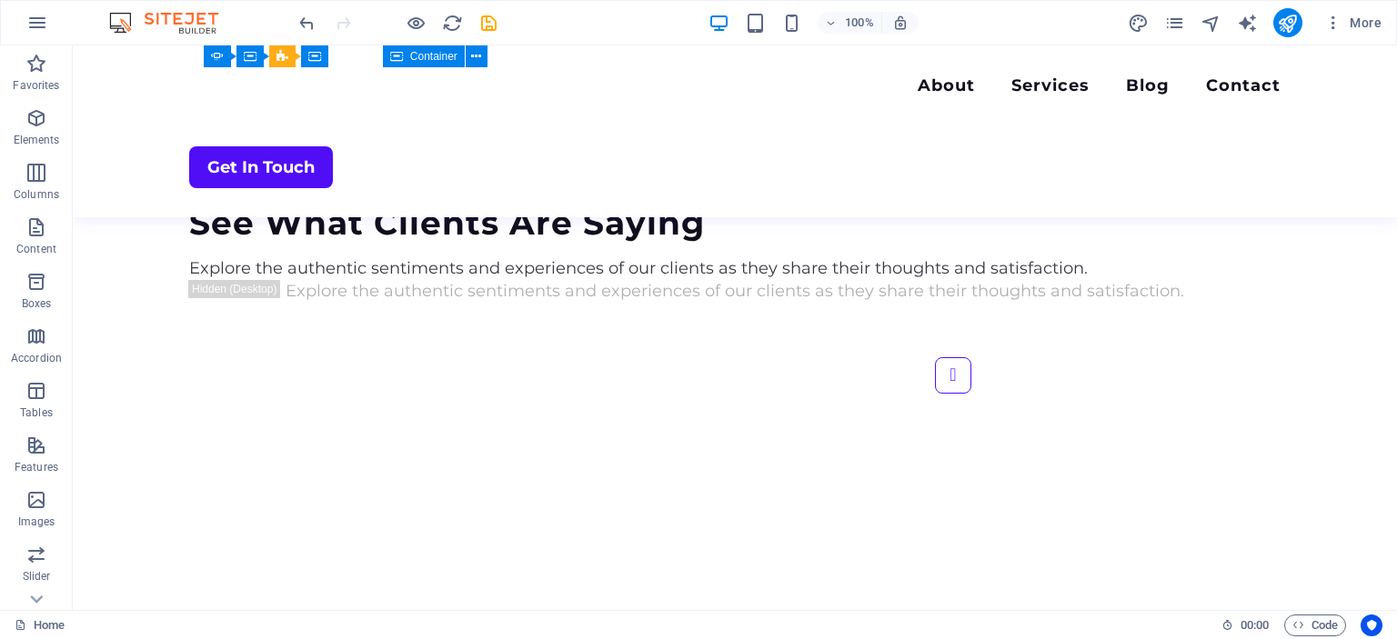
scroll to position [4197, 0]
